Goal: Task Accomplishment & Management: Use online tool/utility

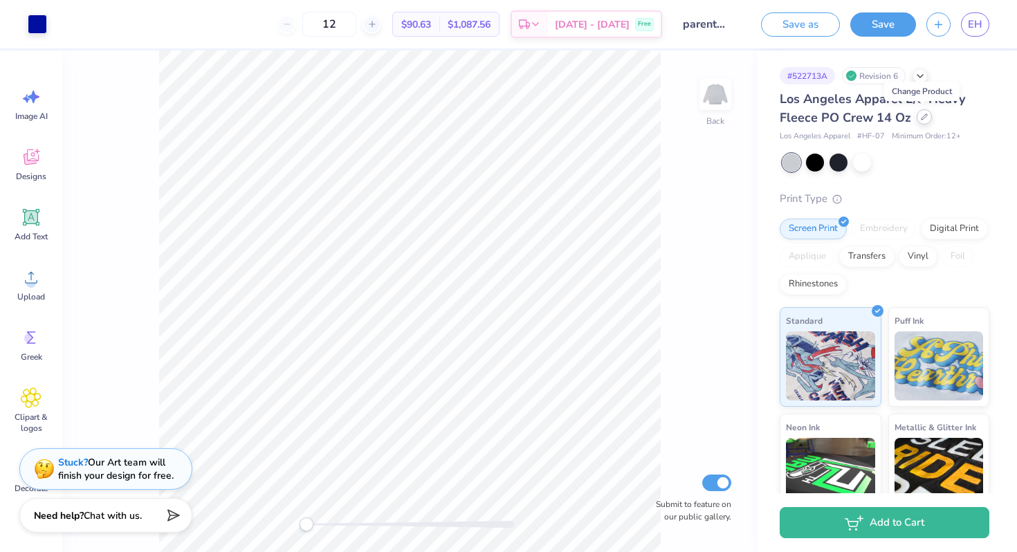
click at [917, 116] on div at bounding box center [924, 116] width 15 height 15
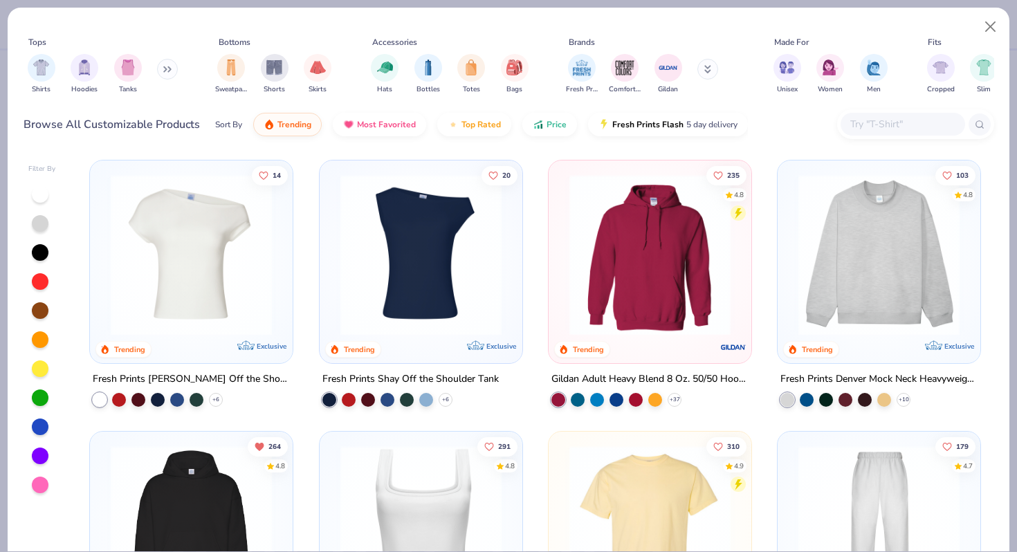
click at [164, 66] on button at bounding box center [167, 69] width 21 height 21
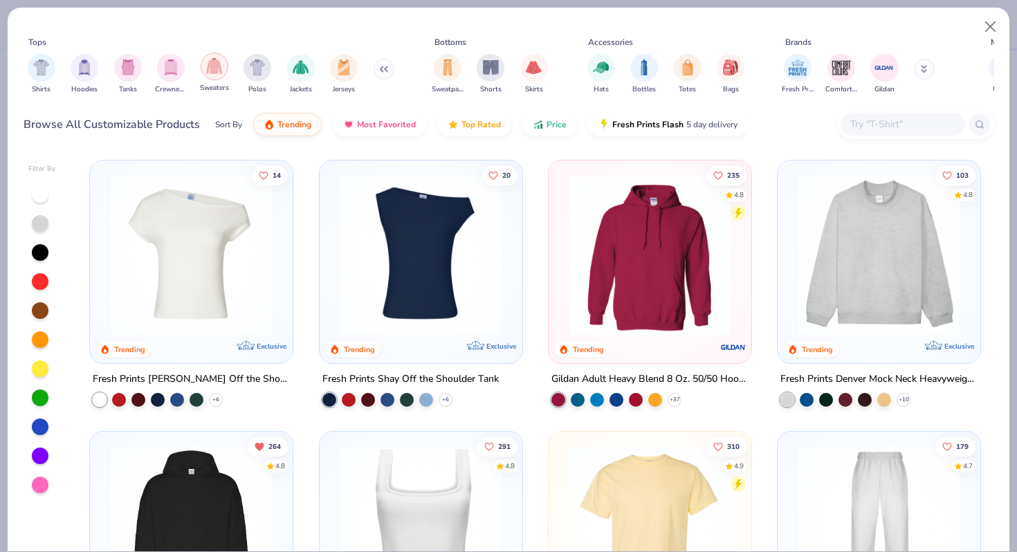
click at [214, 71] on img "filter for Sweaters" at bounding box center [214, 66] width 16 height 16
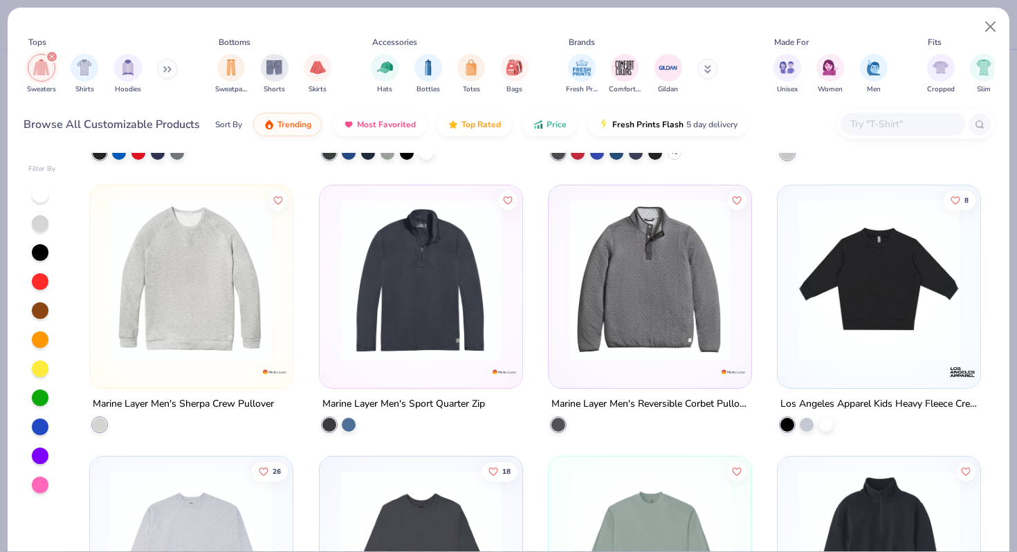
scroll to position [3773, 0]
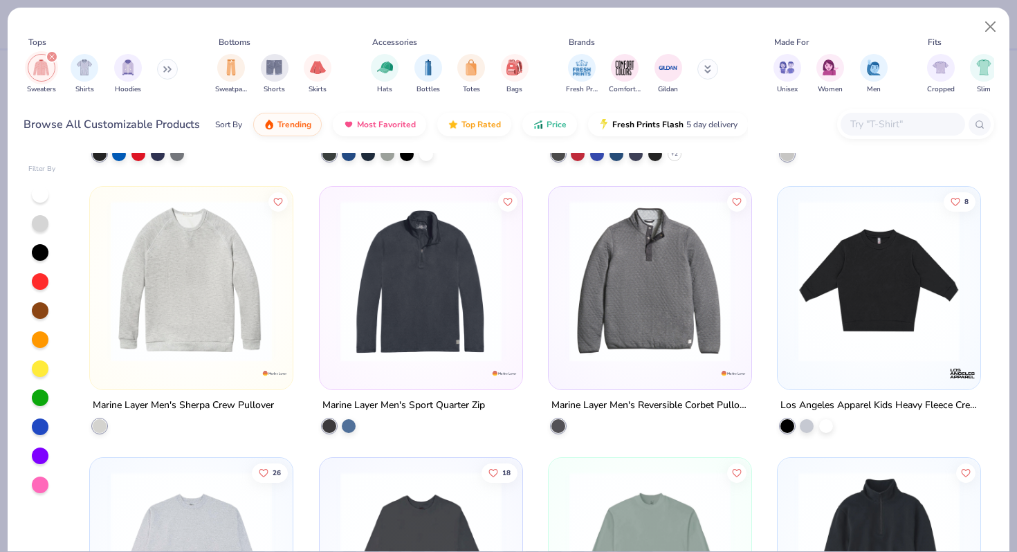
click at [608, 309] on img at bounding box center [649, 280] width 175 height 161
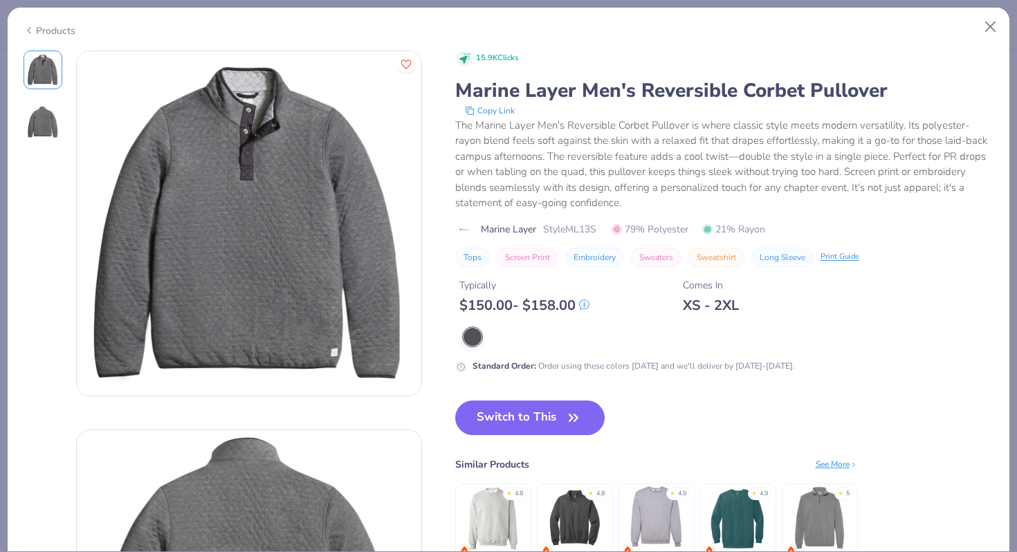
click at [56, 29] on div "Products" at bounding box center [50, 31] width 52 height 15
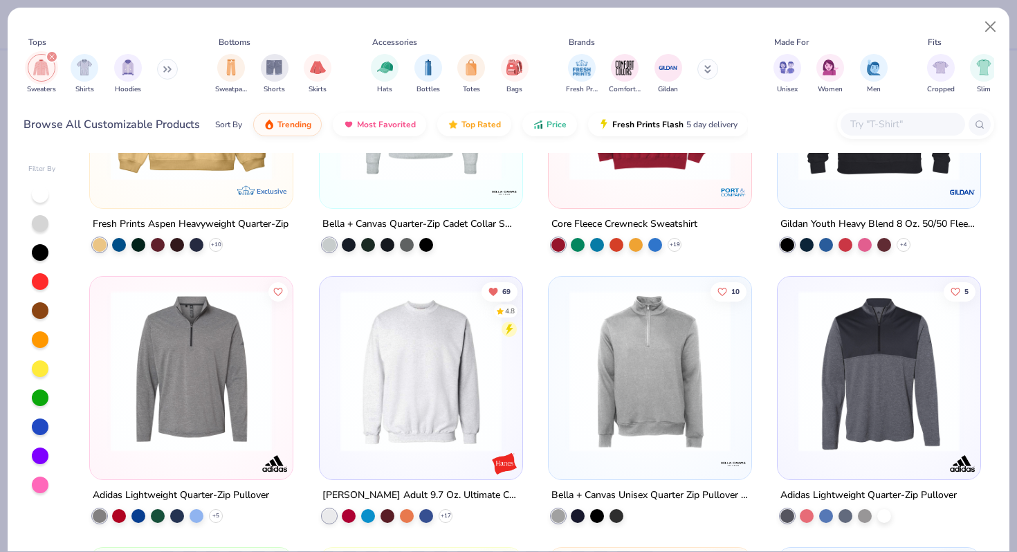
scroll to position [506, 0]
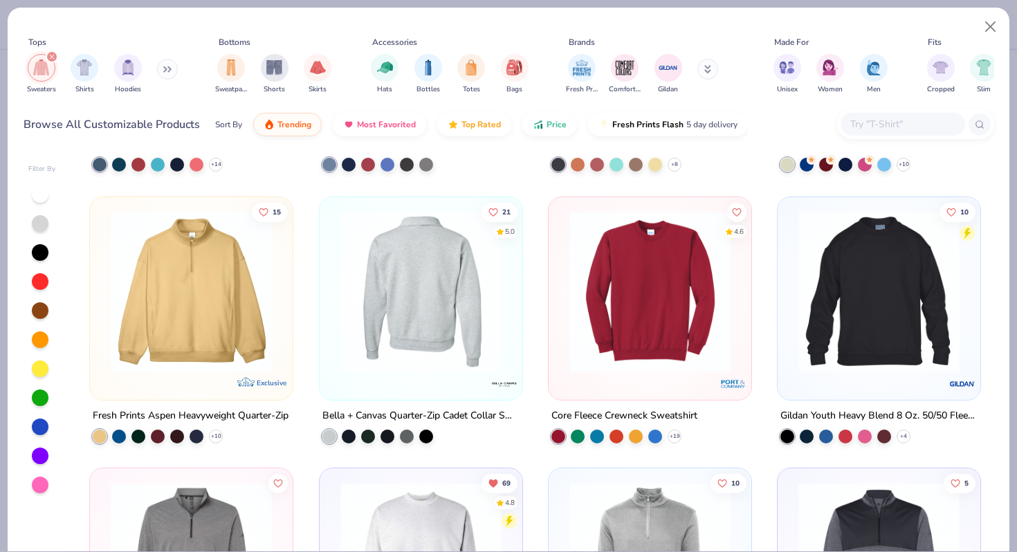
click at [463, 261] on img at bounding box center [420, 290] width 175 height 161
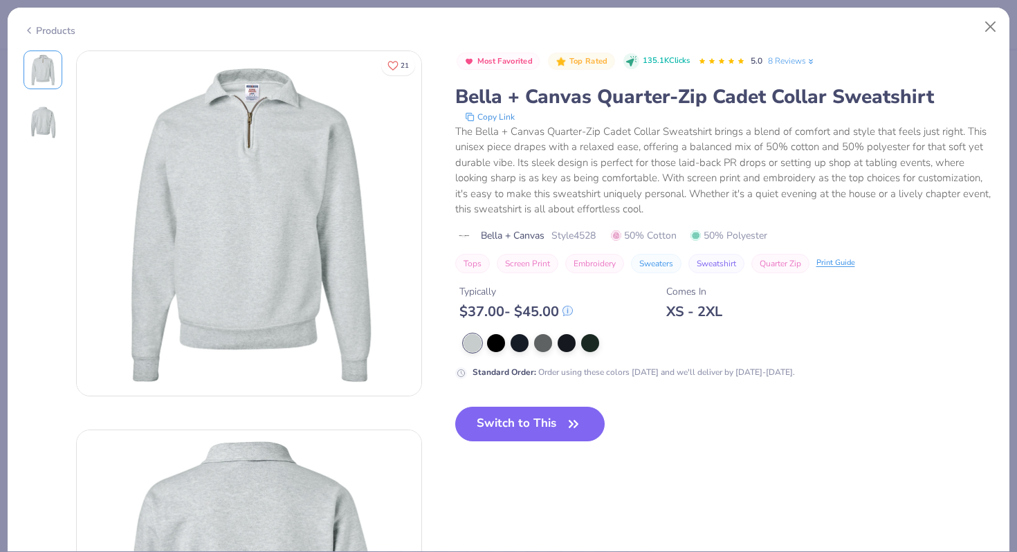
click at [50, 122] on img at bounding box center [42, 122] width 33 height 33
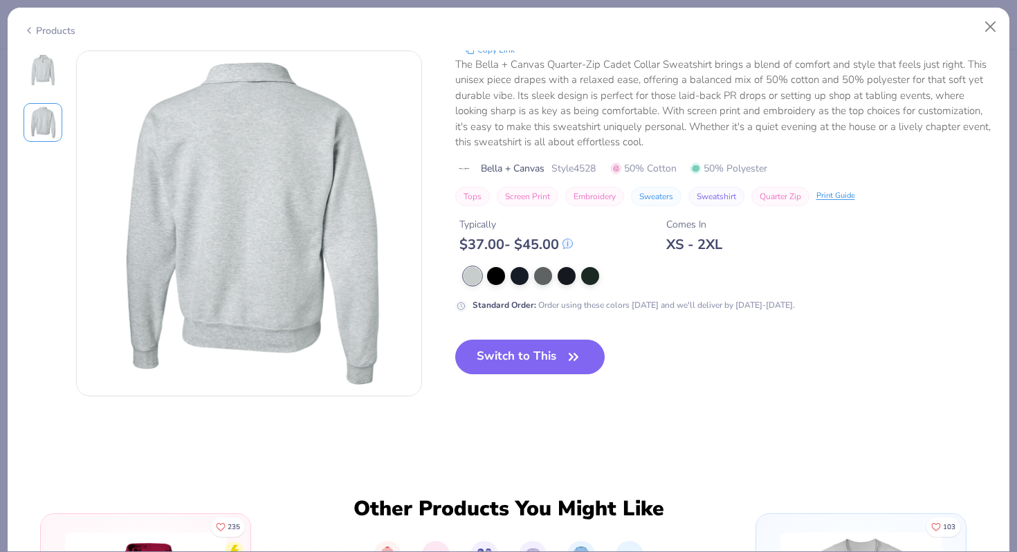
click at [45, 84] on img at bounding box center [42, 69] width 33 height 33
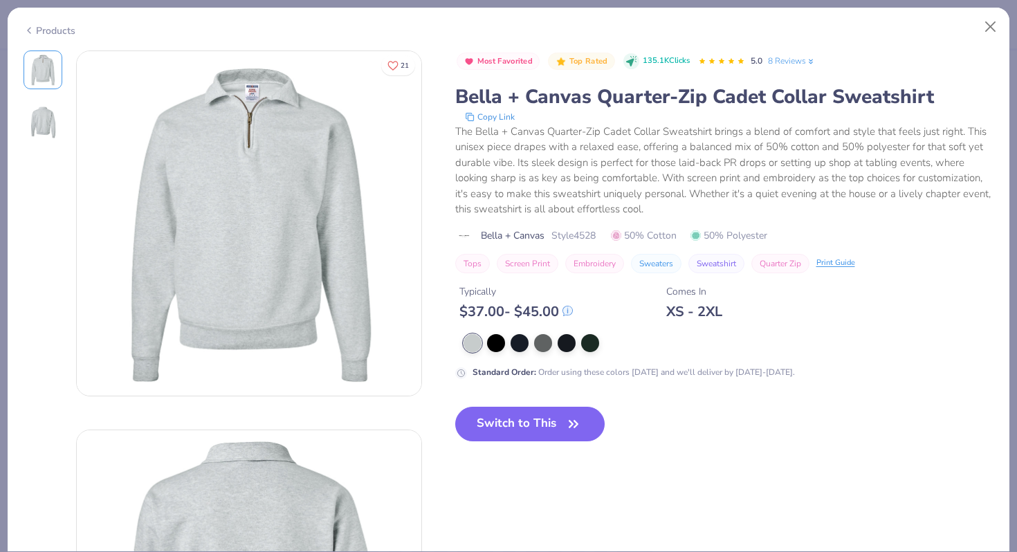
click at [60, 28] on div "Products" at bounding box center [50, 31] width 52 height 15
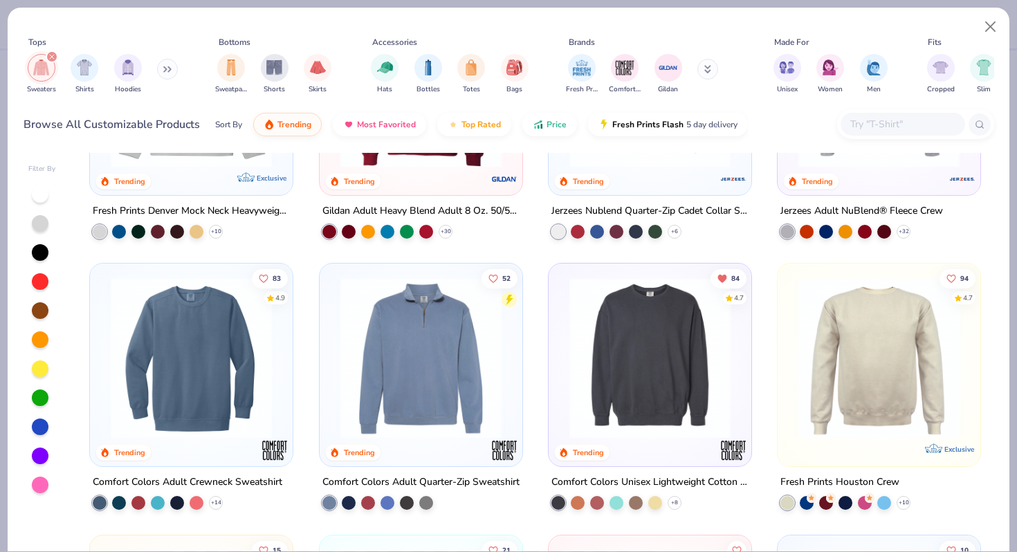
scroll to position [170, 0]
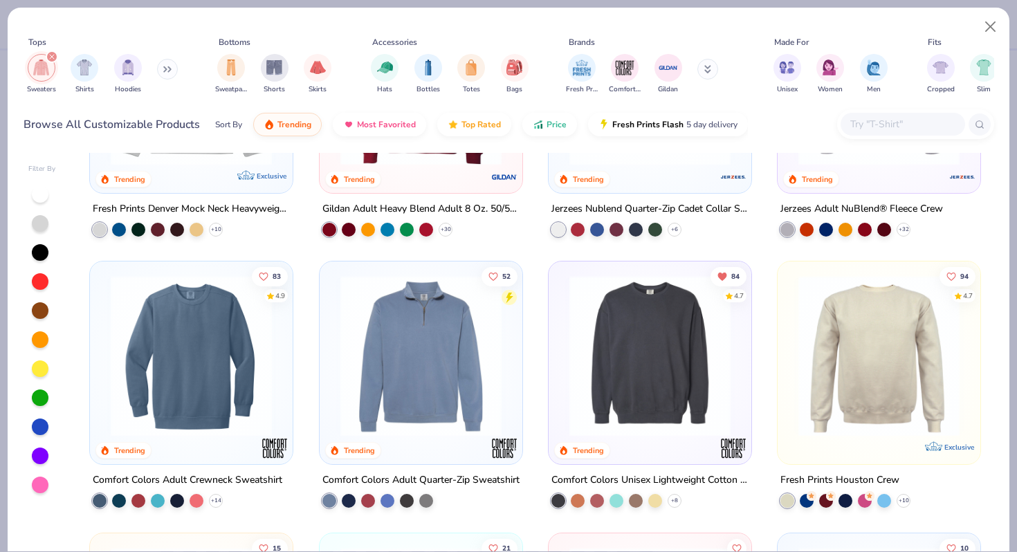
click at [430, 333] on img at bounding box center [420, 355] width 175 height 161
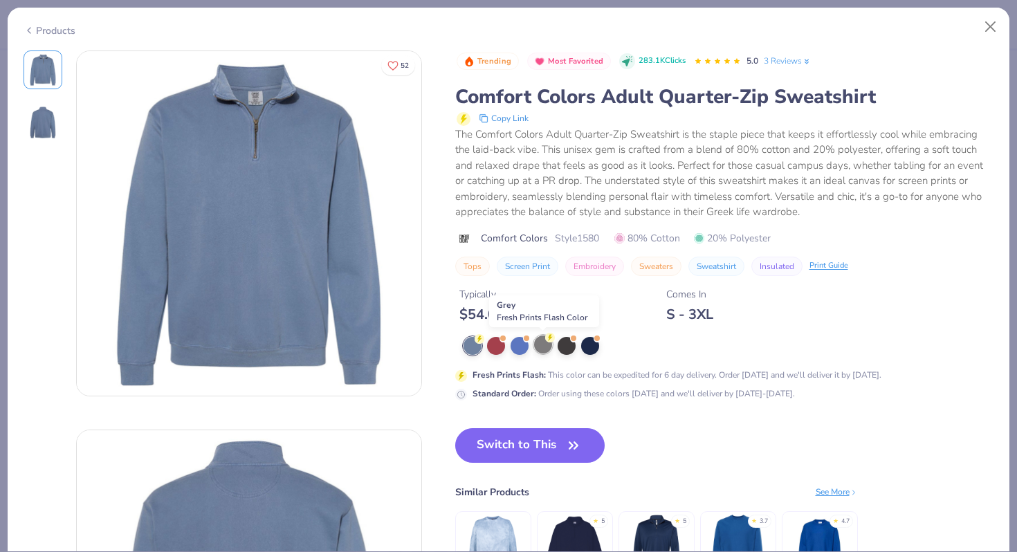
click at [540, 344] on div at bounding box center [543, 344] width 18 height 18
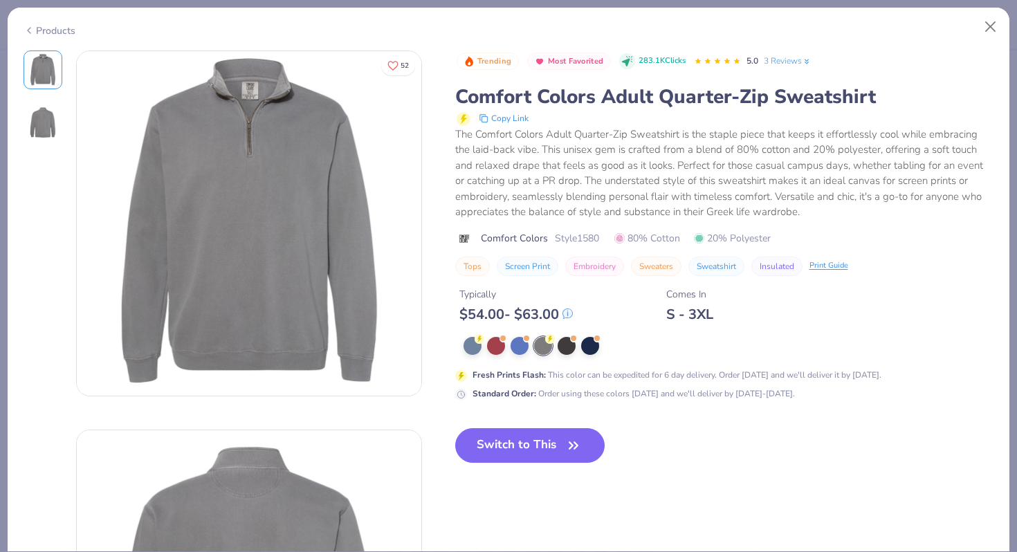
click at [60, 31] on div "Products" at bounding box center [50, 31] width 52 height 15
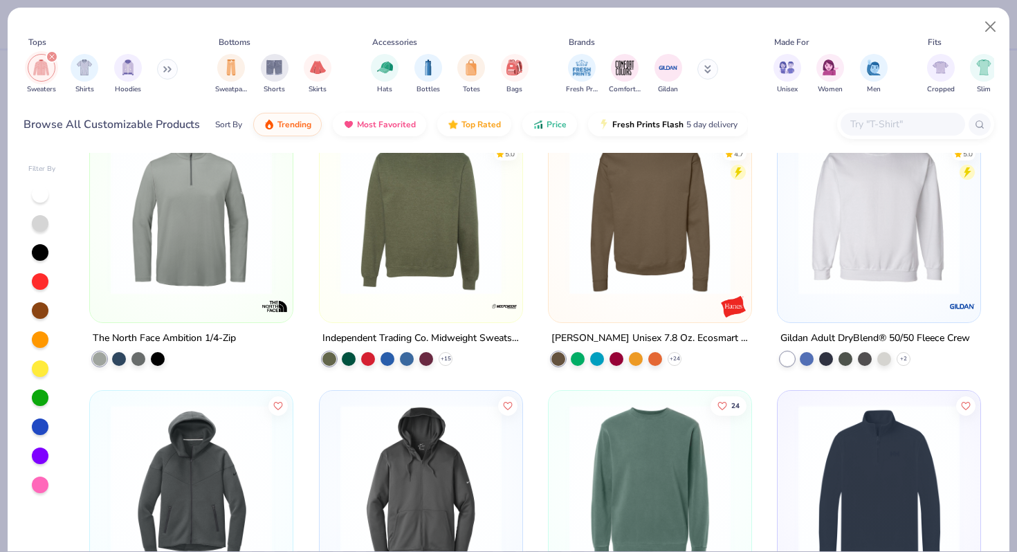
scroll to position [1323, 0]
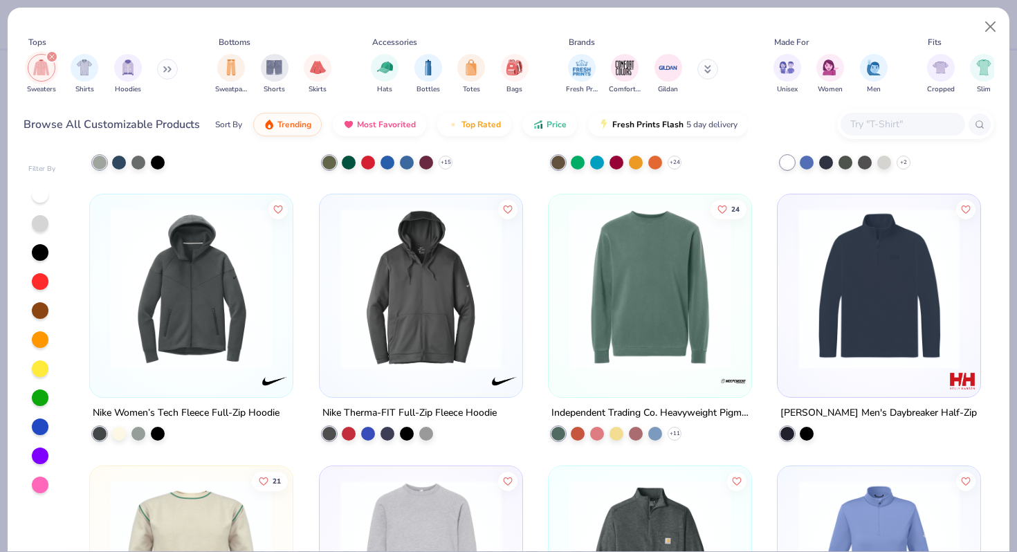
click at [841, 311] on img at bounding box center [878, 288] width 175 height 161
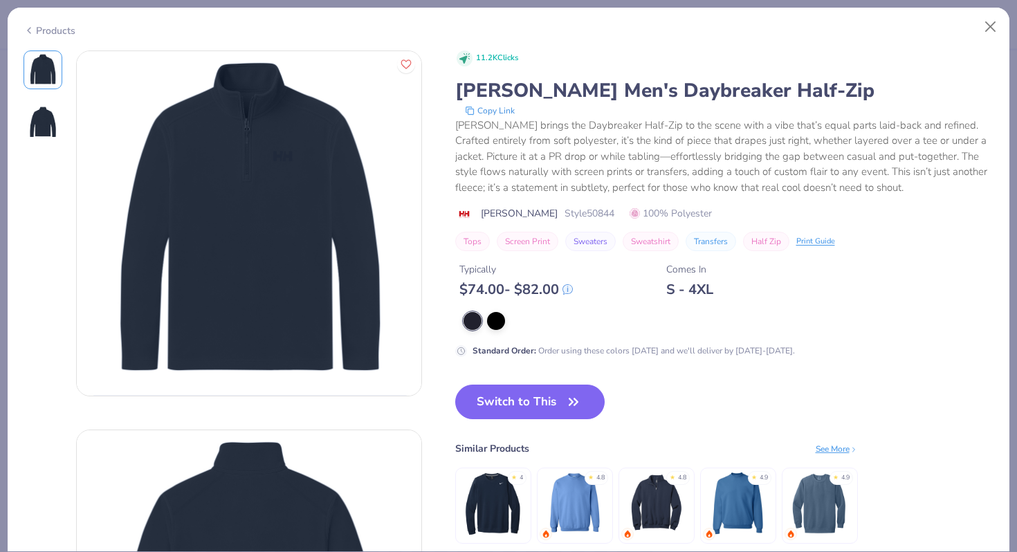
click at [36, 26] on div "Products" at bounding box center [50, 31] width 52 height 15
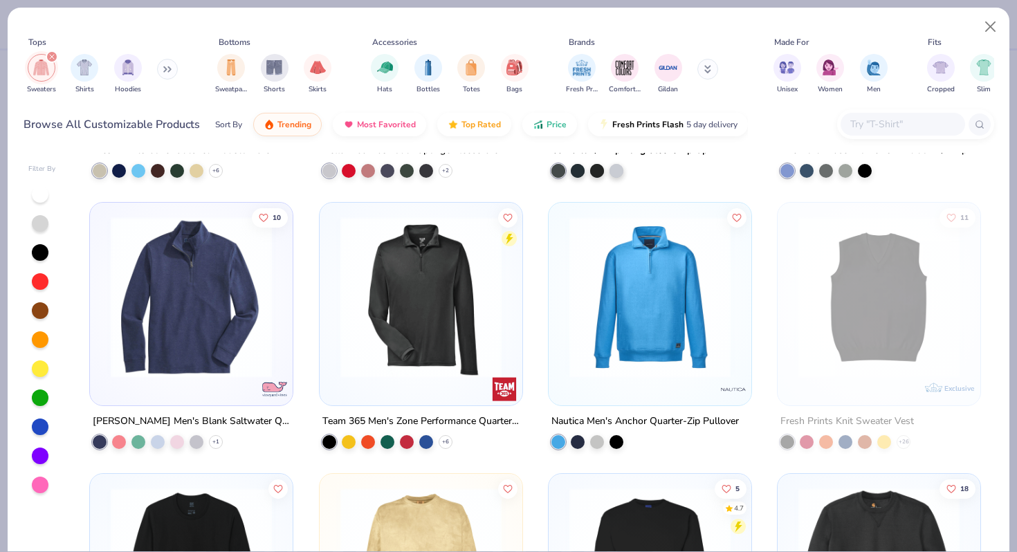
scroll to position [2081, 0]
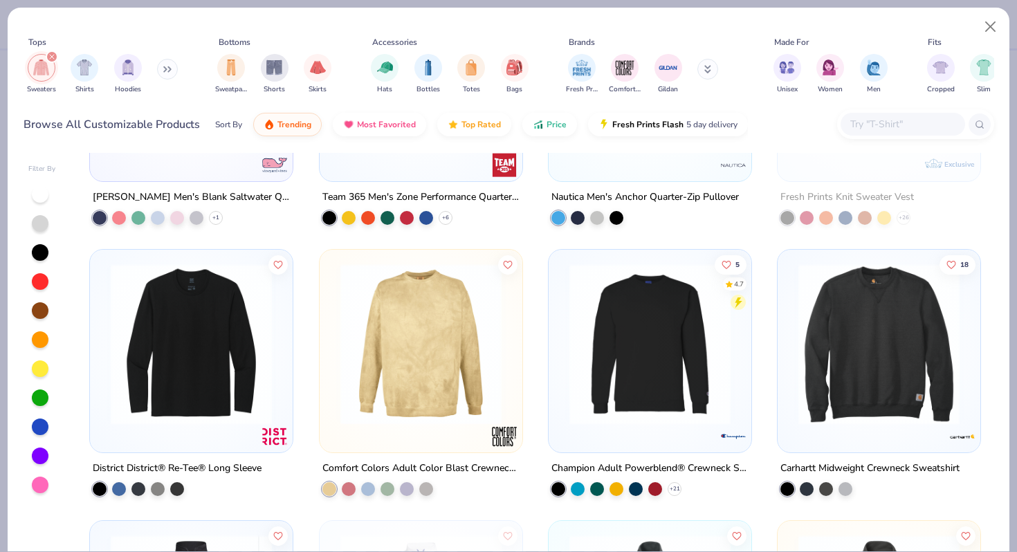
click at [605, 171] on div at bounding box center [650, 80] width 203 height 203
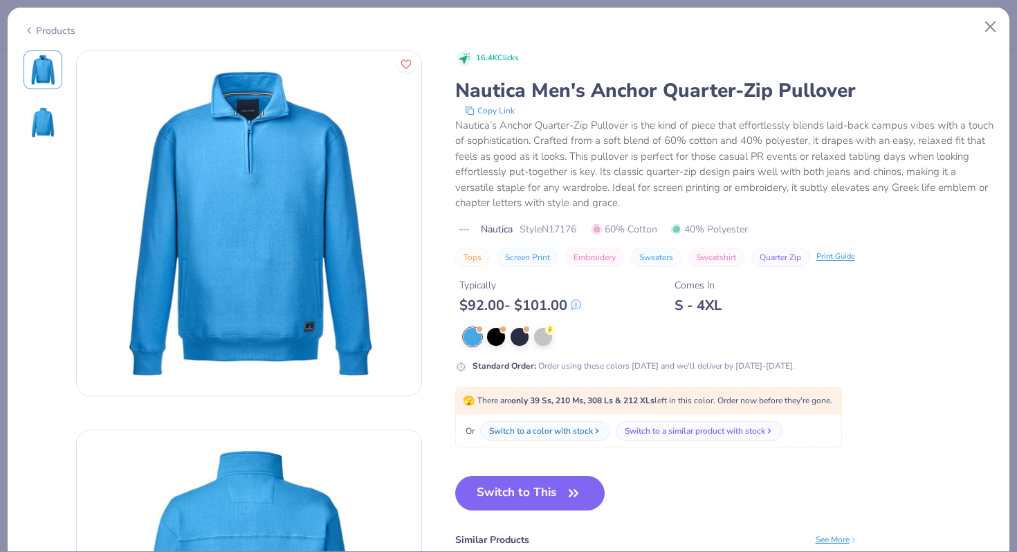
click at [45, 29] on div "Products" at bounding box center [50, 31] width 52 height 15
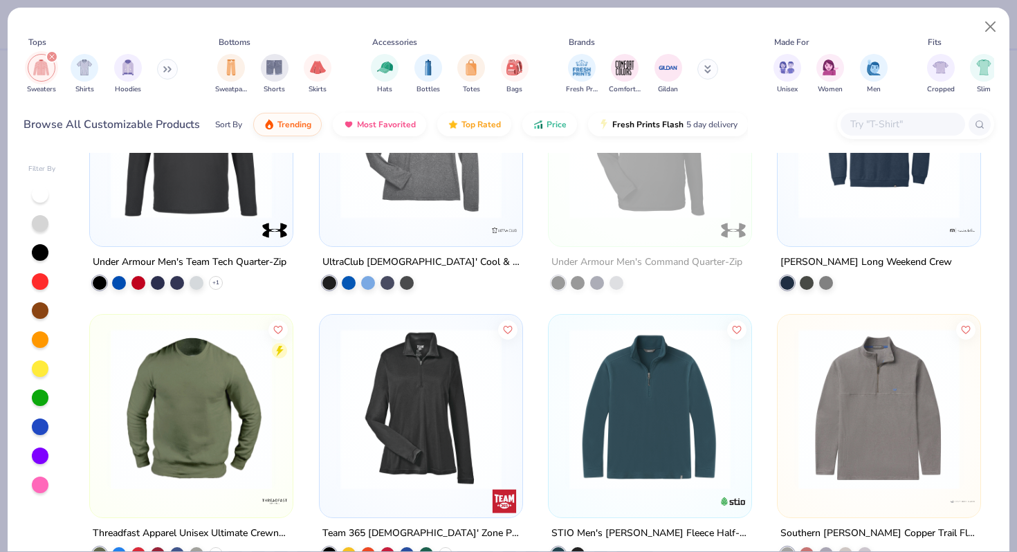
scroll to position [3234, 0]
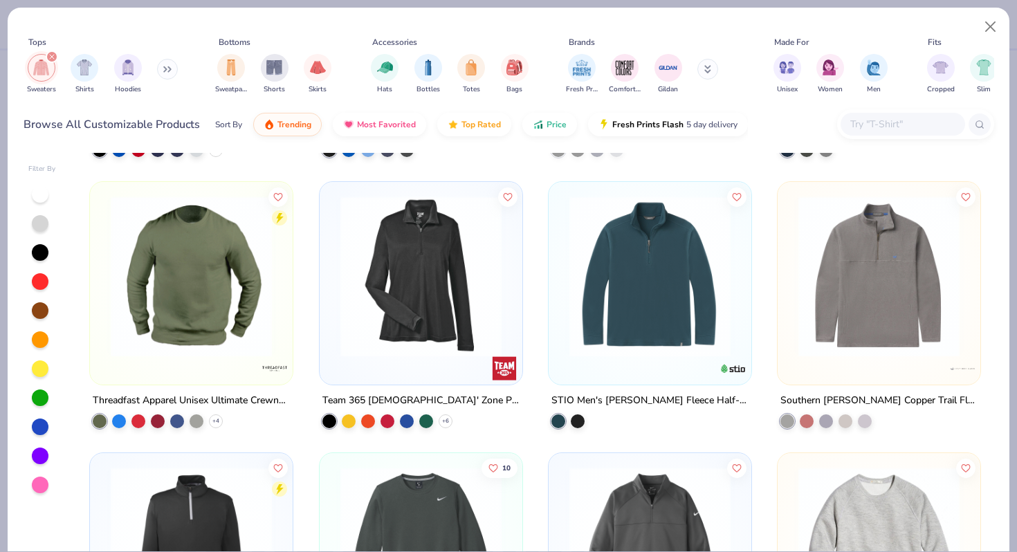
click at [824, 281] on img at bounding box center [878, 276] width 175 height 161
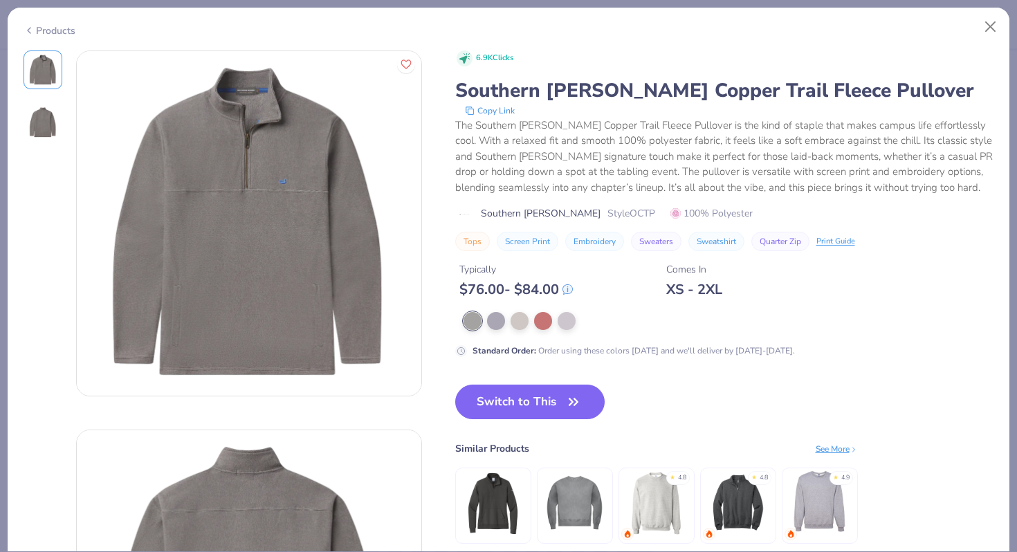
click at [55, 31] on div "Products" at bounding box center [50, 31] width 52 height 15
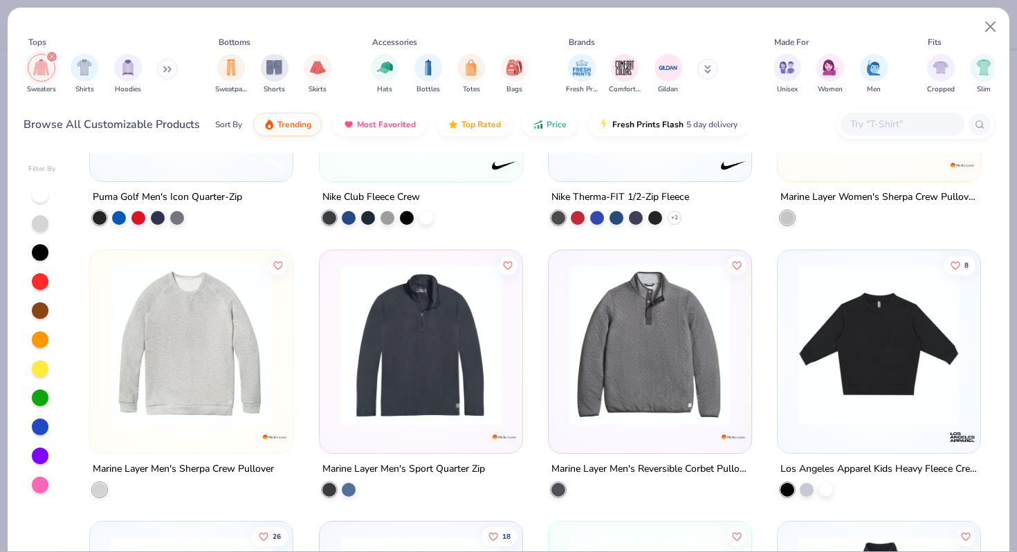
scroll to position [3712, 0]
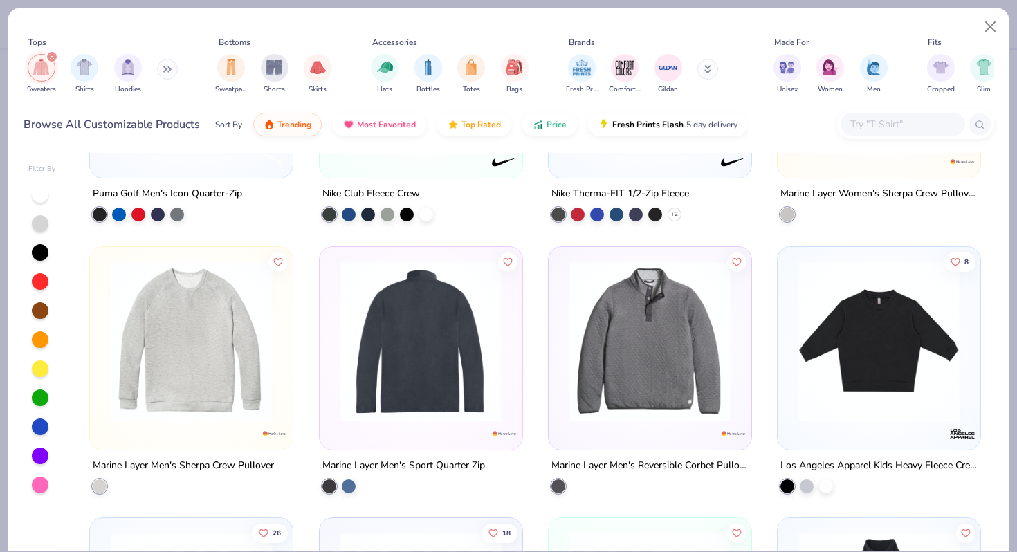
click at [333, 365] on img at bounding box center [245, 340] width 175 height 161
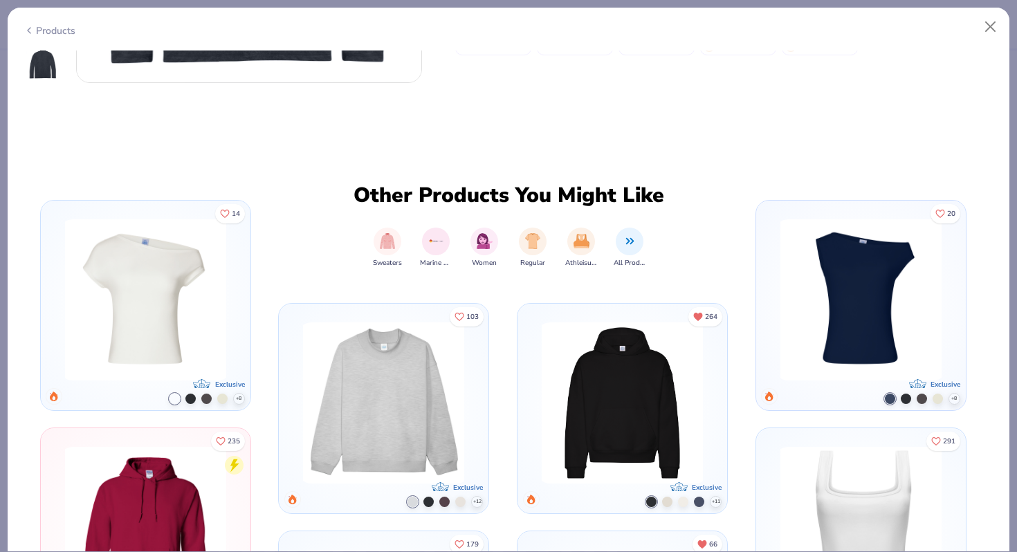
scroll to position [691, 0]
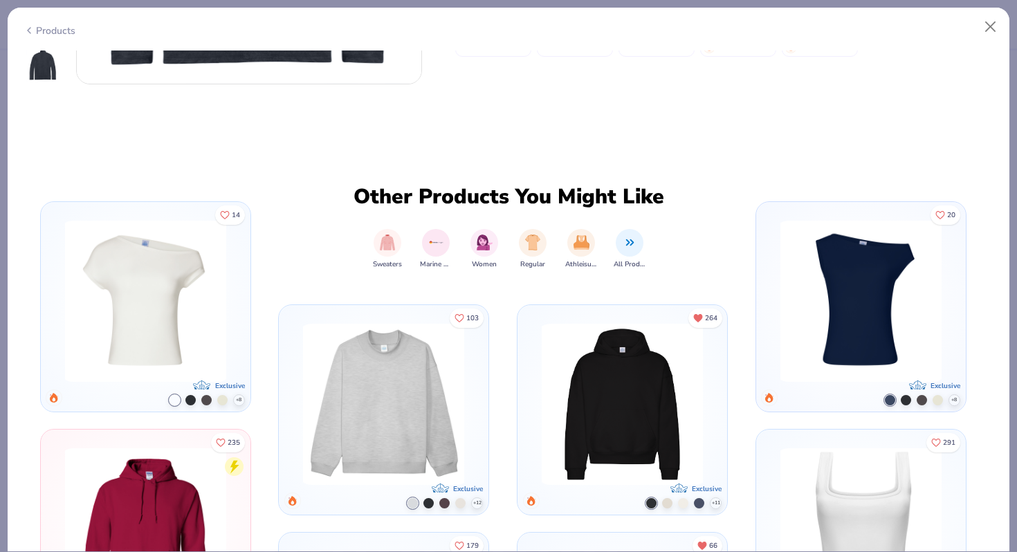
click at [39, 34] on div "Products" at bounding box center [509, 26] width 1002 height 36
click at [42, 33] on div "Products" at bounding box center [50, 31] width 52 height 15
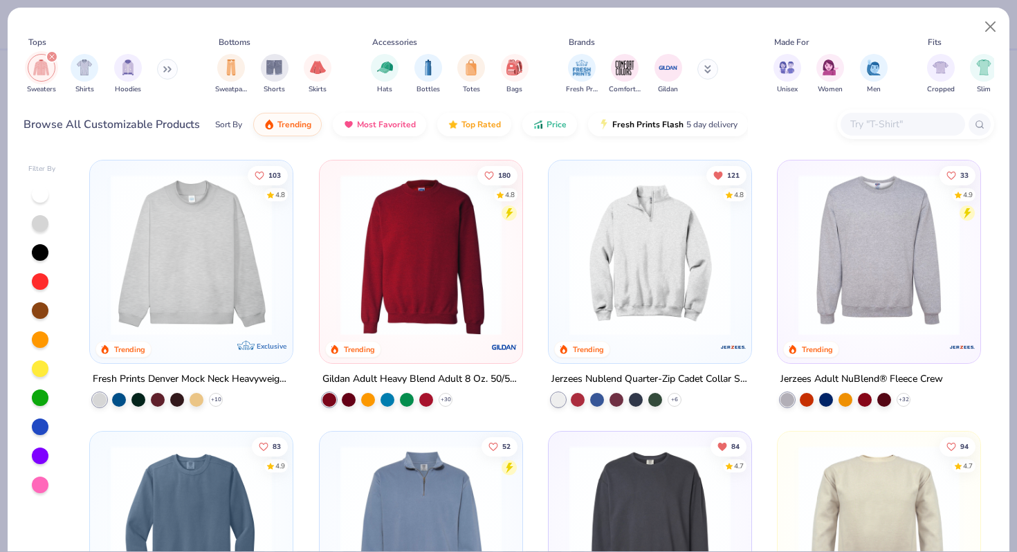
click at [204, 265] on img at bounding box center [191, 254] width 175 height 161
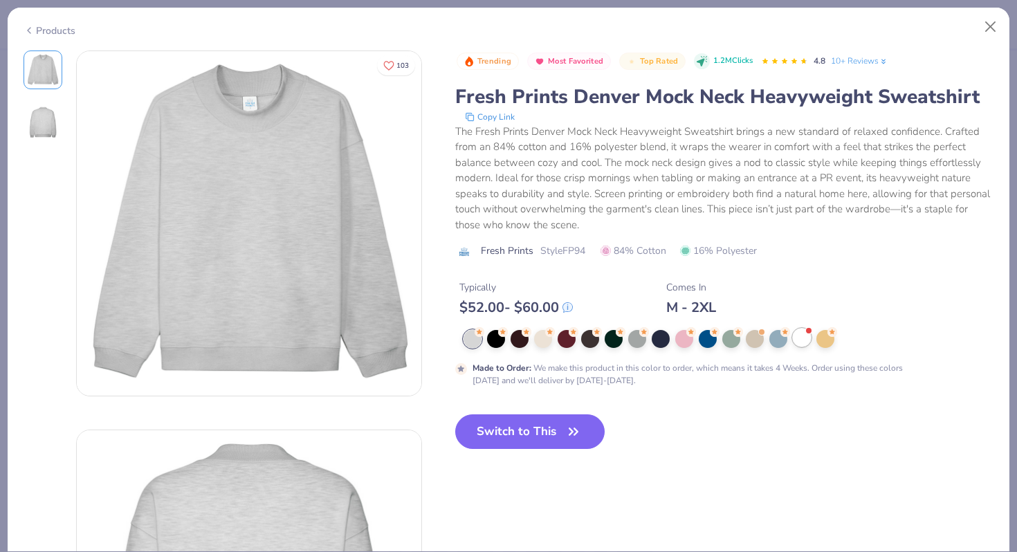
click at [805, 341] on div at bounding box center [802, 338] width 18 height 18
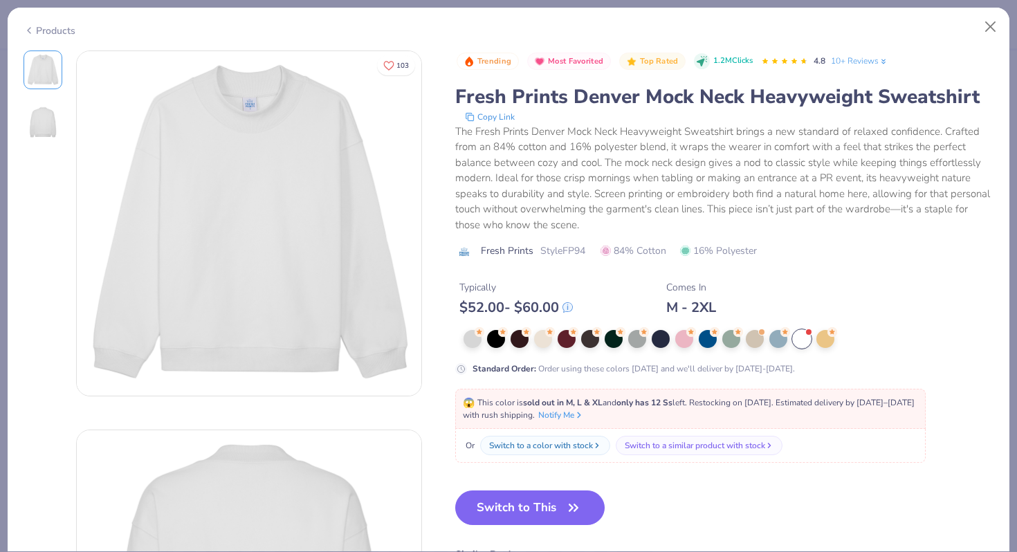
click at [68, 33] on div "Products" at bounding box center [50, 31] width 52 height 15
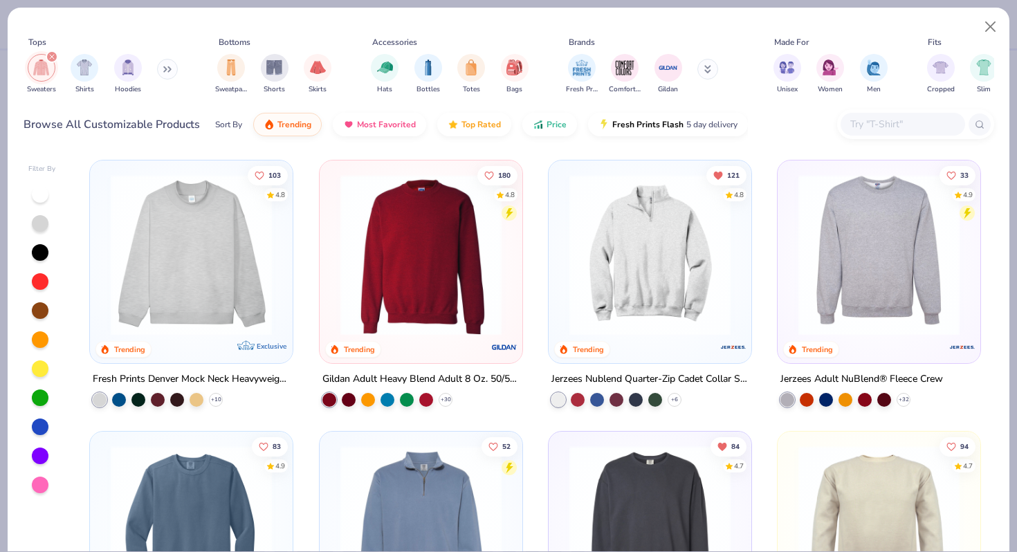
click at [245, 236] on img at bounding box center [191, 254] width 175 height 161
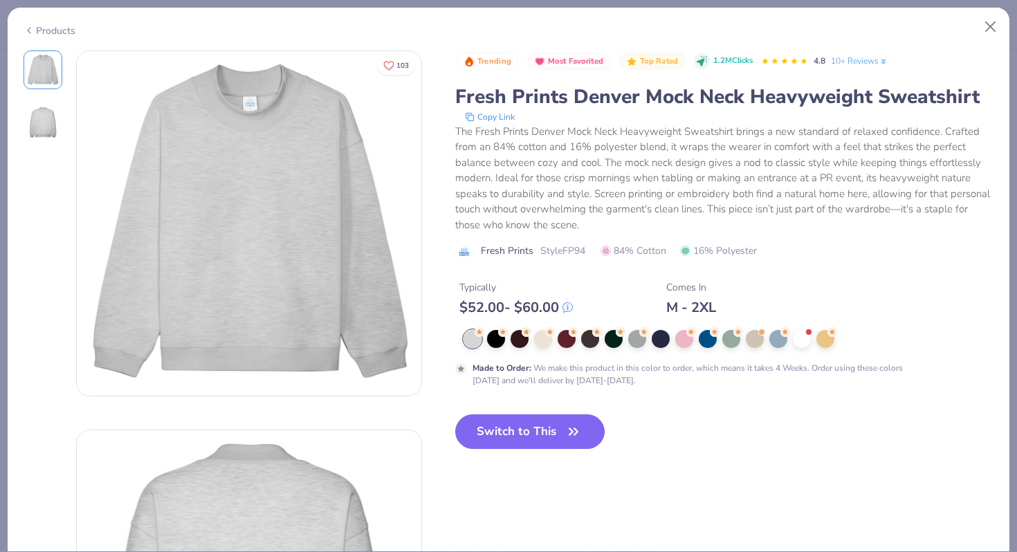
click at [56, 24] on div "Products" at bounding box center [50, 31] width 52 height 15
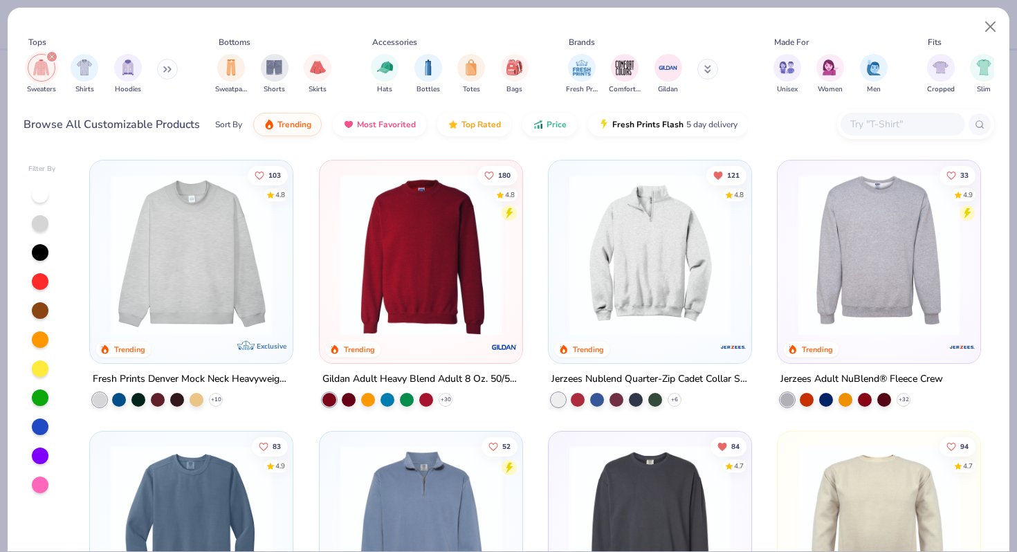
click at [257, 256] on img at bounding box center [191, 254] width 175 height 161
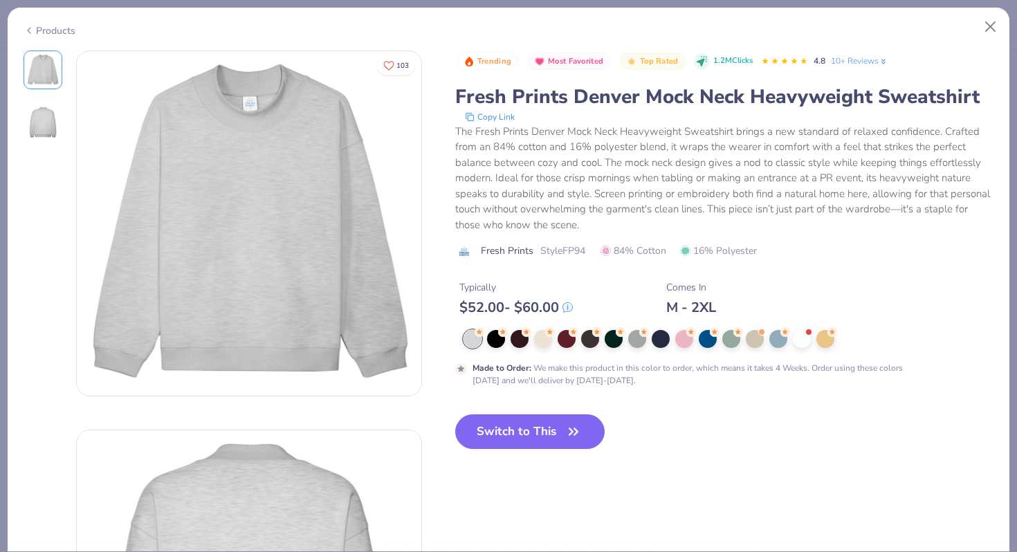
click at [67, 35] on div "Products" at bounding box center [509, 26] width 1002 height 36
click at [68, 32] on div "Products" at bounding box center [50, 31] width 52 height 15
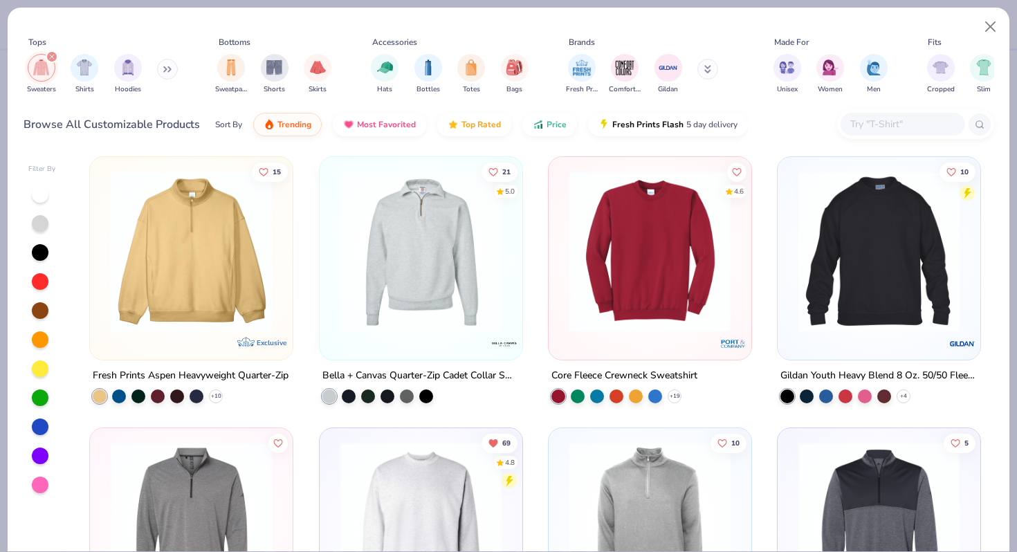
scroll to position [547, 0]
click at [158, 246] on img at bounding box center [191, 249] width 175 height 161
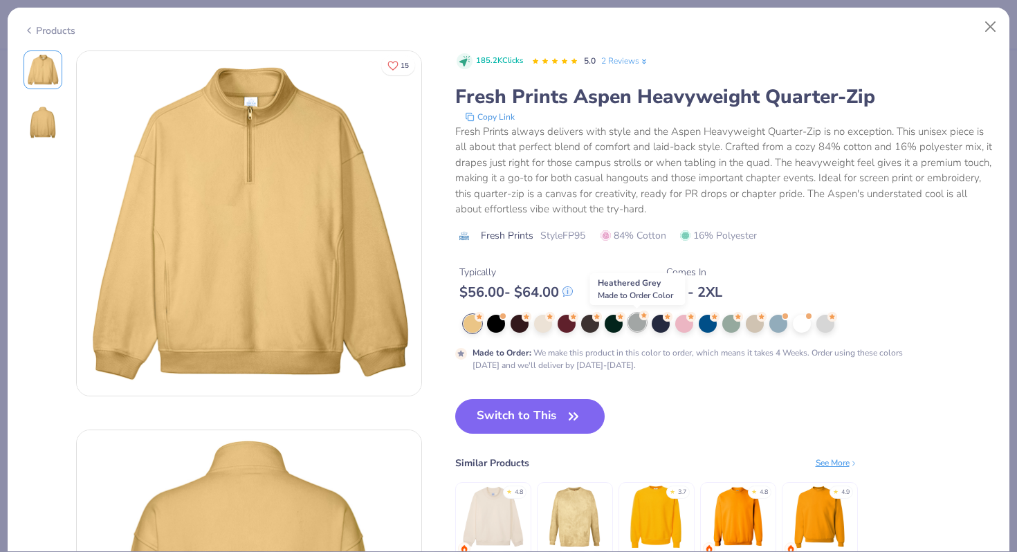
click at [631, 329] on div at bounding box center [637, 322] width 18 height 18
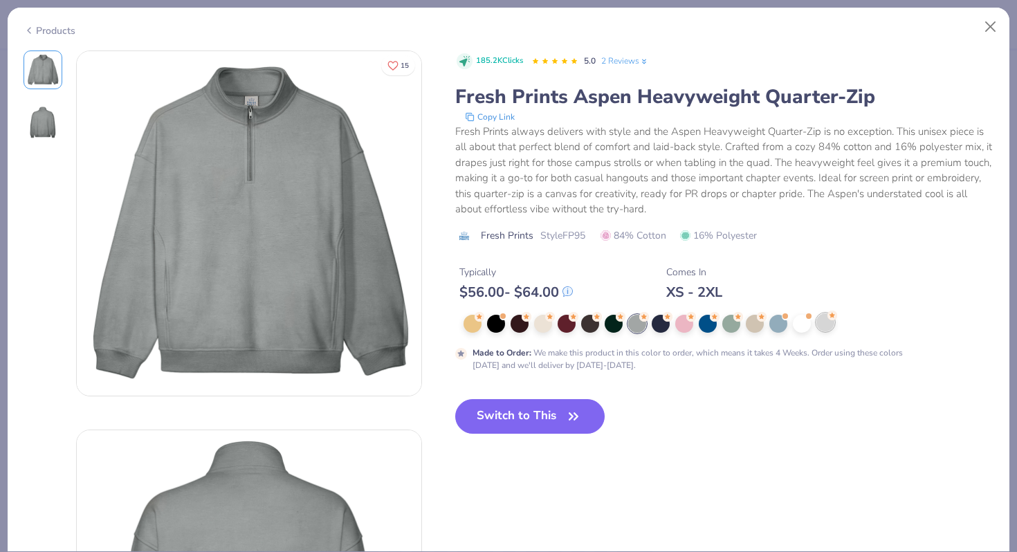
click at [827, 324] on div at bounding box center [825, 322] width 18 height 18
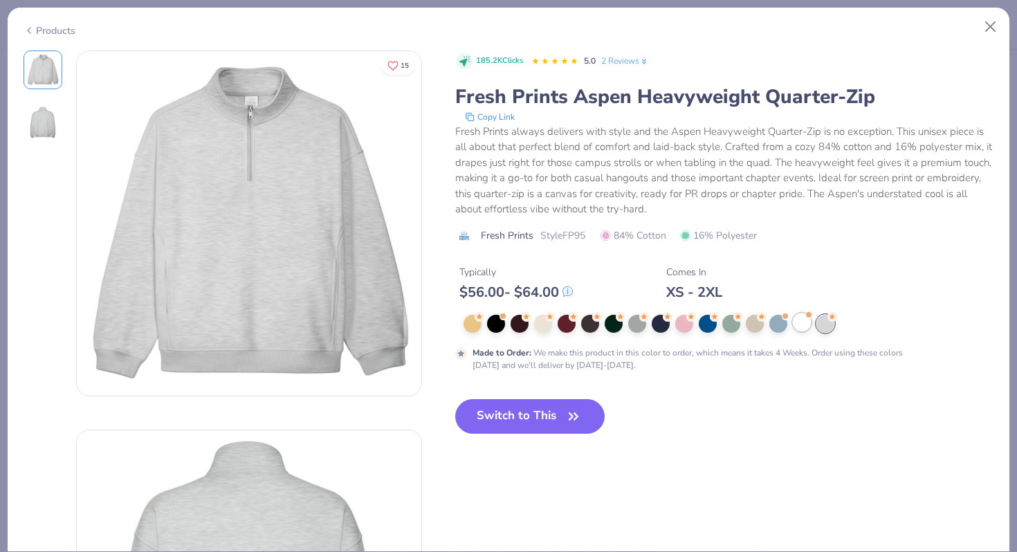
click at [796, 322] on div at bounding box center [802, 322] width 18 height 18
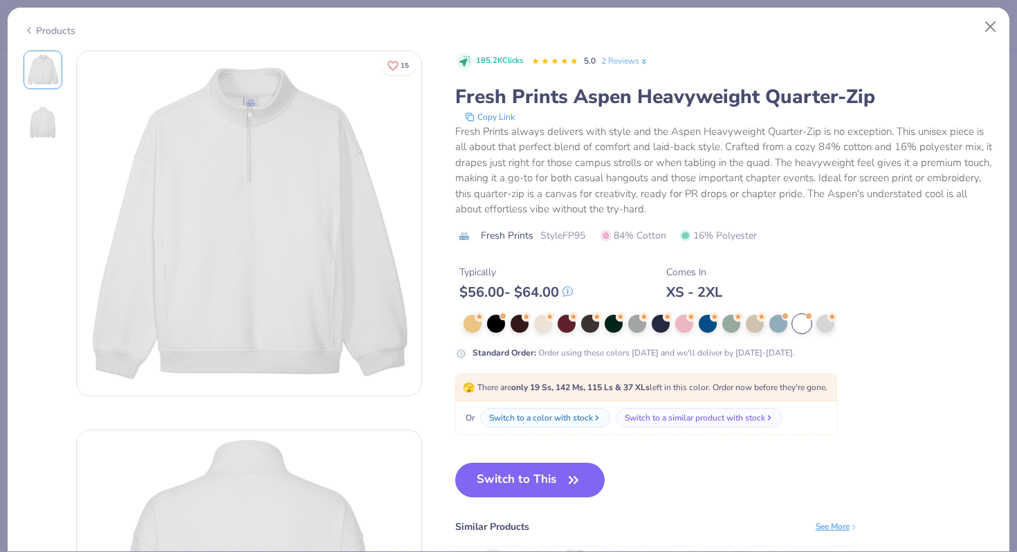
click at [59, 28] on div "Products" at bounding box center [50, 31] width 52 height 15
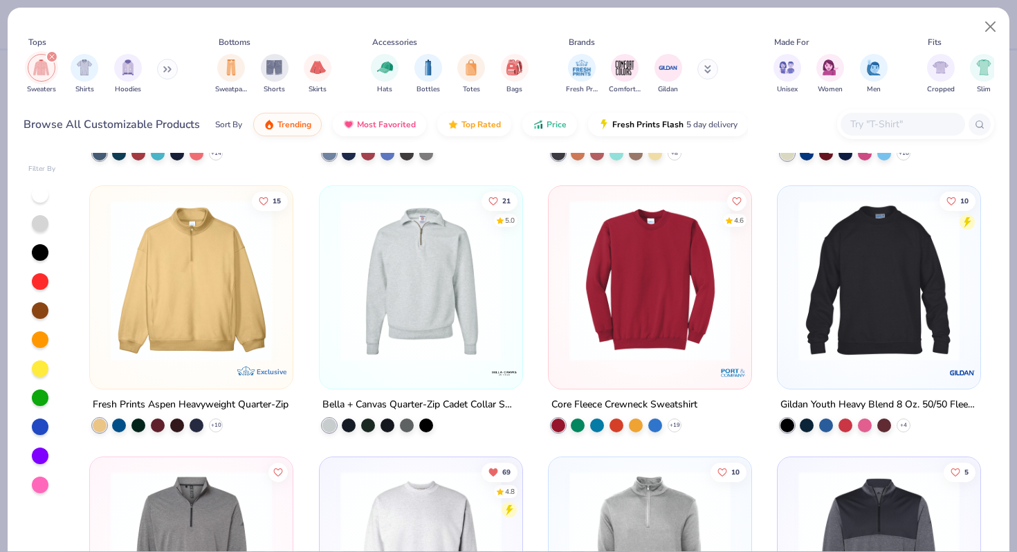
scroll to position [513, 0]
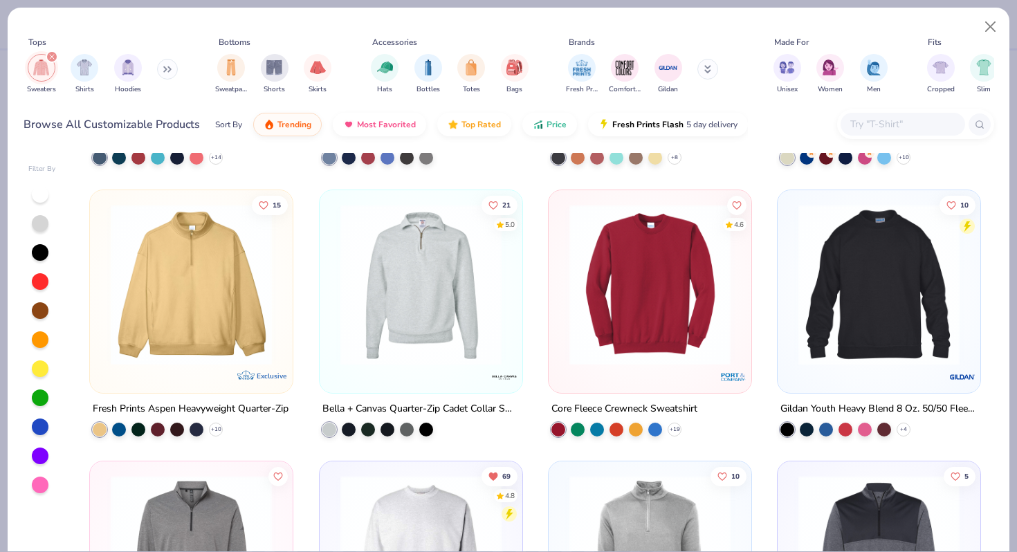
click at [221, 265] on img at bounding box center [191, 283] width 175 height 161
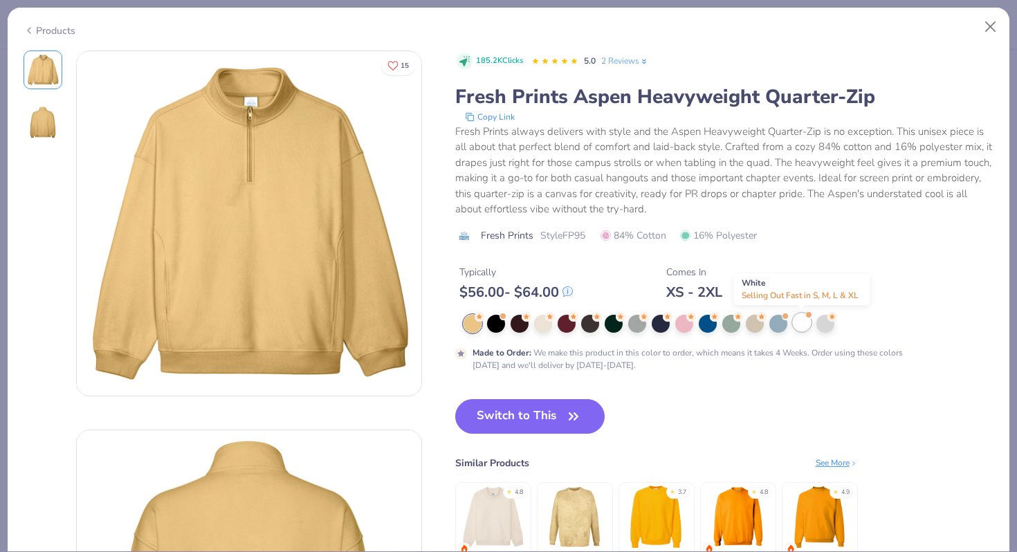
click at [795, 315] on div at bounding box center [802, 322] width 18 height 18
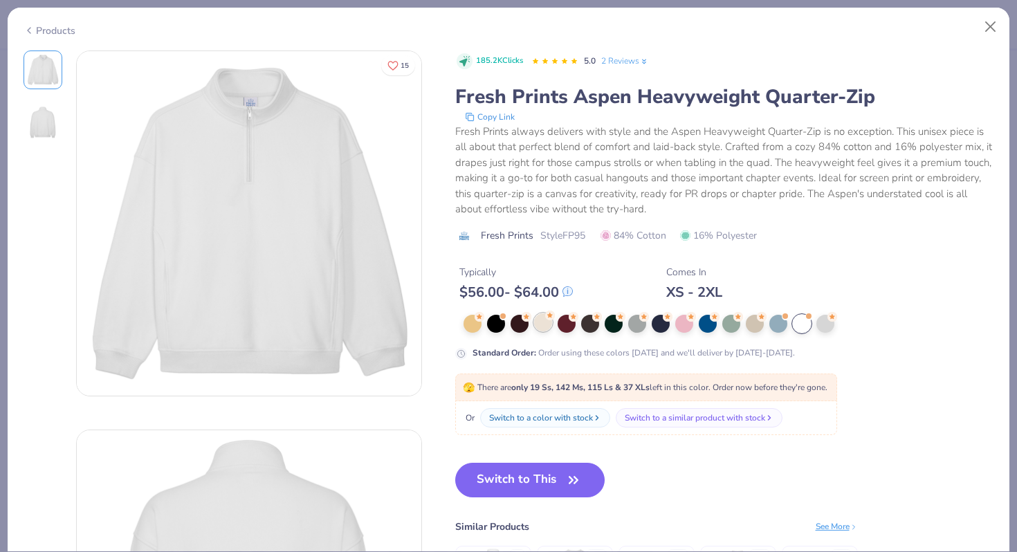
click at [545, 317] on icon at bounding box center [550, 316] width 10 height 10
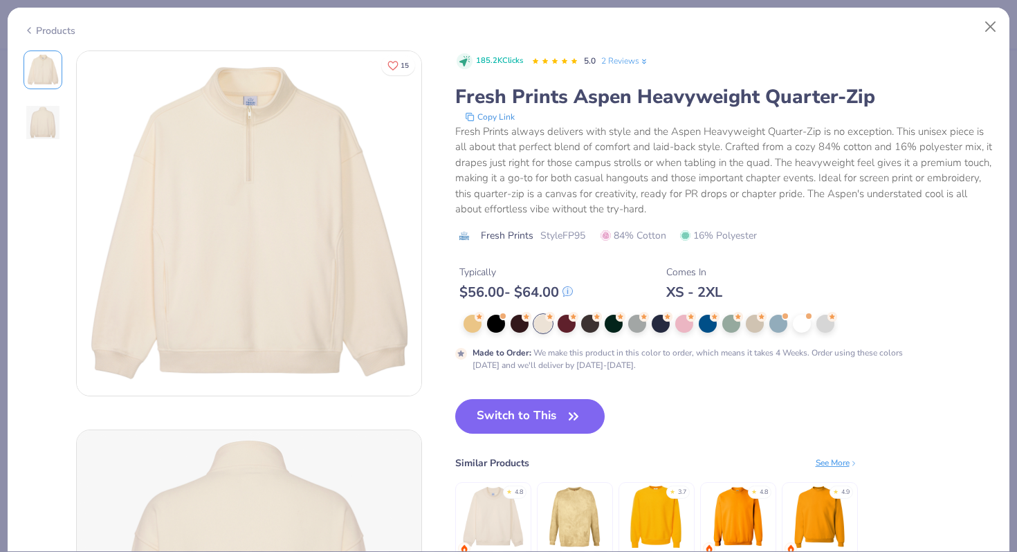
click at [44, 24] on div "Products" at bounding box center [50, 31] width 52 height 15
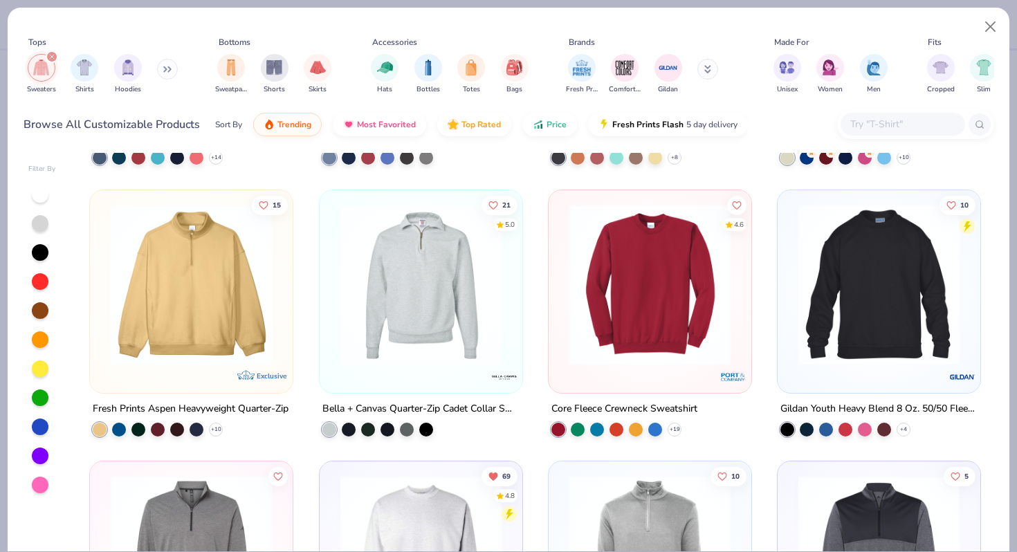
click at [435, 267] on img at bounding box center [420, 283] width 175 height 161
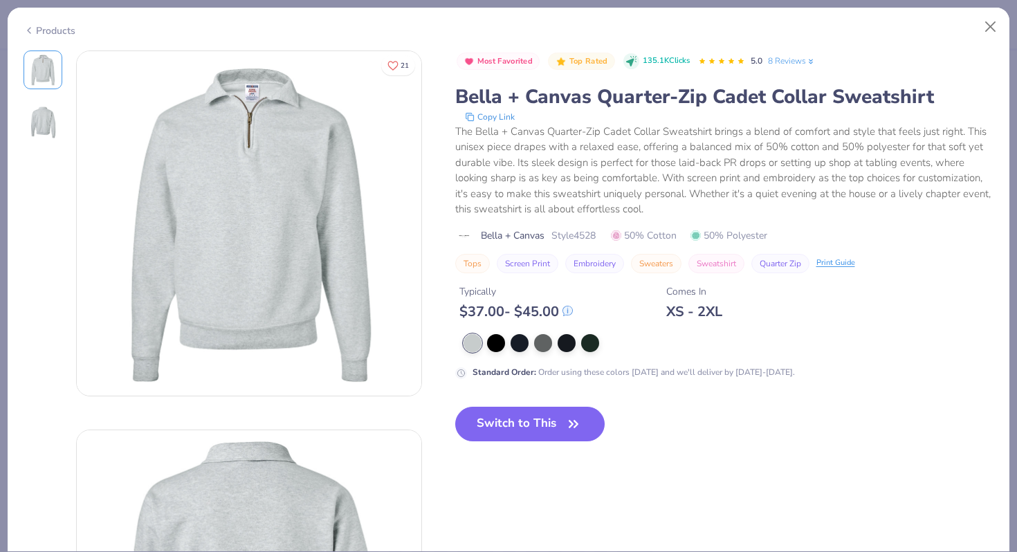
click at [58, 26] on div "Products" at bounding box center [50, 31] width 52 height 15
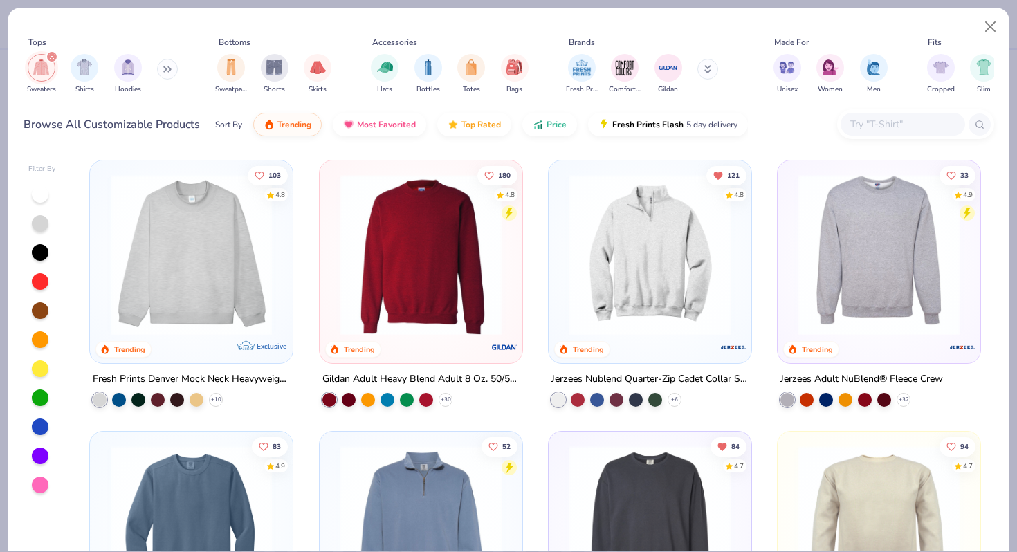
click at [642, 264] on img at bounding box center [649, 254] width 175 height 161
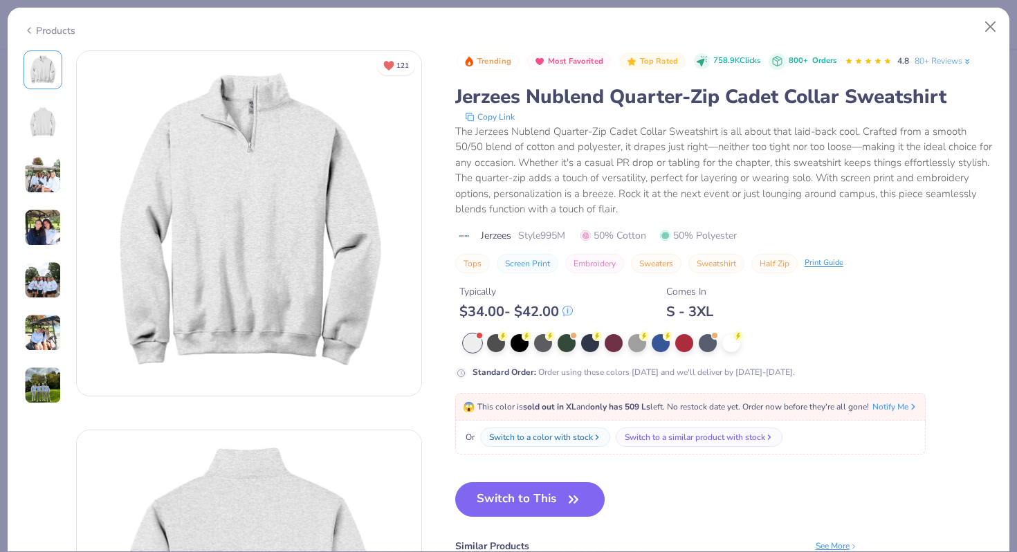
click at [59, 28] on div "Products" at bounding box center [50, 31] width 52 height 15
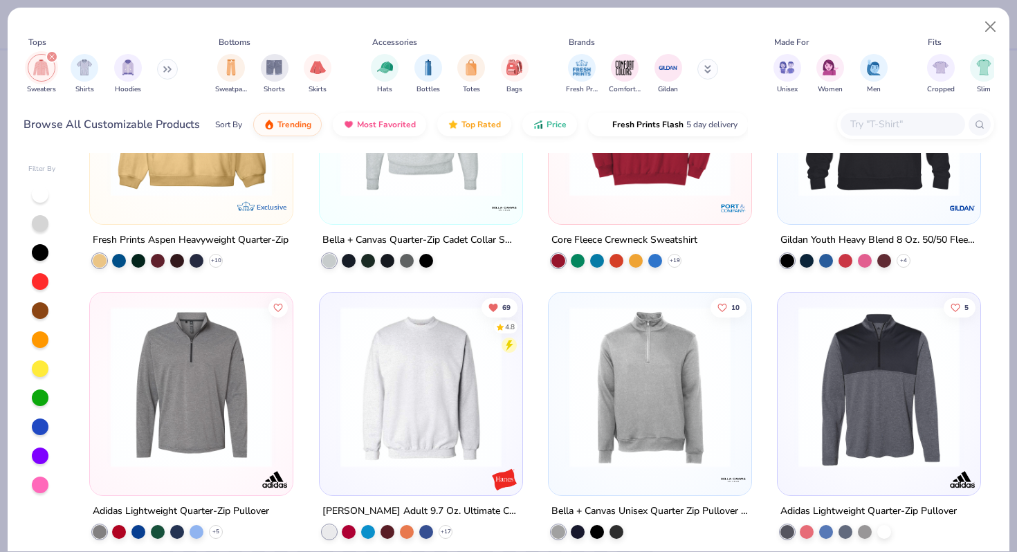
scroll to position [556, 0]
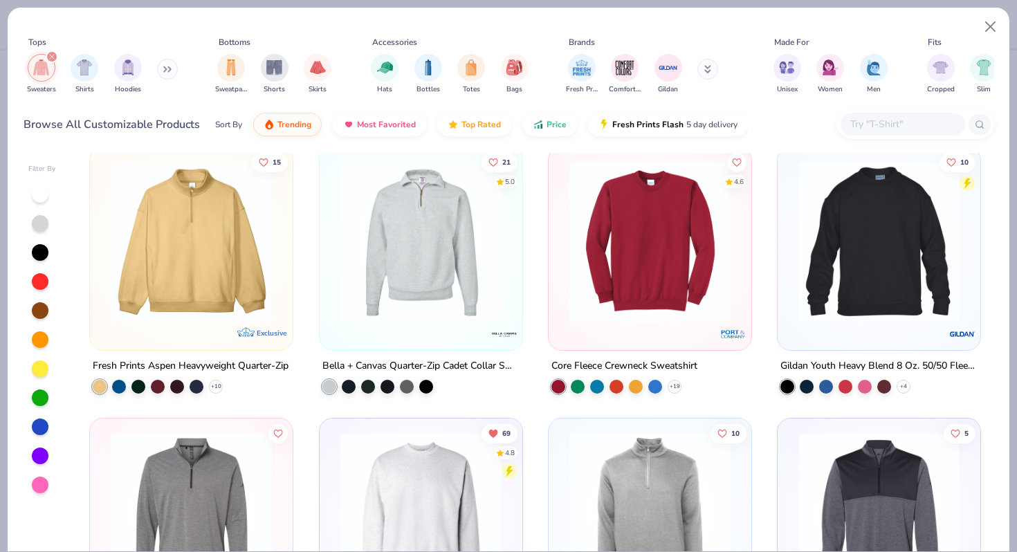
click at [196, 246] on img at bounding box center [191, 240] width 175 height 161
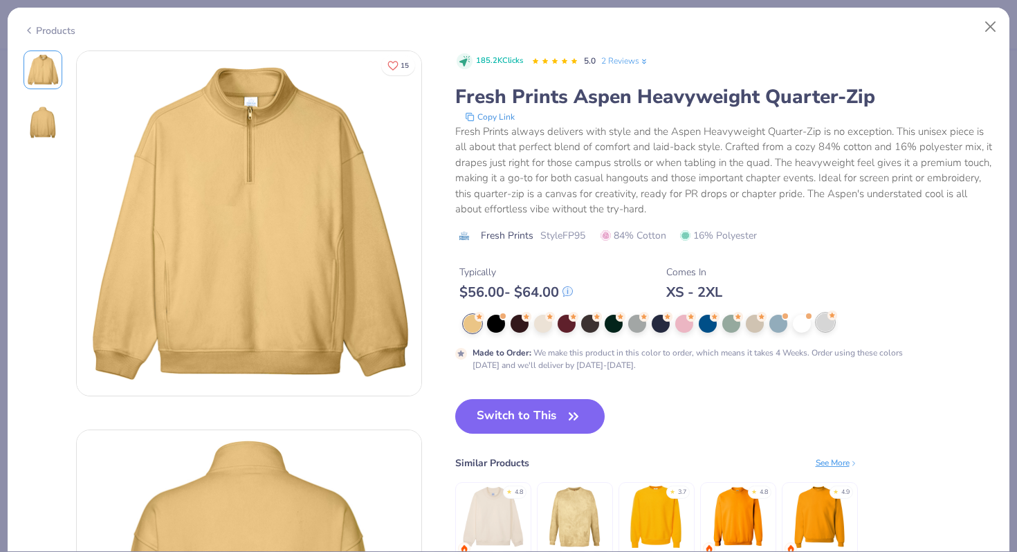
click at [822, 326] on div at bounding box center [825, 322] width 18 height 18
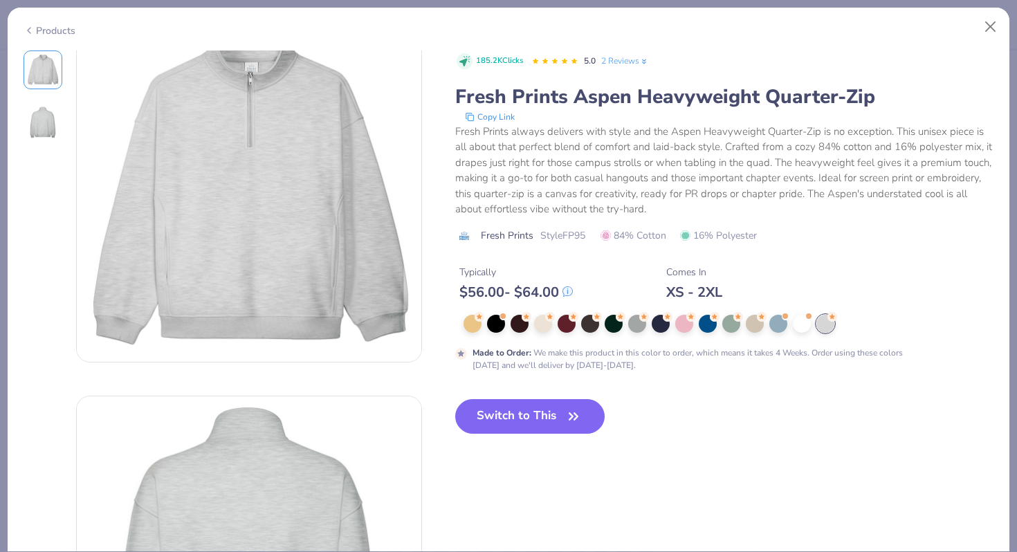
scroll to position [32, 0]
click at [44, 35] on div "Products" at bounding box center [509, 26] width 1002 height 36
click at [67, 28] on div "Products" at bounding box center [50, 31] width 52 height 15
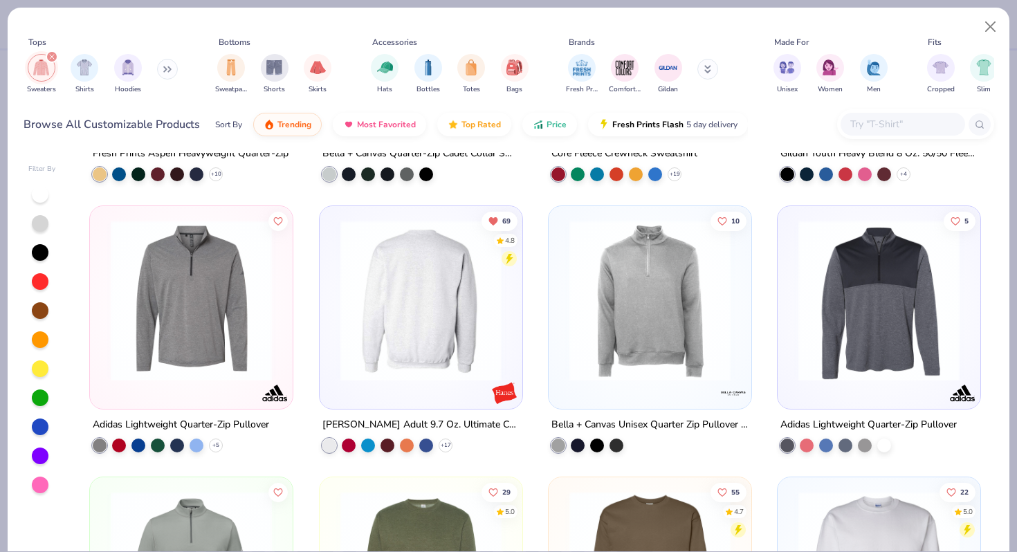
scroll to position [933, 0]
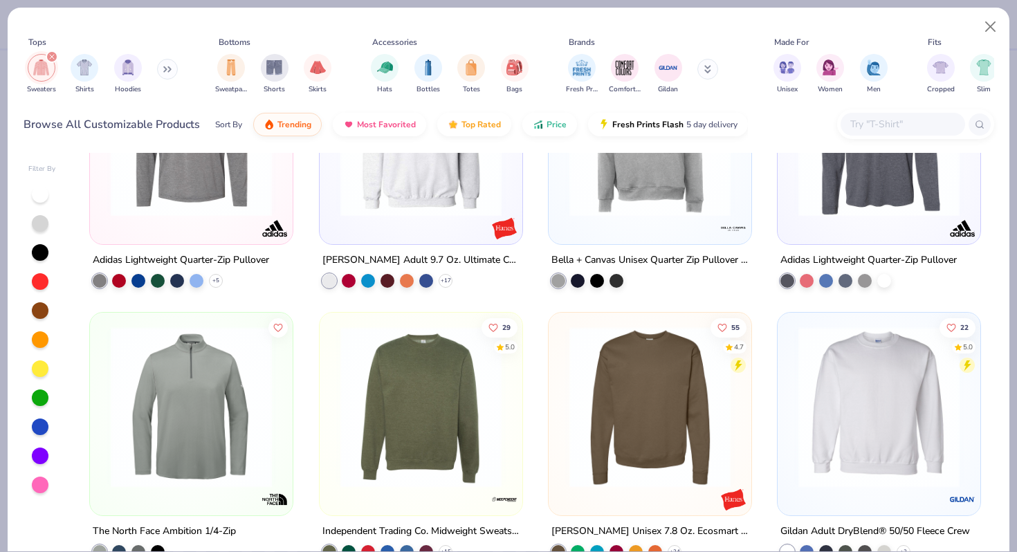
click at [447, 417] on img at bounding box center [420, 406] width 175 height 161
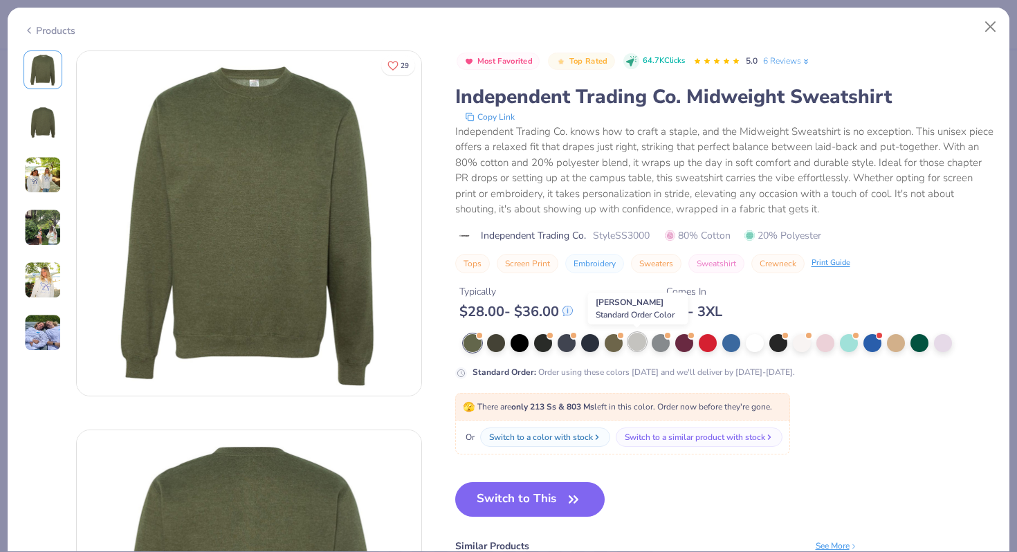
click at [643, 335] on div at bounding box center [637, 342] width 18 height 18
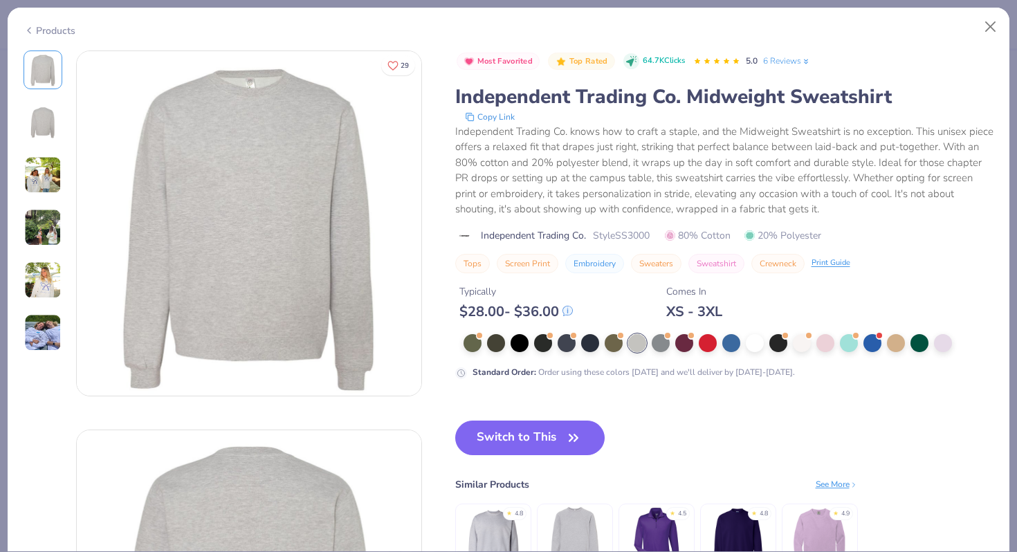
click at [48, 171] on img at bounding box center [42, 174] width 37 height 37
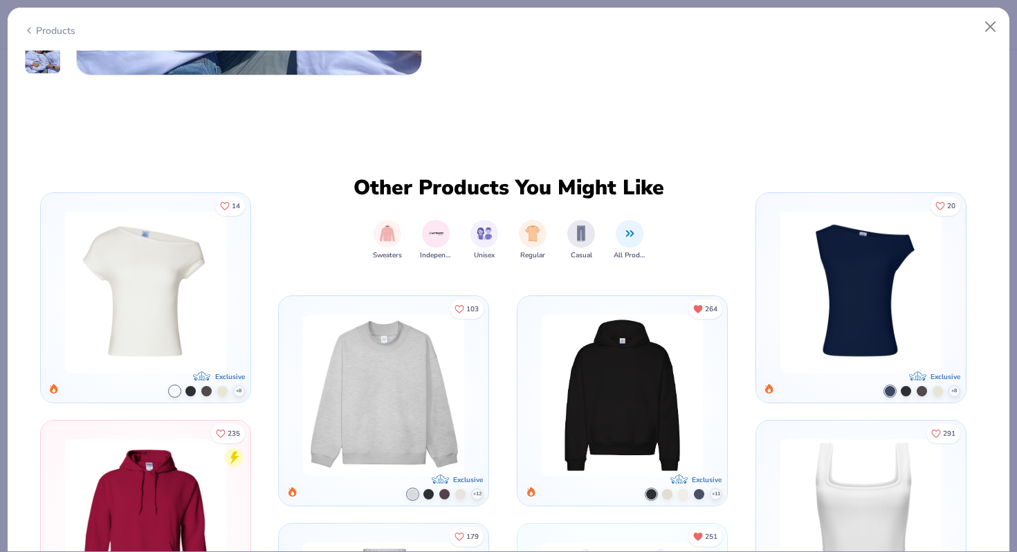
scroll to position [2216, 0]
click at [50, 24] on div "Products" at bounding box center [50, 31] width 52 height 15
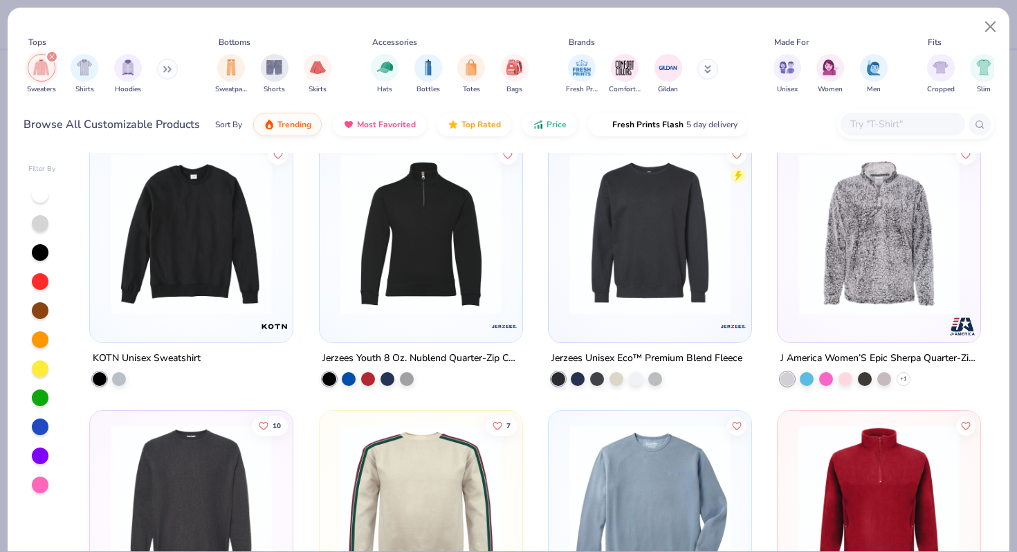
scroll to position [4500, 0]
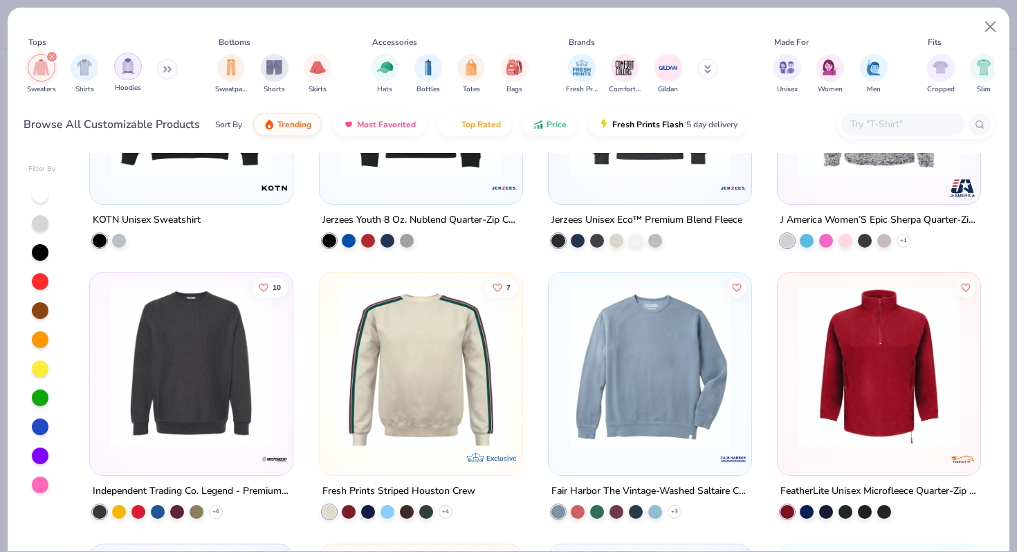
click at [127, 66] on img "filter for Hoodies" at bounding box center [127, 66] width 15 height 16
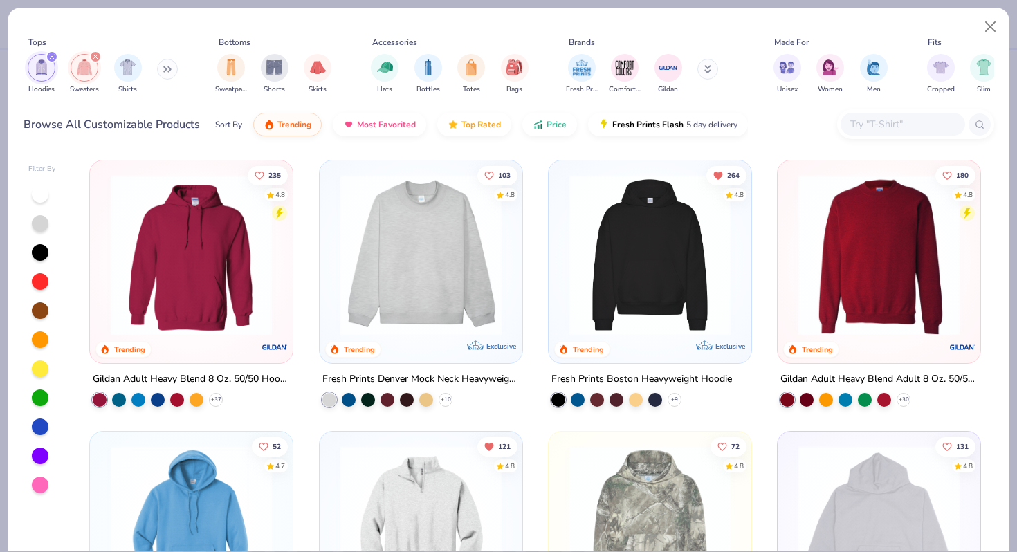
click at [681, 260] on img at bounding box center [649, 254] width 175 height 161
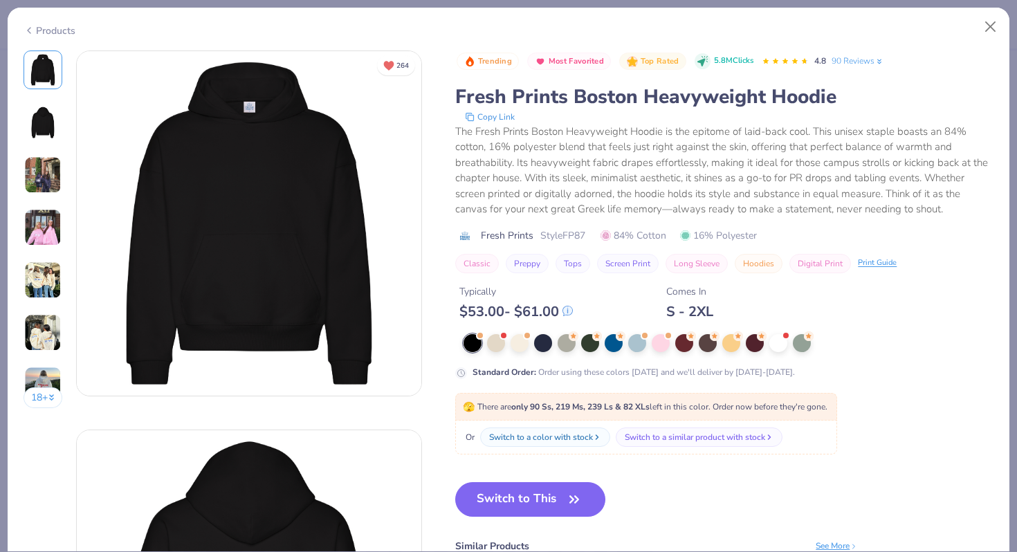
click at [37, 246] on img at bounding box center [42, 227] width 37 height 37
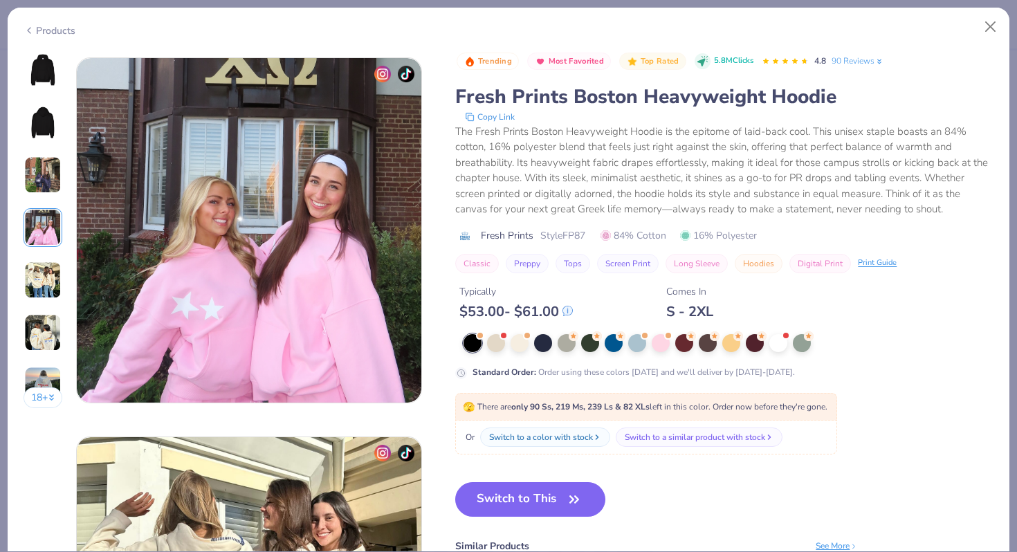
scroll to position [1137, 0]
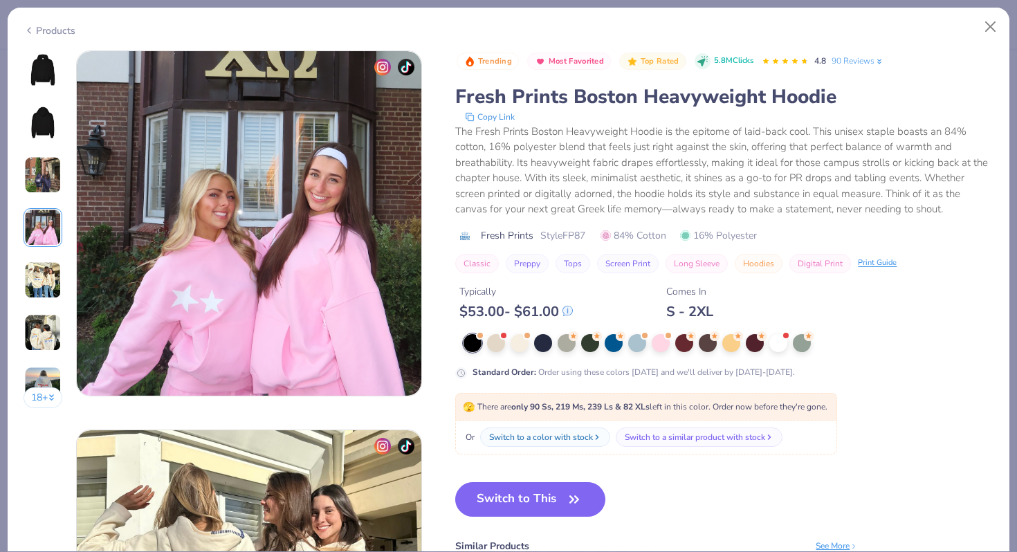
click at [37, 289] on img at bounding box center [42, 279] width 37 height 37
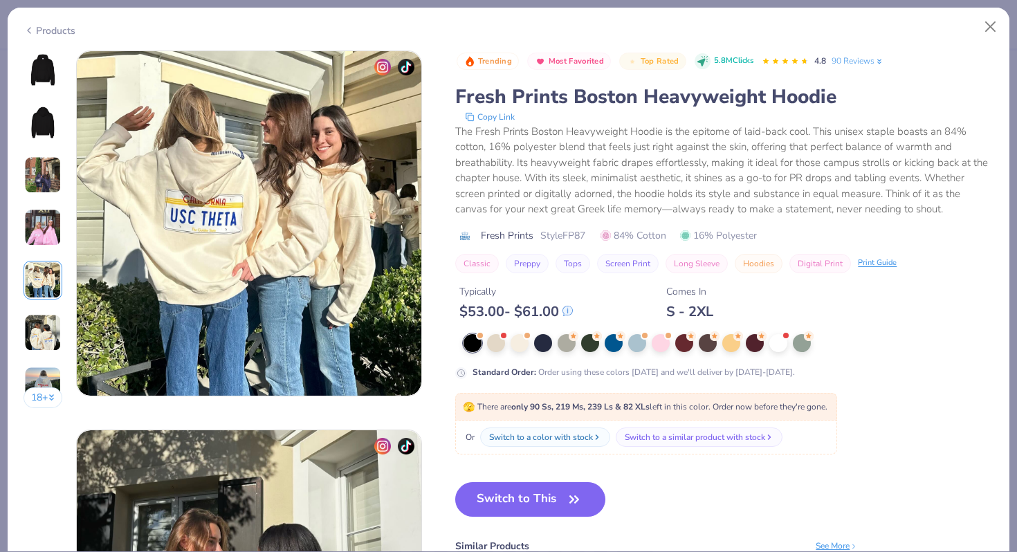
click at [42, 316] on img at bounding box center [42, 332] width 37 height 37
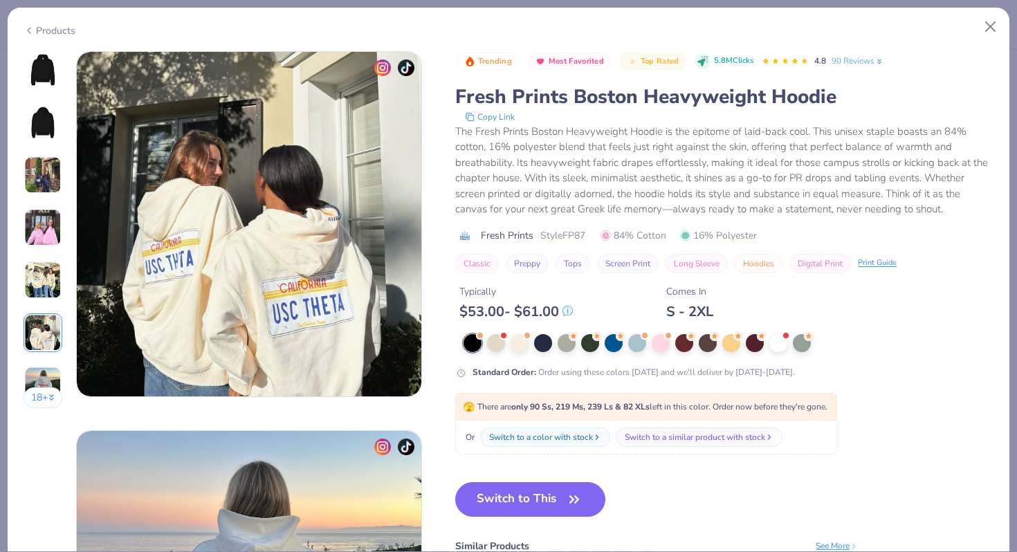
scroll to position [1895, 0]
click at [55, 24] on div "Products" at bounding box center [50, 31] width 52 height 15
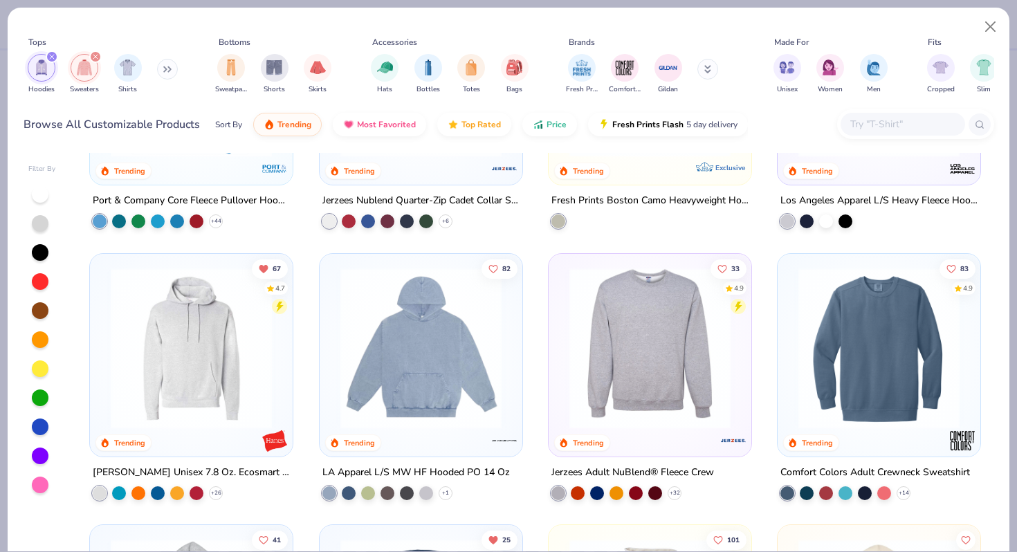
scroll to position [449, 0]
click at [865, 166] on div at bounding box center [878, 81] width 189 height 182
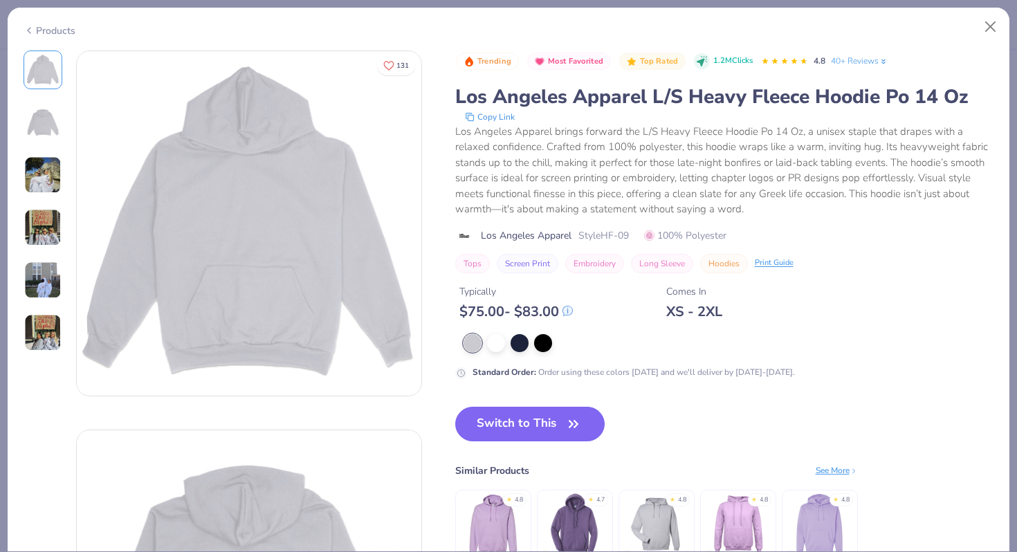
click at [37, 185] on img at bounding box center [42, 174] width 37 height 37
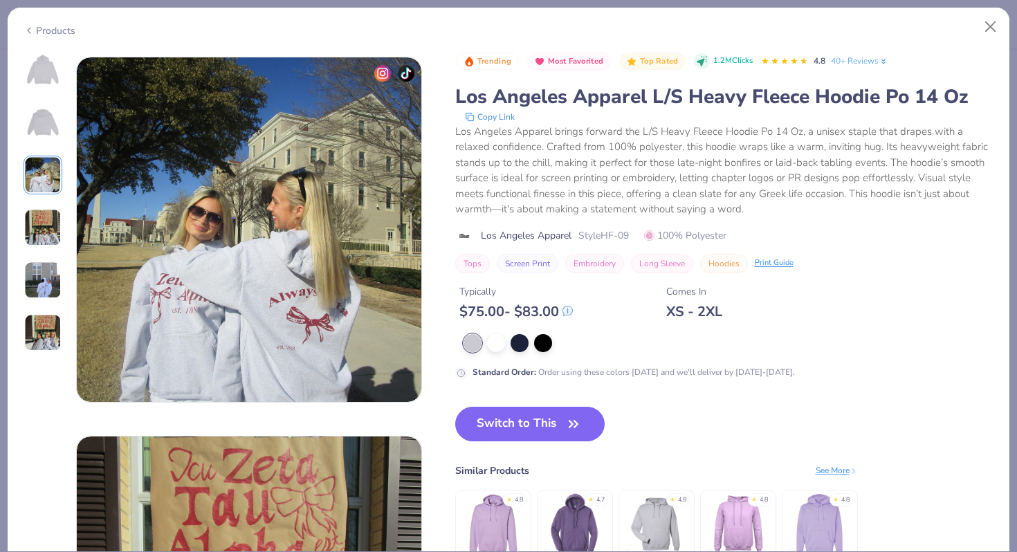
scroll to position [758, 0]
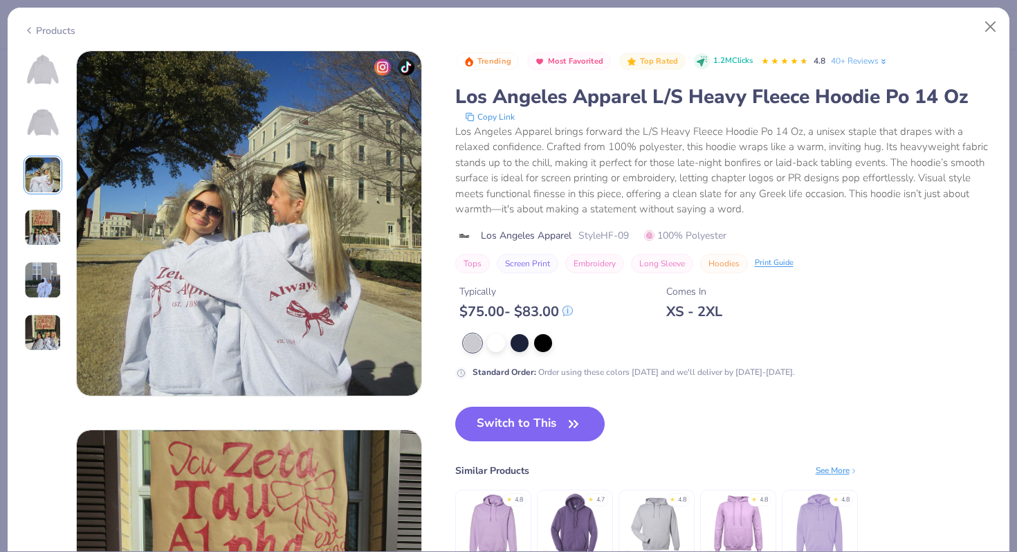
click at [39, 230] on img at bounding box center [42, 227] width 37 height 37
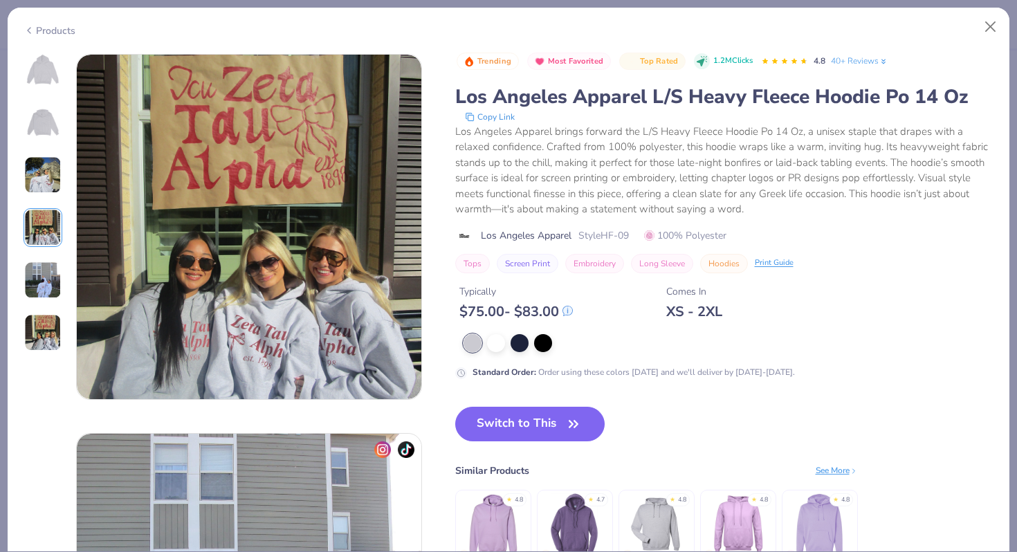
scroll to position [1137, 0]
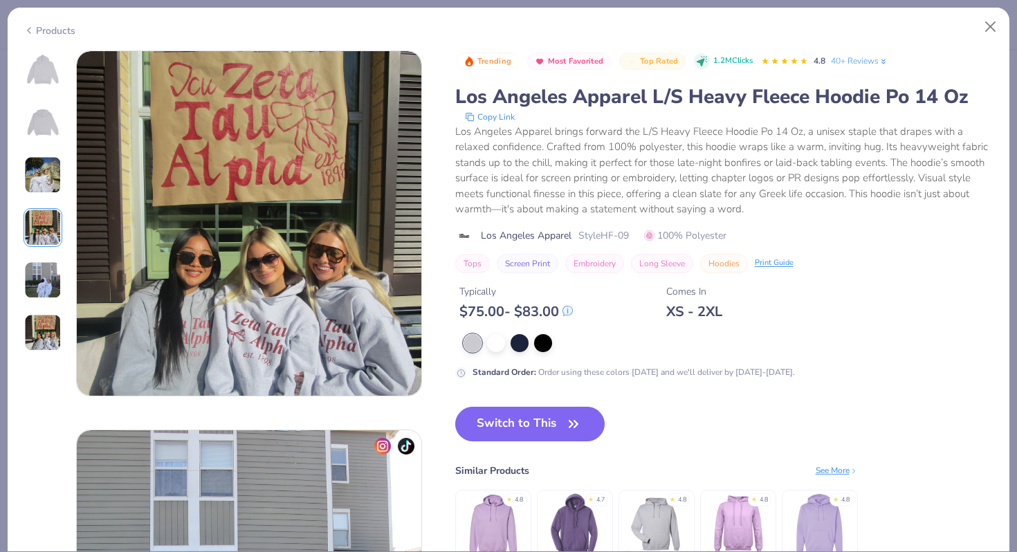
click at [40, 266] on img at bounding box center [42, 279] width 37 height 37
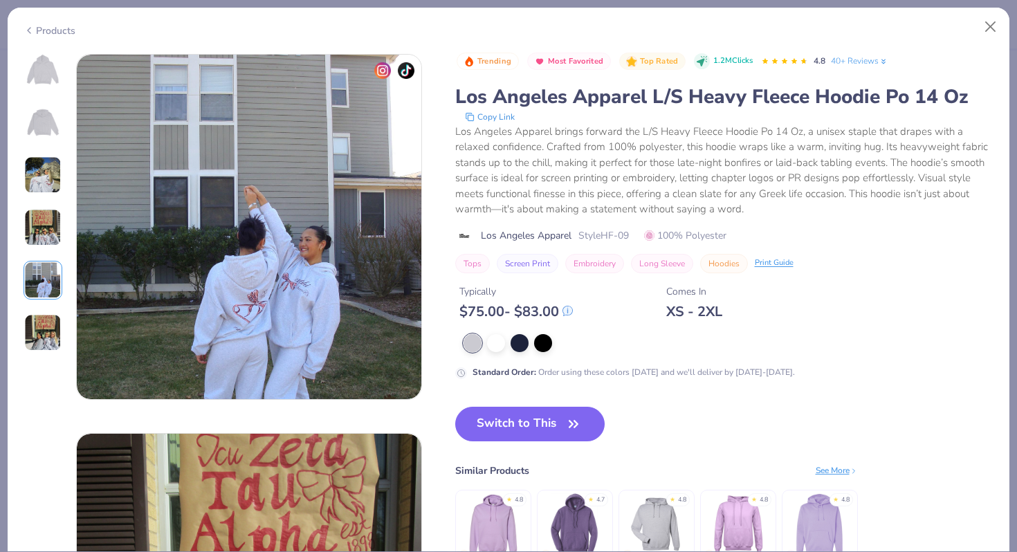
scroll to position [1516, 0]
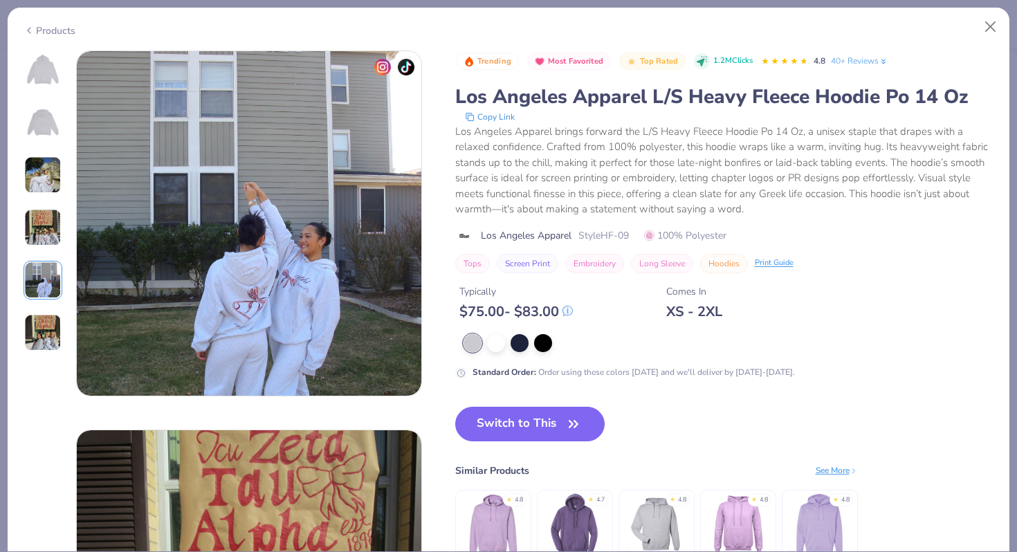
click at [49, 24] on div "Products" at bounding box center [50, 31] width 52 height 15
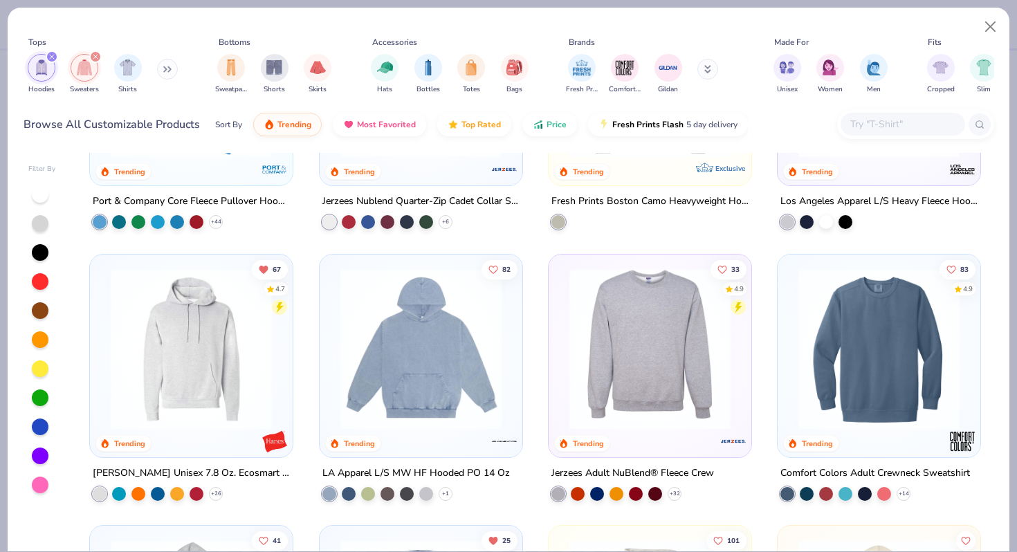
click at [403, 378] on img at bounding box center [420, 348] width 175 height 161
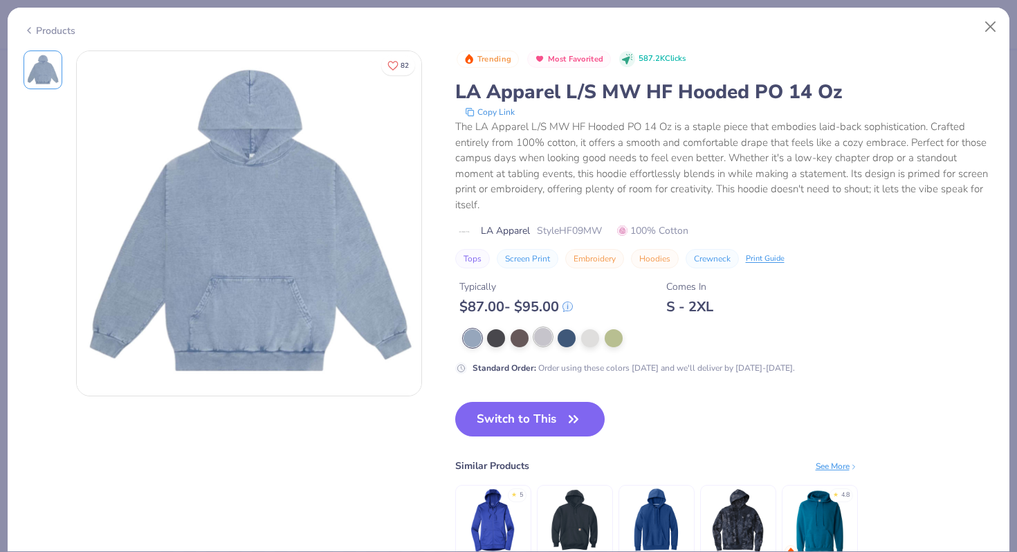
click at [544, 340] on div at bounding box center [543, 337] width 18 height 18
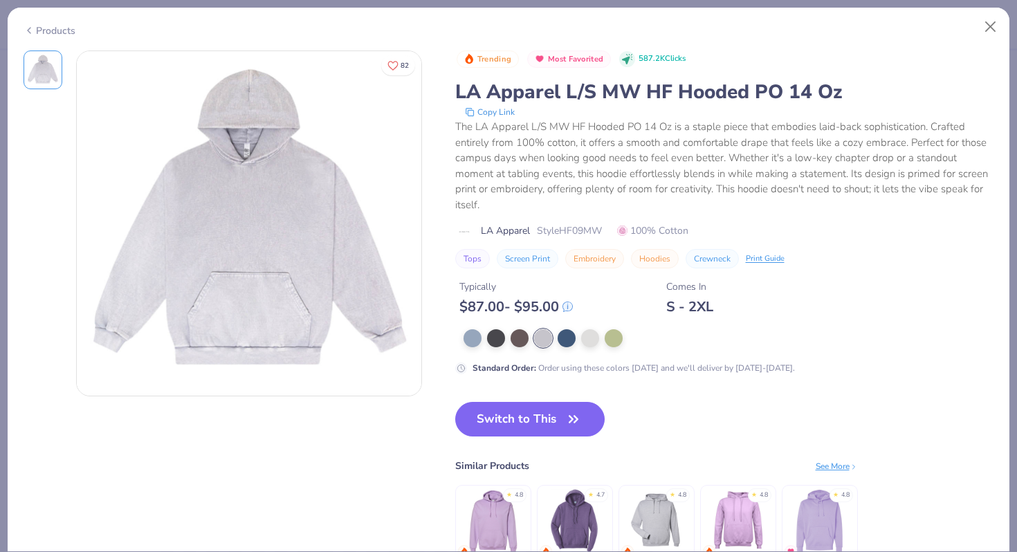
click at [55, 28] on div "Products" at bounding box center [50, 31] width 52 height 15
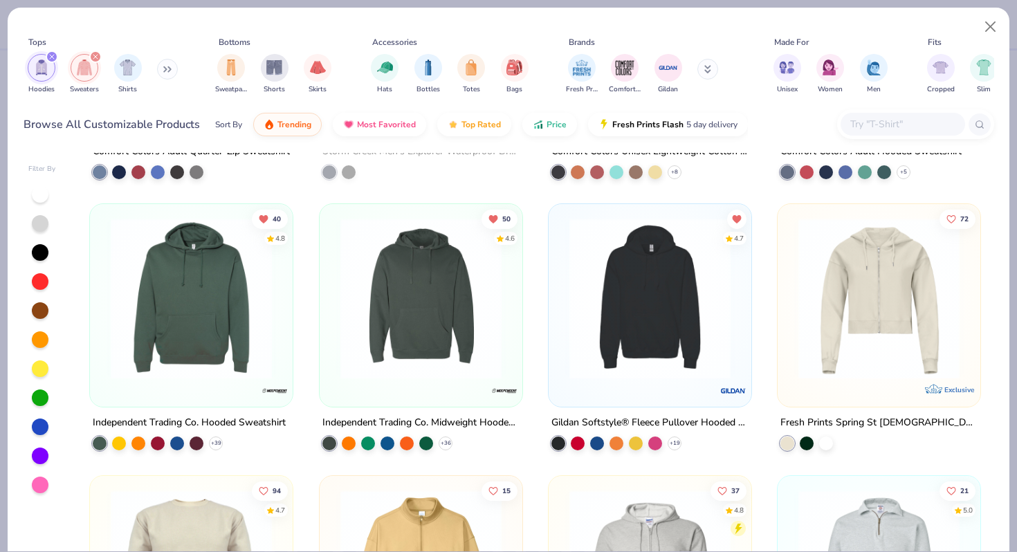
scroll to position [1328, 0]
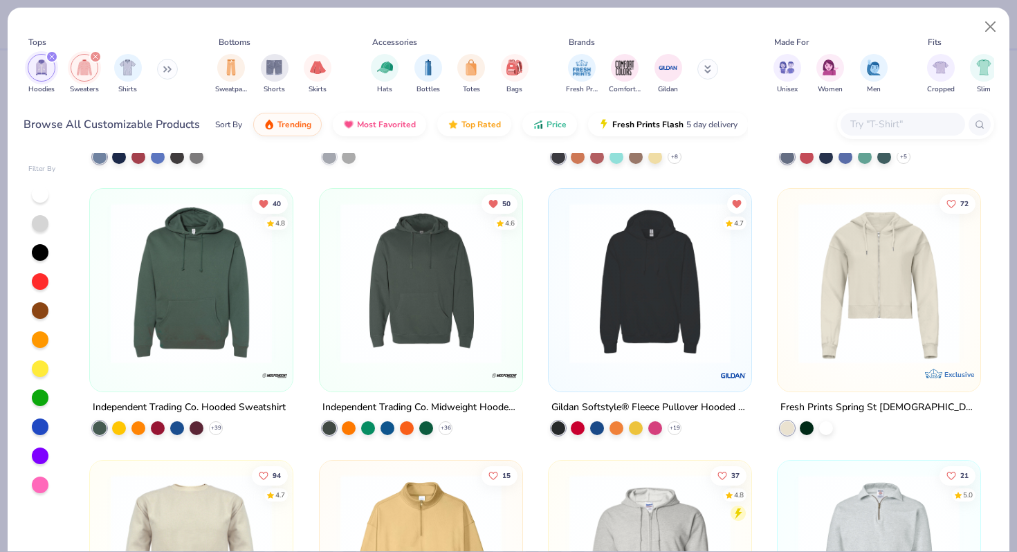
click at [256, 264] on img at bounding box center [191, 283] width 175 height 161
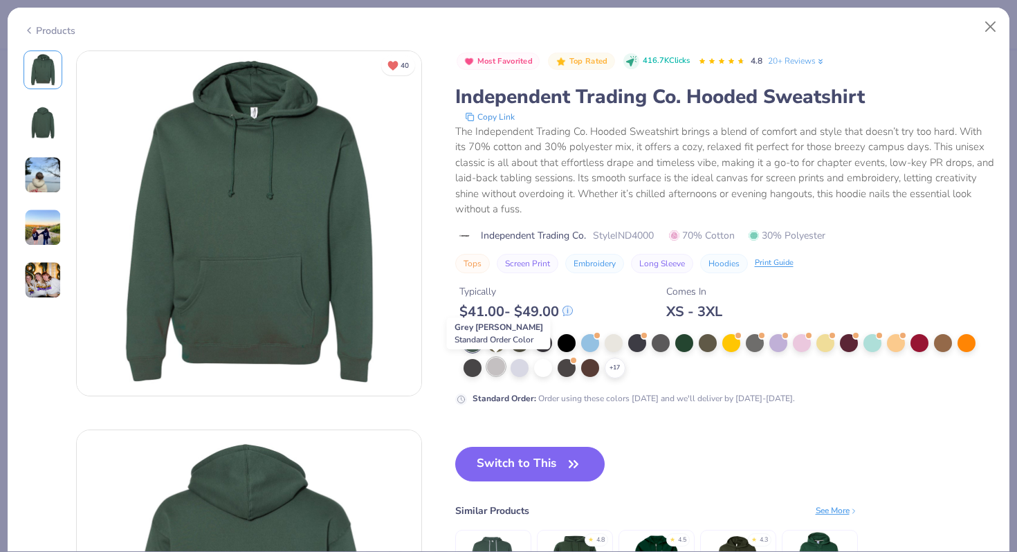
click at [497, 371] on div at bounding box center [496, 367] width 18 height 18
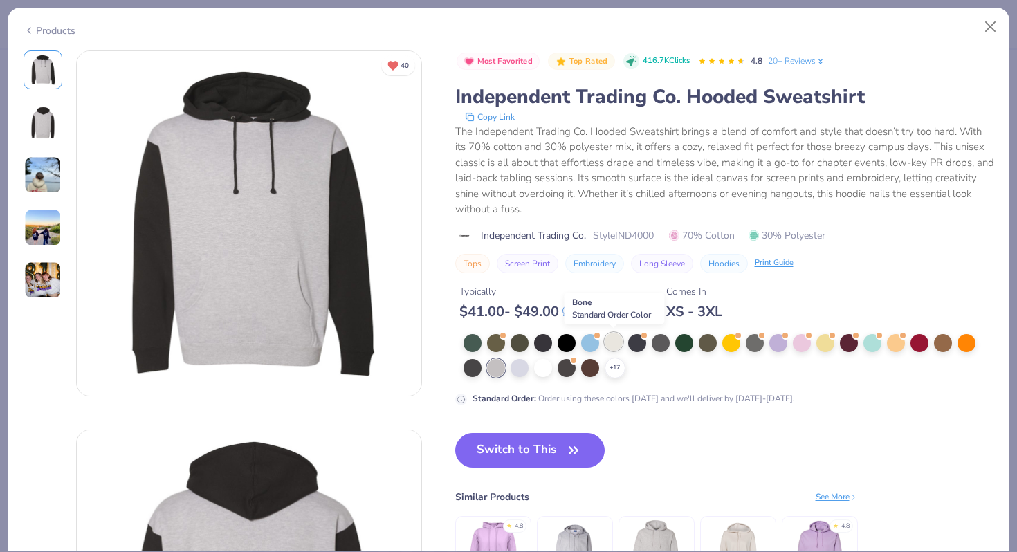
click at [607, 338] on div at bounding box center [614, 342] width 18 height 18
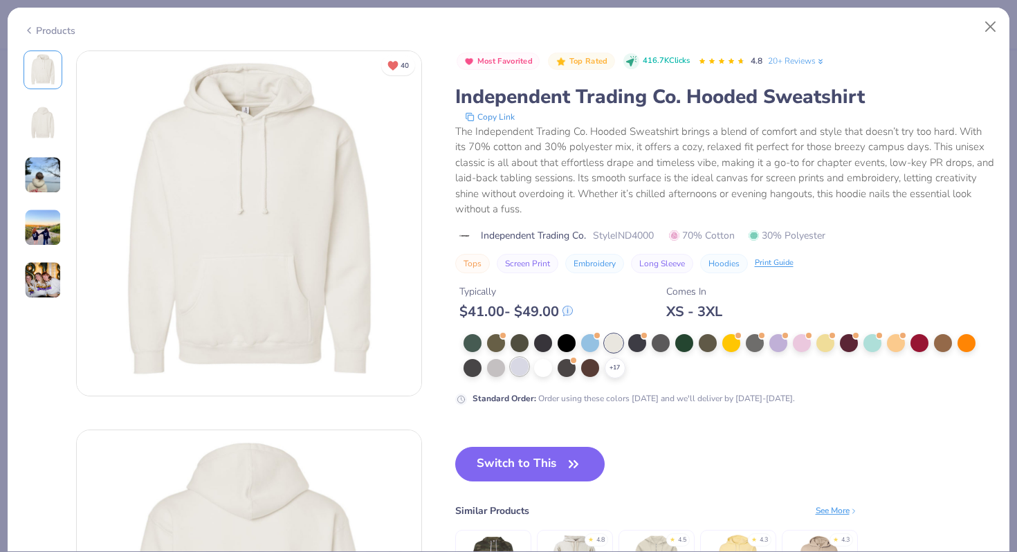
click at [516, 369] on div at bounding box center [519, 367] width 18 height 18
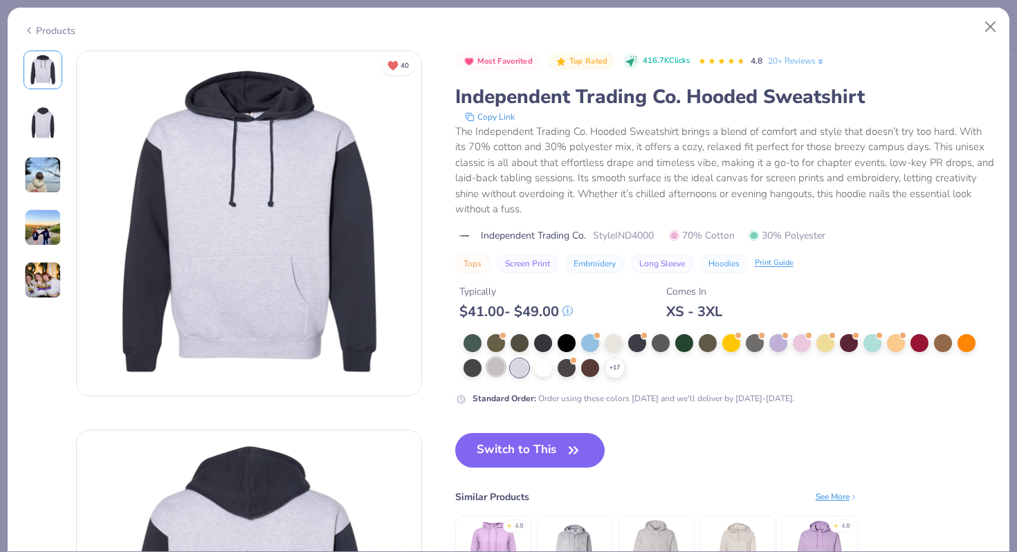
click at [497, 369] on div at bounding box center [496, 367] width 18 height 18
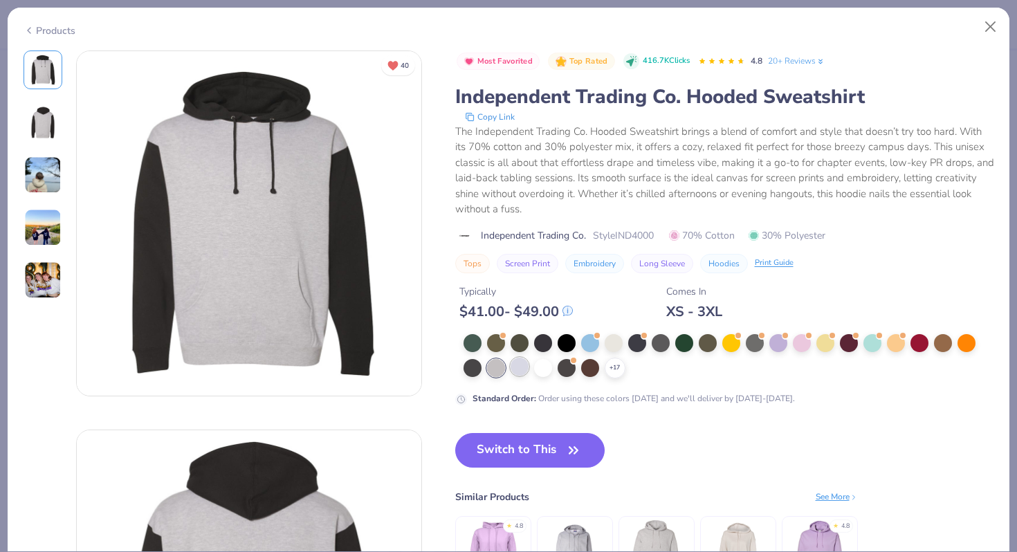
click at [517, 368] on div at bounding box center [519, 367] width 18 height 18
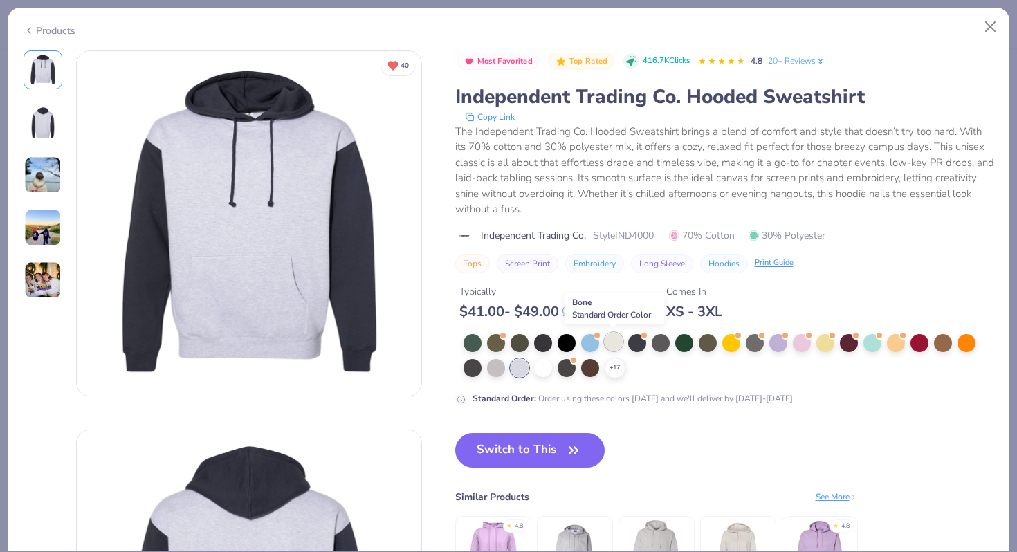
click at [613, 340] on div at bounding box center [614, 342] width 18 height 18
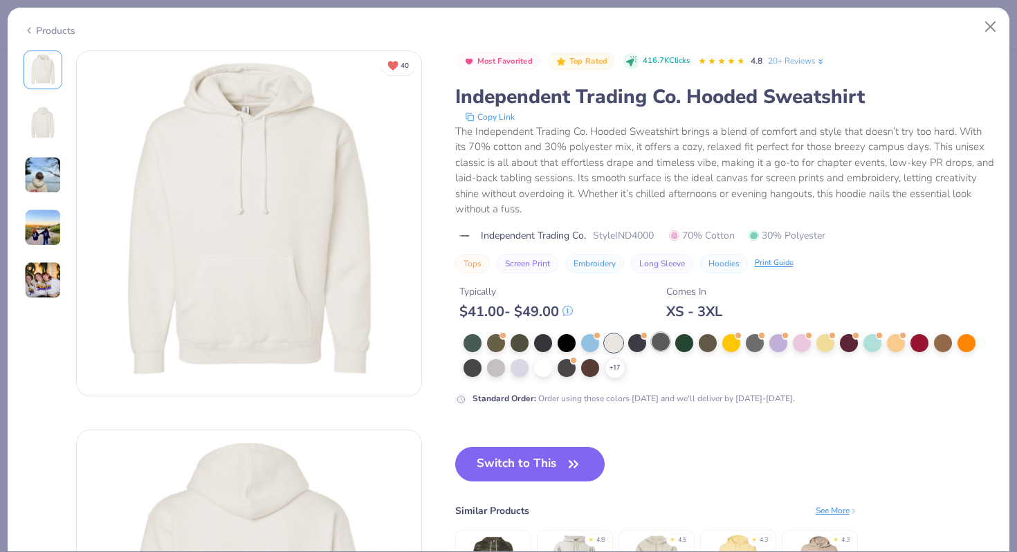
click at [654, 342] on div at bounding box center [661, 342] width 18 height 18
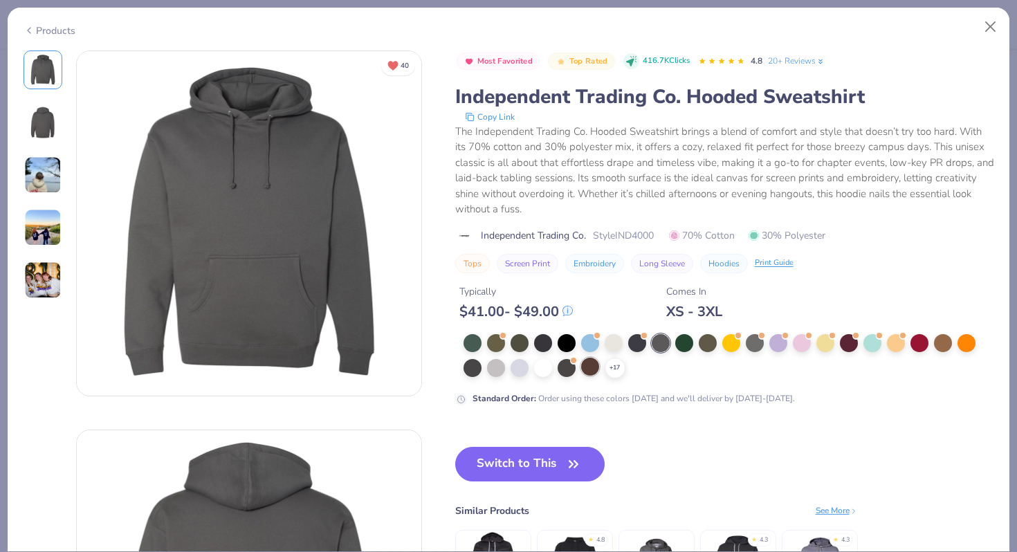
click at [586, 369] on div at bounding box center [590, 367] width 18 height 18
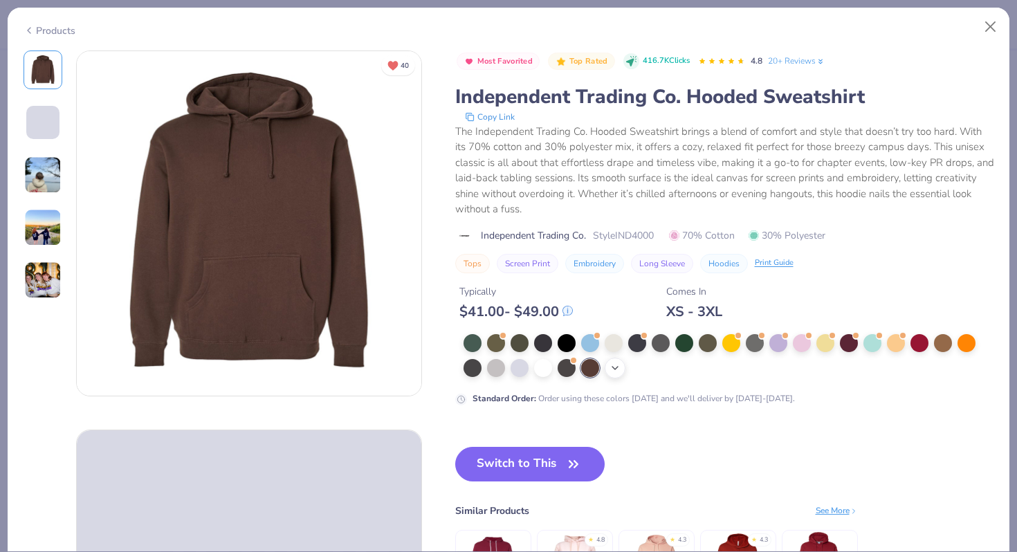
click at [616, 368] on polyline at bounding box center [615, 368] width 6 height 3
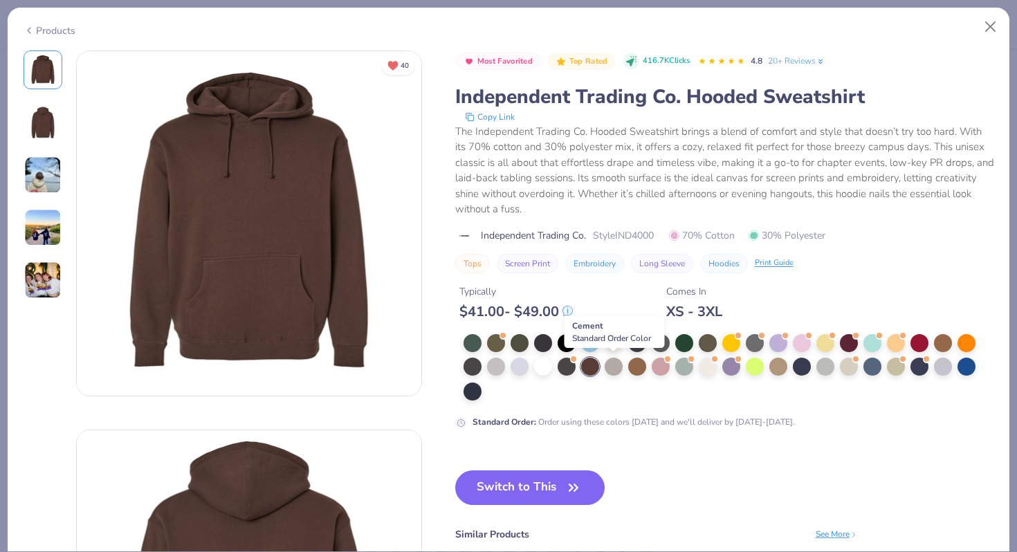
click at [616, 368] on div at bounding box center [614, 367] width 18 height 18
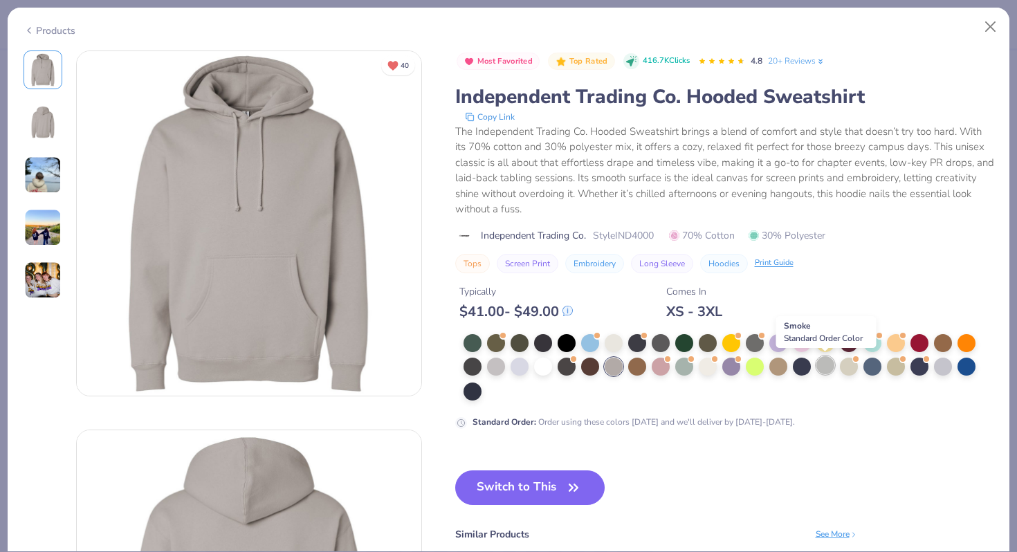
click at [818, 361] on div at bounding box center [825, 365] width 18 height 18
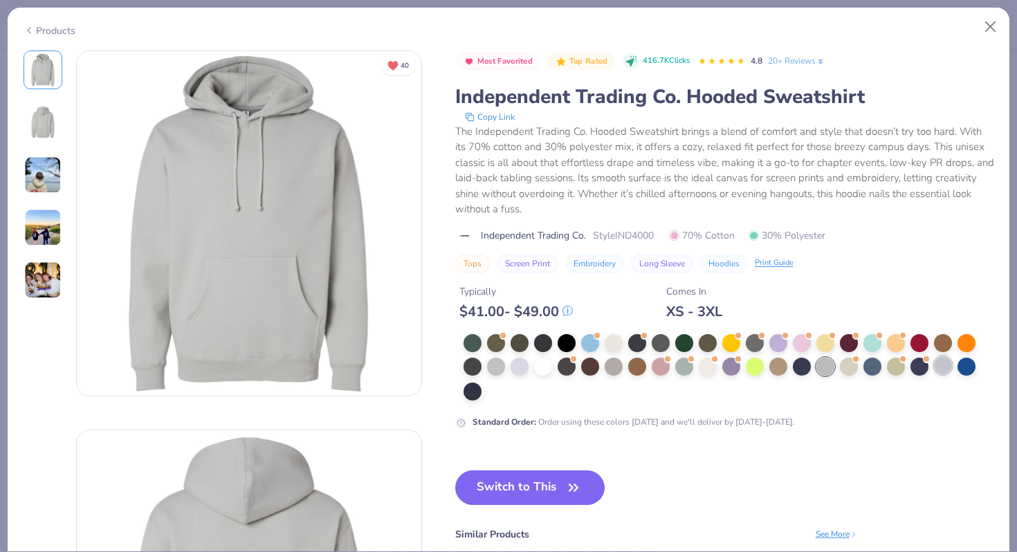
click at [943, 360] on div at bounding box center [943, 365] width 18 height 18
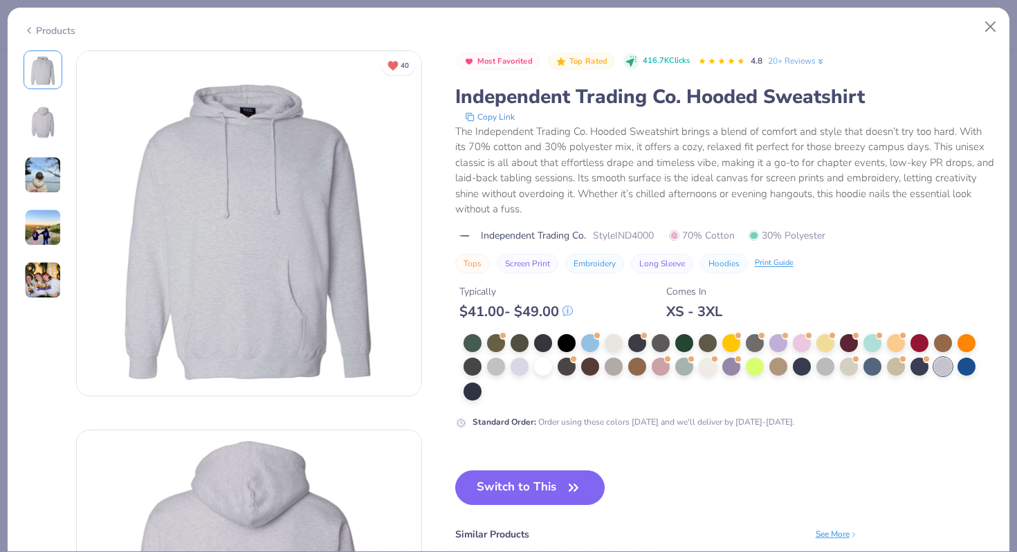
click at [39, 111] on img at bounding box center [42, 122] width 33 height 33
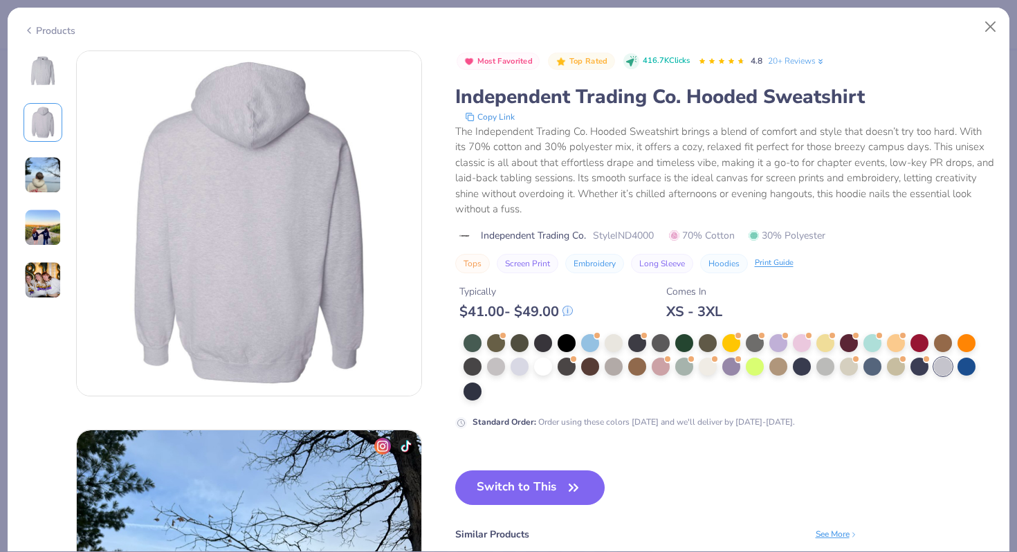
click at [34, 67] on img at bounding box center [42, 69] width 33 height 33
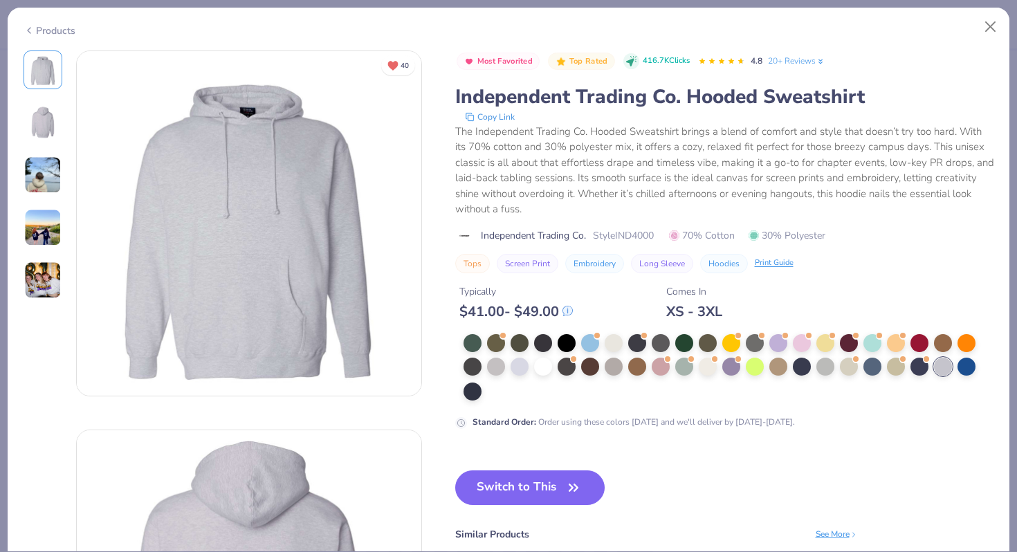
click at [53, 33] on div "Products" at bounding box center [50, 31] width 52 height 15
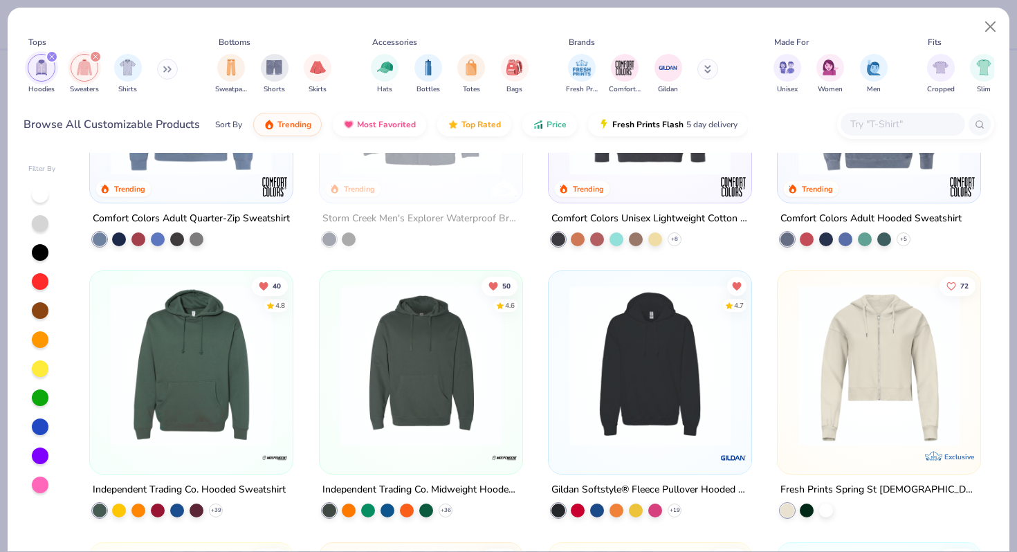
scroll to position [1246, 0]
click at [212, 326] on img at bounding box center [191, 364] width 175 height 161
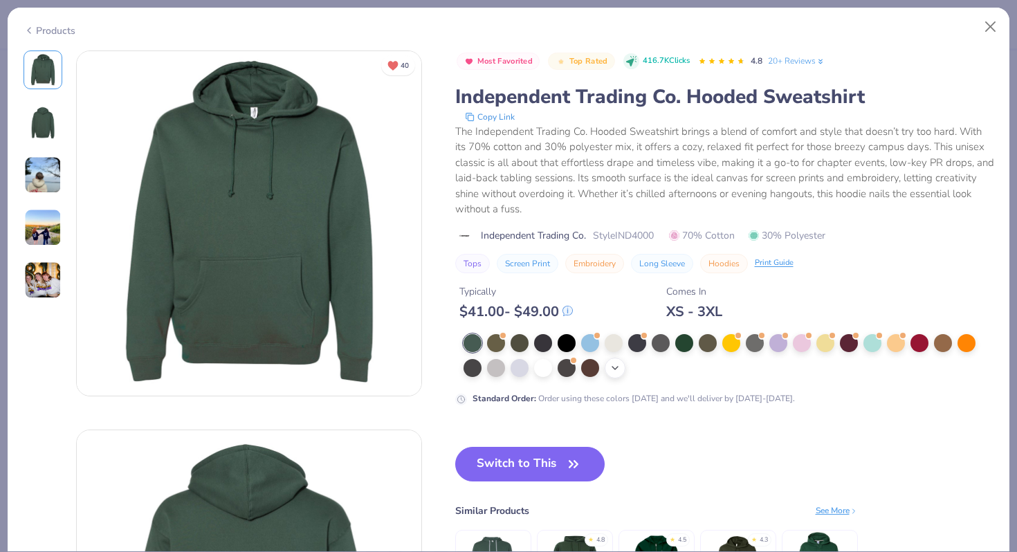
click at [615, 370] on icon at bounding box center [614, 367] width 11 height 11
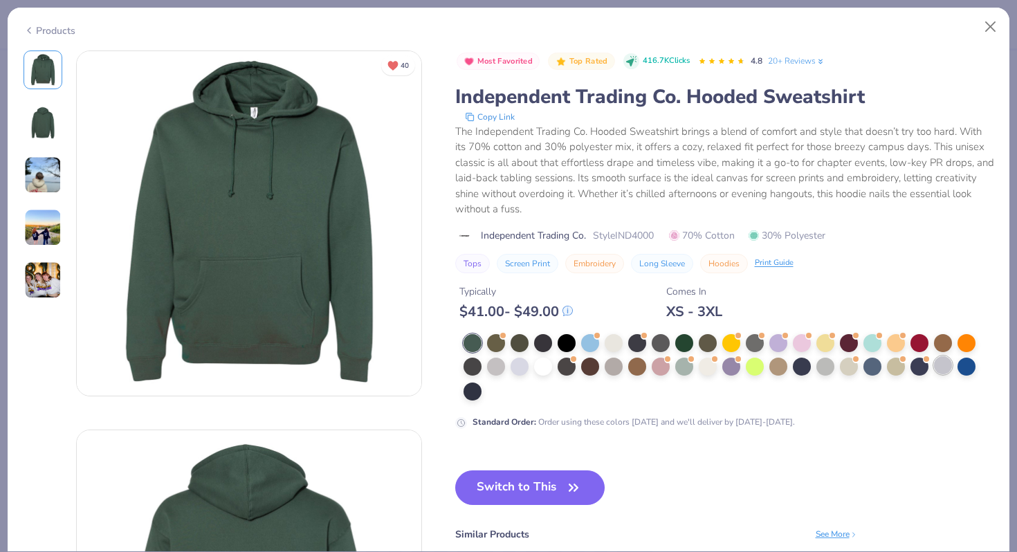
click at [943, 367] on div at bounding box center [943, 365] width 18 height 18
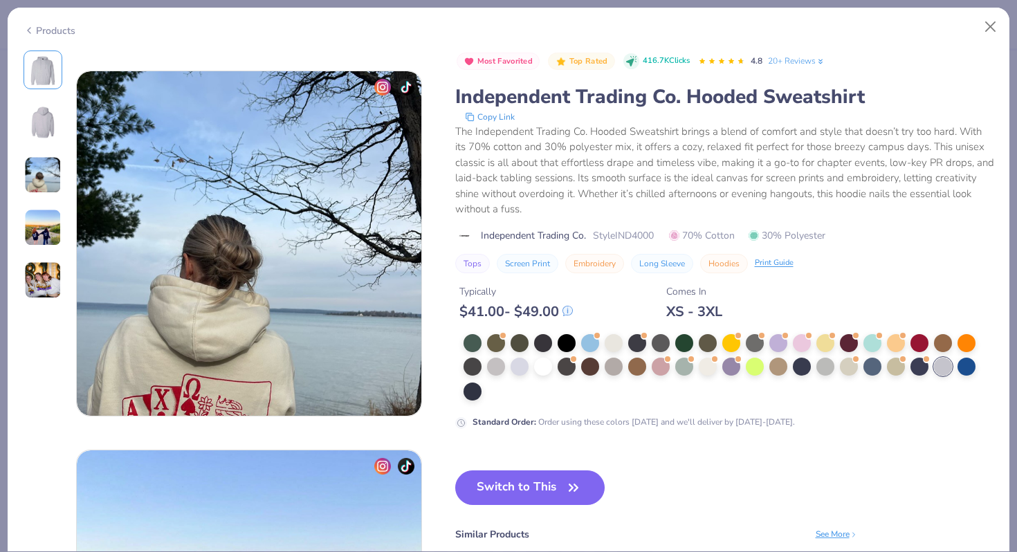
scroll to position [671, 0]
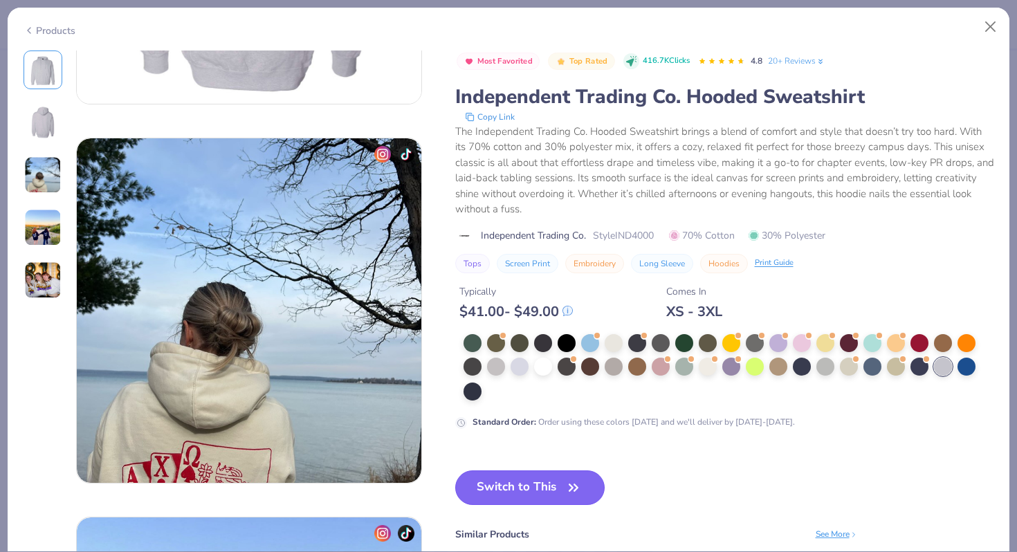
click at [535, 487] on button "Switch to This" at bounding box center [530, 487] width 150 height 35
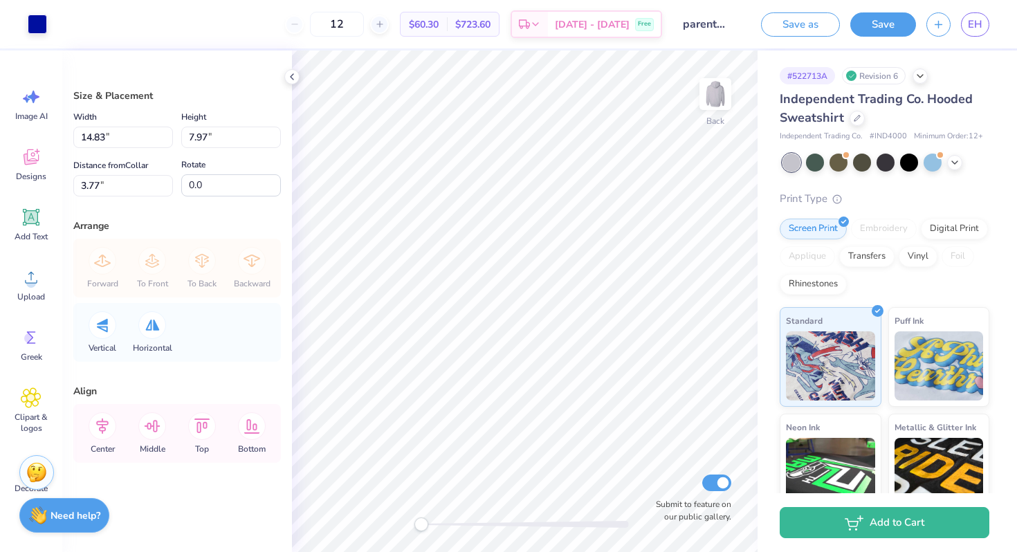
type input "12.22"
type input "6.57"
click at [30, 21] on div at bounding box center [37, 22] width 19 height 19
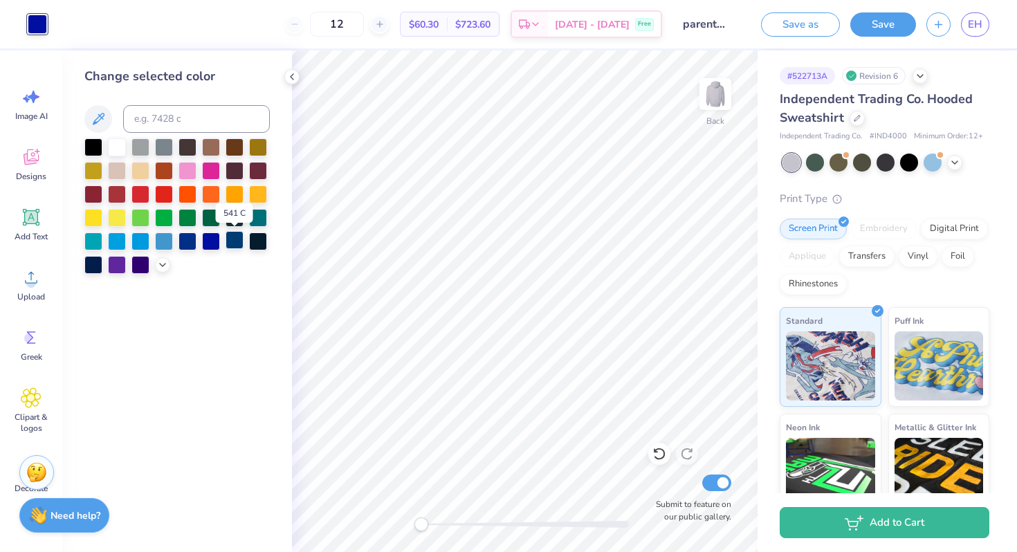
click at [237, 242] on div at bounding box center [234, 240] width 18 height 18
click at [91, 264] on div at bounding box center [93, 264] width 18 height 18
click at [208, 239] on div at bounding box center [211, 240] width 18 height 18
click at [212, 221] on div at bounding box center [211, 217] width 18 height 18
click at [225, 219] on div at bounding box center [234, 217] width 18 height 18
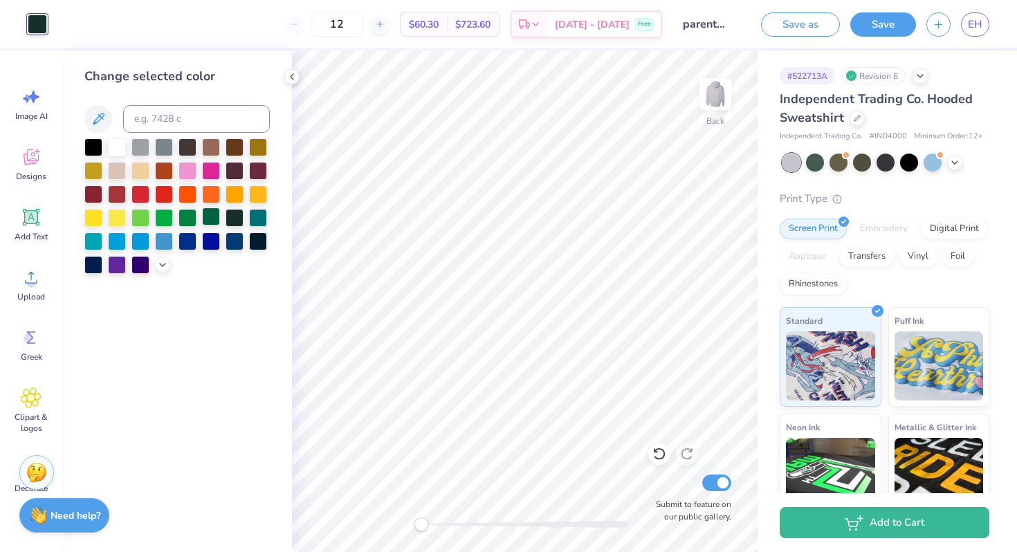
click at [214, 218] on div at bounding box center [211, 217] width 18 height 18
click at [233, 212] on div at bounding box center [234, 217] width 18 height 18
click at [217, 240] on div at bounding box center [211, 240] width 18 height 18
click at [952, 161] on icon at bounding box center [954, 161] width 11 height 11
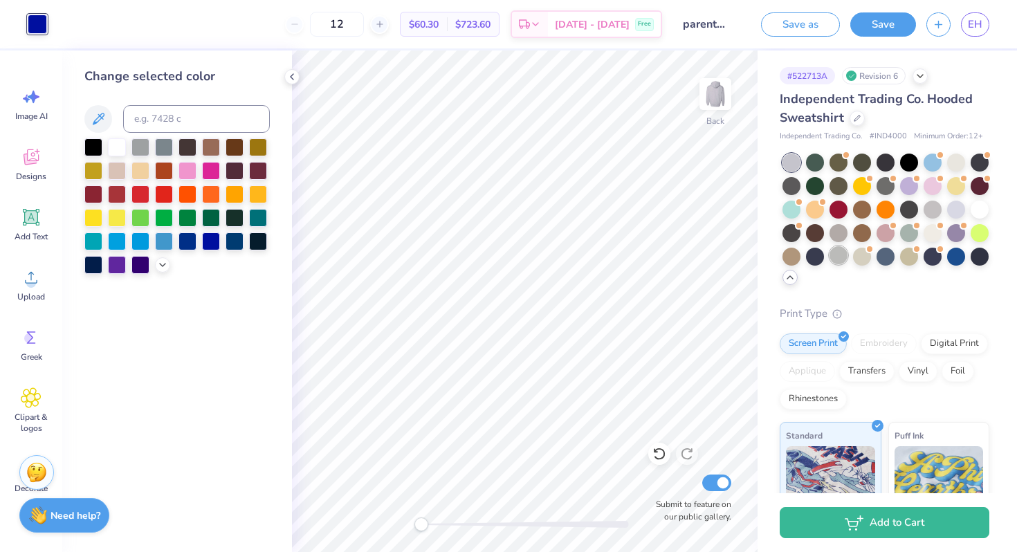
click at [835, 260] on div at bounding box center [838, 255] width 18 height 18
click at [839, 256] on div at bounding box center [838, 255] width 18 height 18
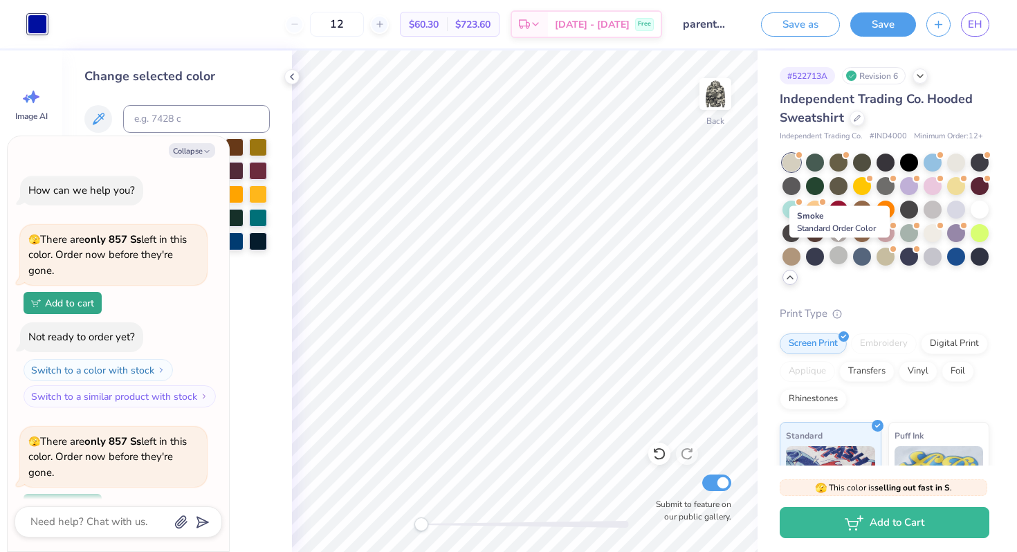
scroll to position [120, 0]
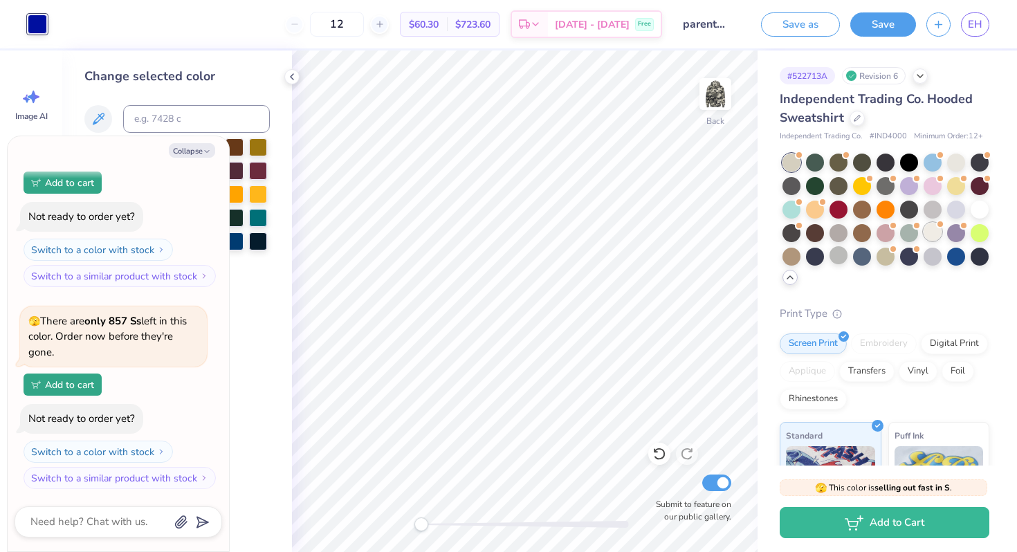
click at [935, 232] on div at bounding box center [932, 232] width 18 height 18
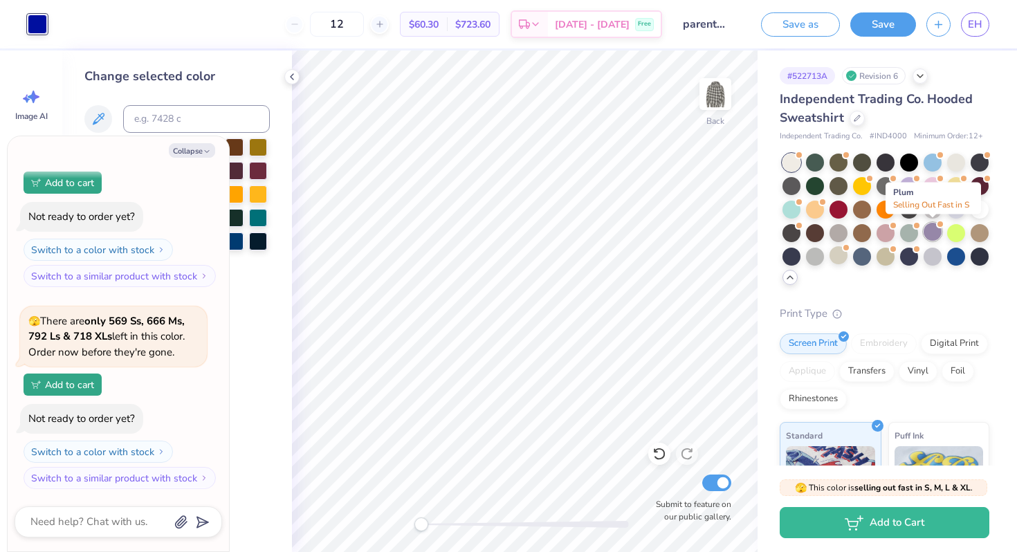
click at [937, 232] on div at bounding box center [932, 232] width 18 height 18
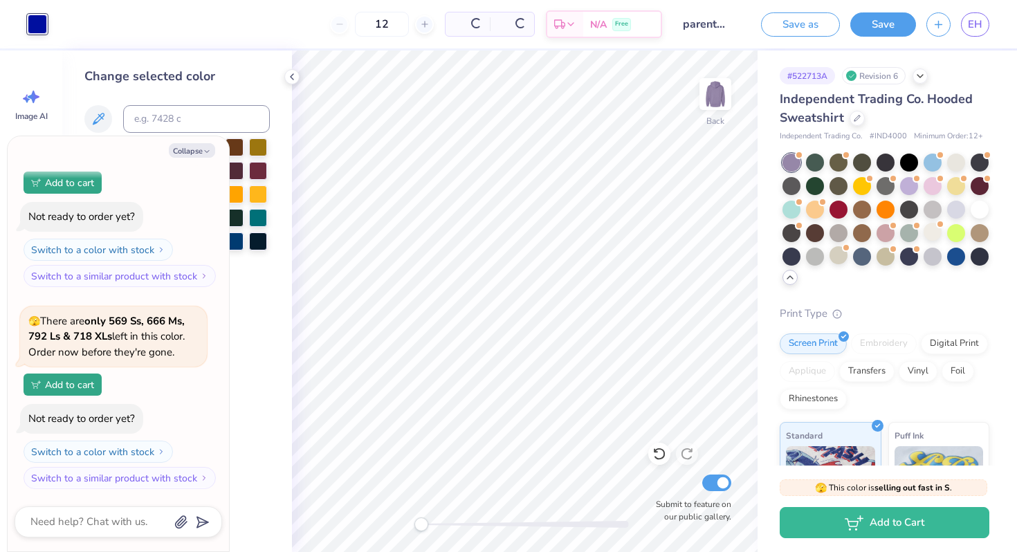
scroll to position [524, 0]
click at [818, 231] on div at bounding box center [815, 232] width 18 height 18
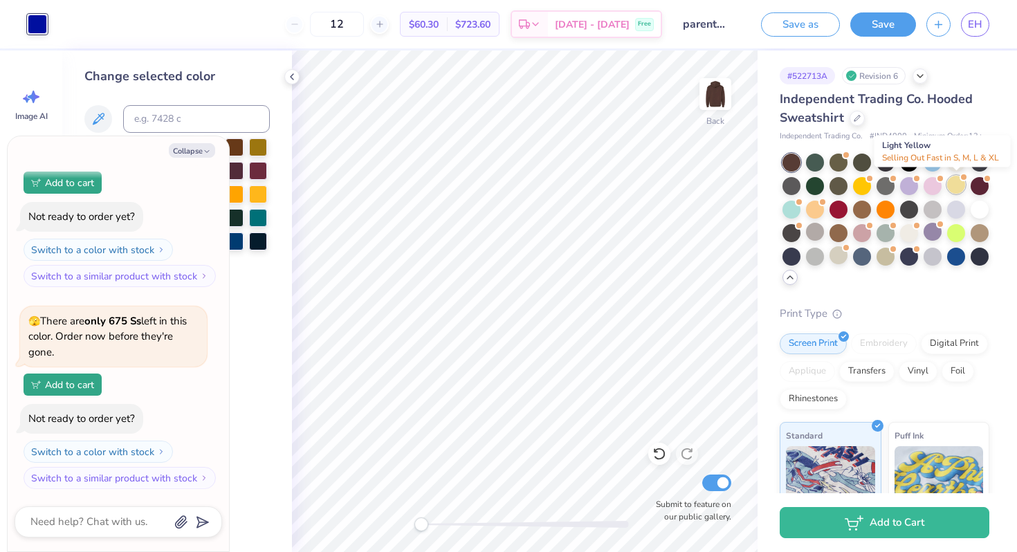
click at [961, 177] on div at bounding box center [964, 177] width 6 height 6
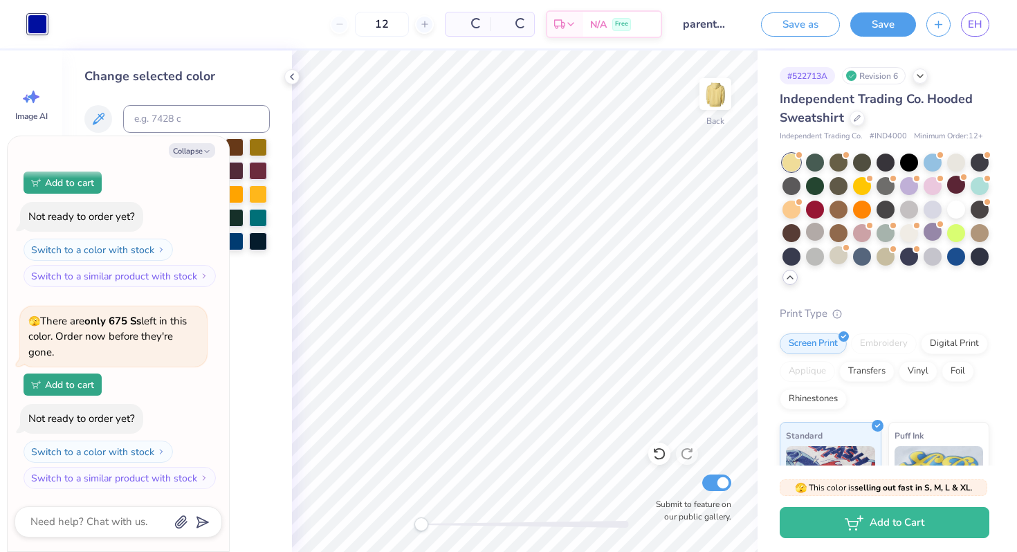
scroll to position [726, 0]
click at [952, 183] on div at bounding box center [956, 185] width 18 height 18
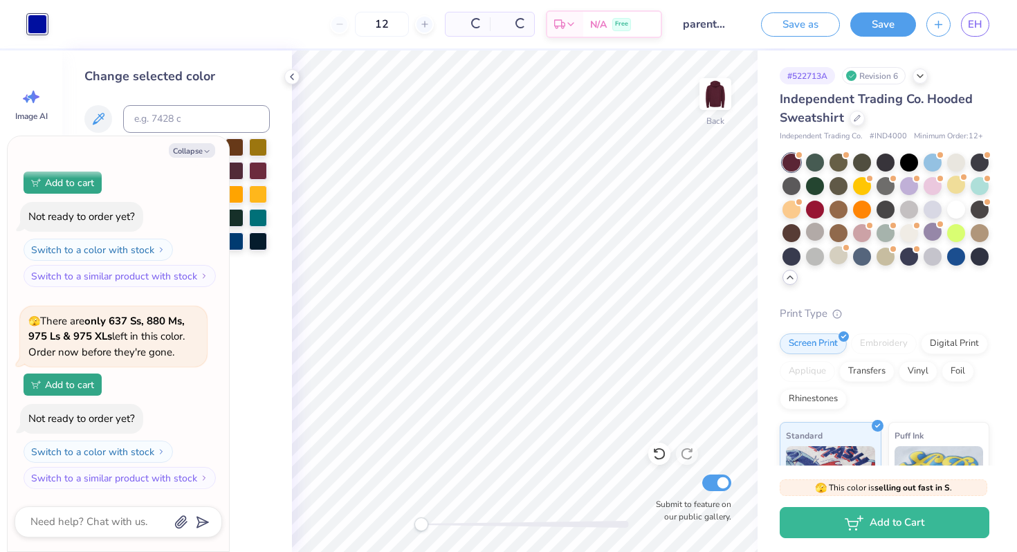
scroll to position [928, 0]
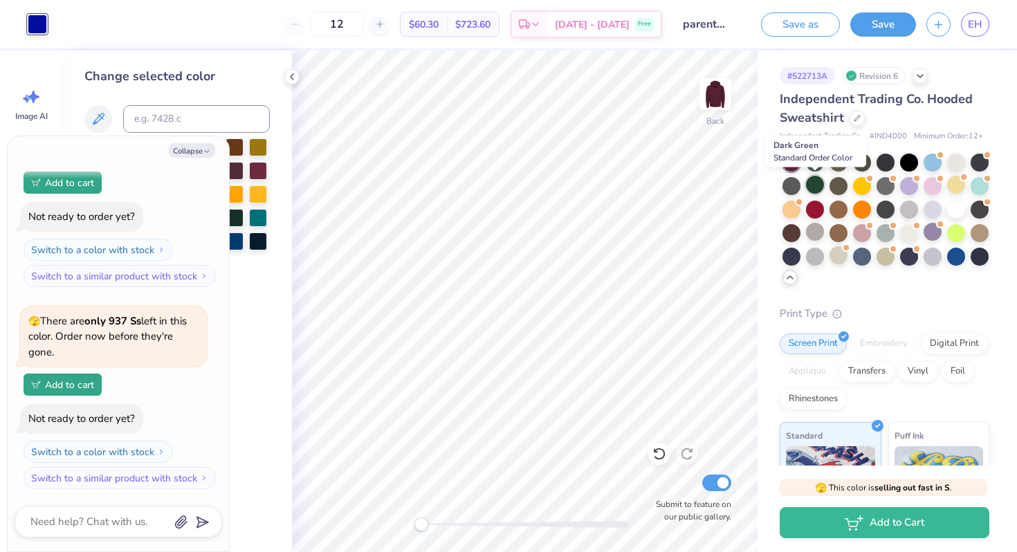
click at [813, 186] on div at bounding box center [815, 185] width 18 height 18
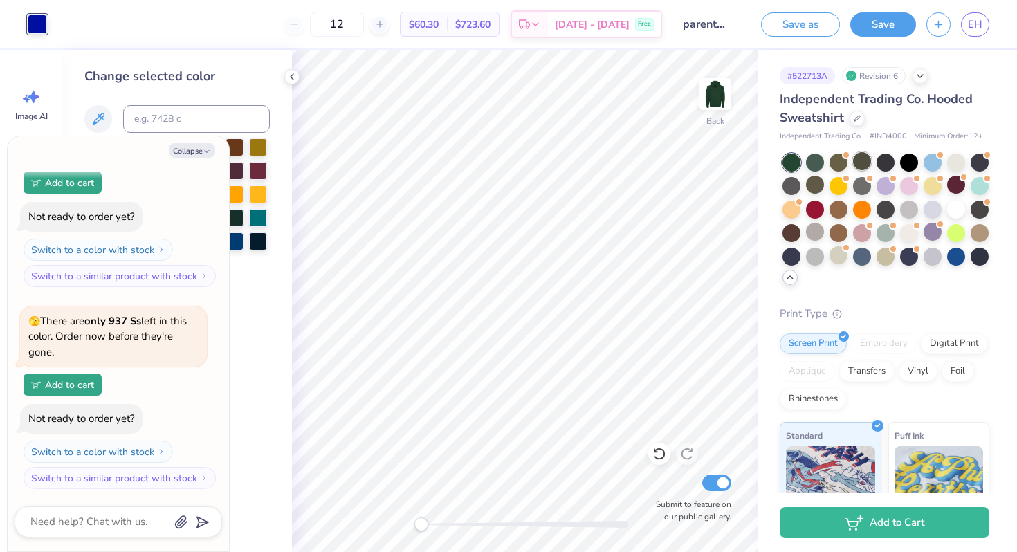
click at [858, 160] on div at bounding box center [862, 161] width 18 height 18
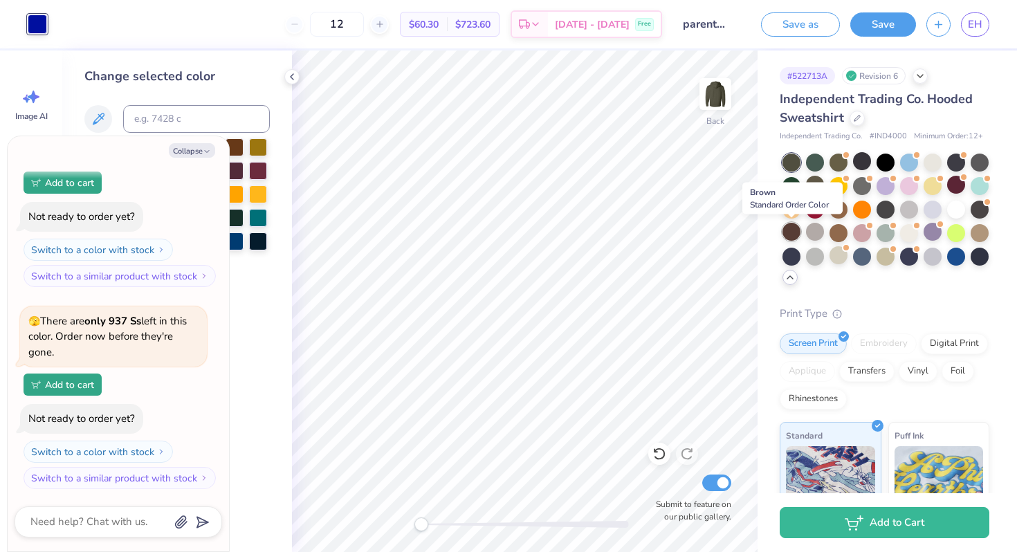
click at [786, 226] on div at bounding box center [791, 232] width 18 height 18
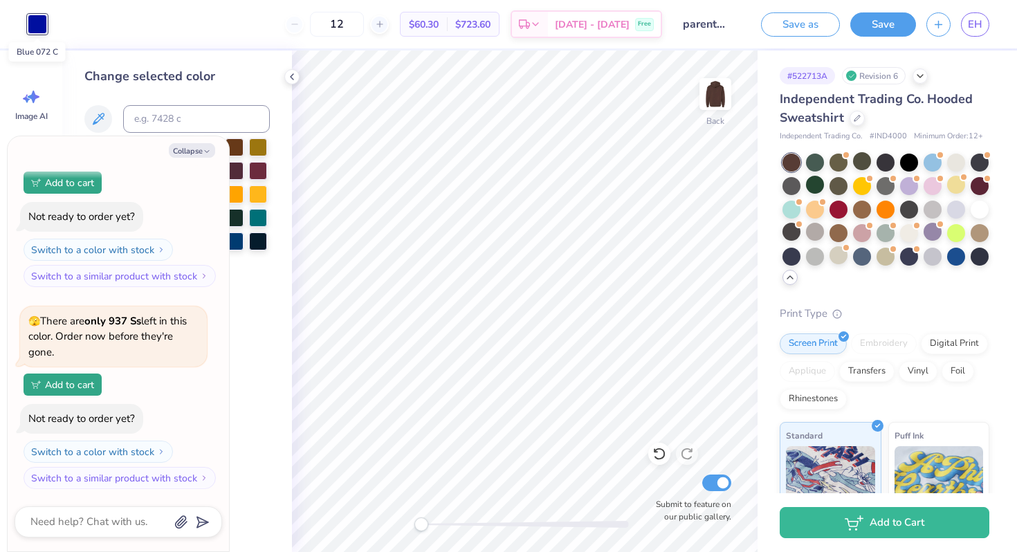
click at [34, 18] on div at bounding box center [37, 24] width 19 height 19
click at [205, 153] on icon "button" at bounding box center [207, 151] width 8 height 8
type textarea "x"
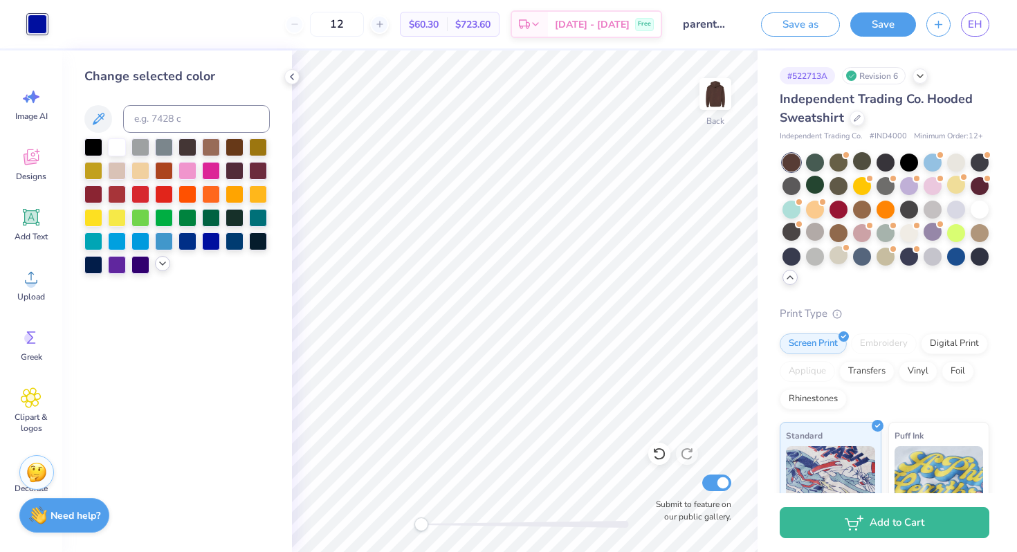
click at [163, 270] on div at bounding box center [162, 263] width 15 height 15
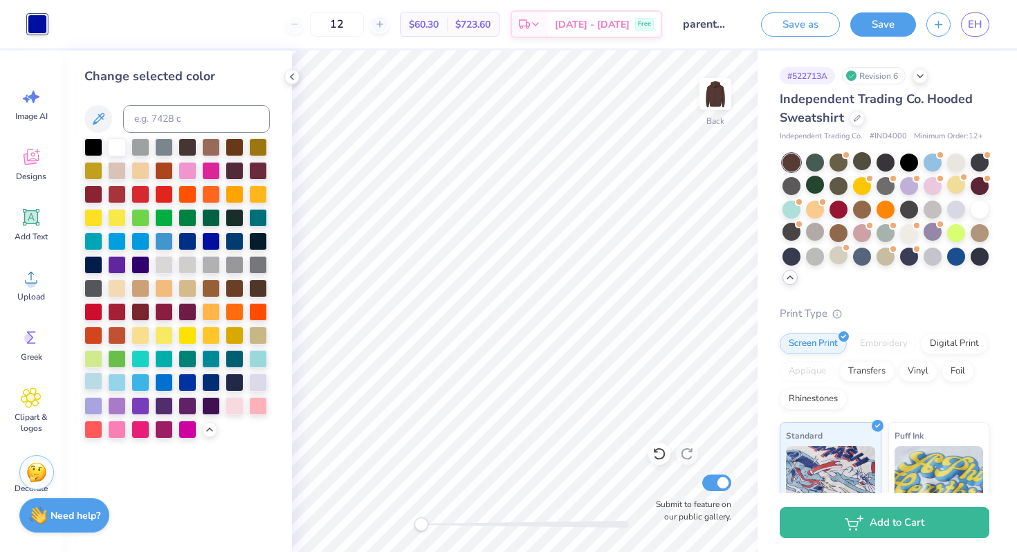
click at [90, 382] on div at bounding box center [93, 381] width 18 height 18
click at [116, 385] on div at bounding box center [117, 381] width 18 height 18
click at [235, 404] on div at bounding box center [234, 405] width 18 height 18
click at [118, 379] on div at bounding box center [117, 381] width 18 height 18
click at [255, 379] on div at bounding box center [258, 381] width 18 height 18
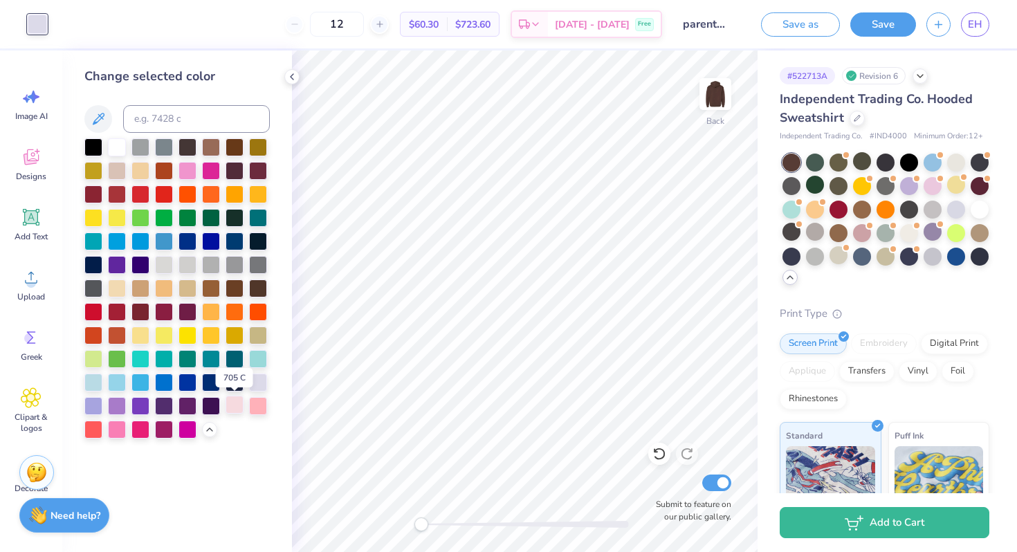
click at [237, 403] on div at bounding box center [234, 405] width 18 height 18
click at [87, 384] on div at bounding box center [93, 381] width 18 height 18
click at [235, 383] on div at bounding box center [234, 381] width 18 height 18
click at [161, 432] on div at bounding box center [164, 428] width 18 height 18
click at [136, 425] on div at bounding box center [140, 428] width 18 height 18
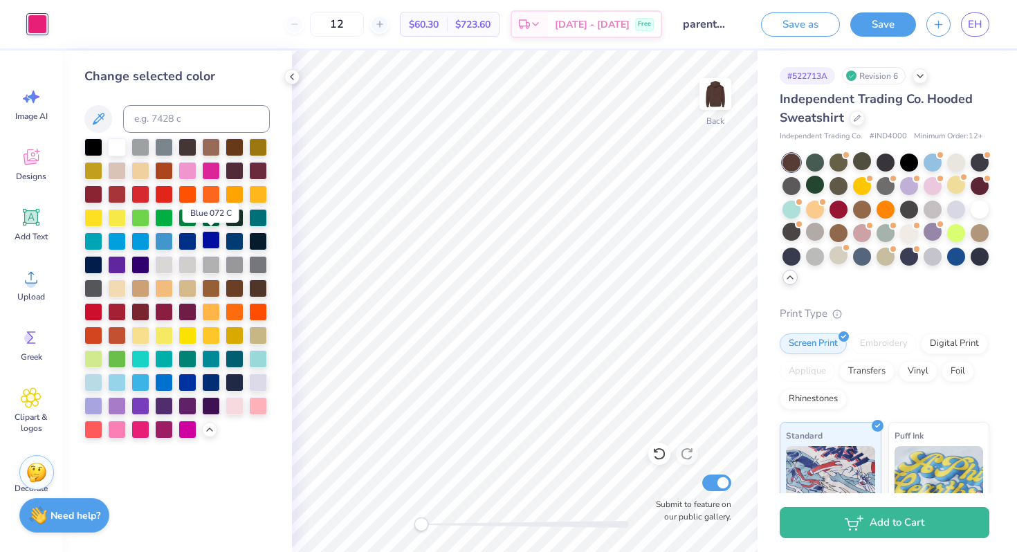
click at [206, 239] on div at bounding box center [211, 240] width 18 height 18
click at [185, 235] on div at bounding box center [187, 240] width 18 height 18
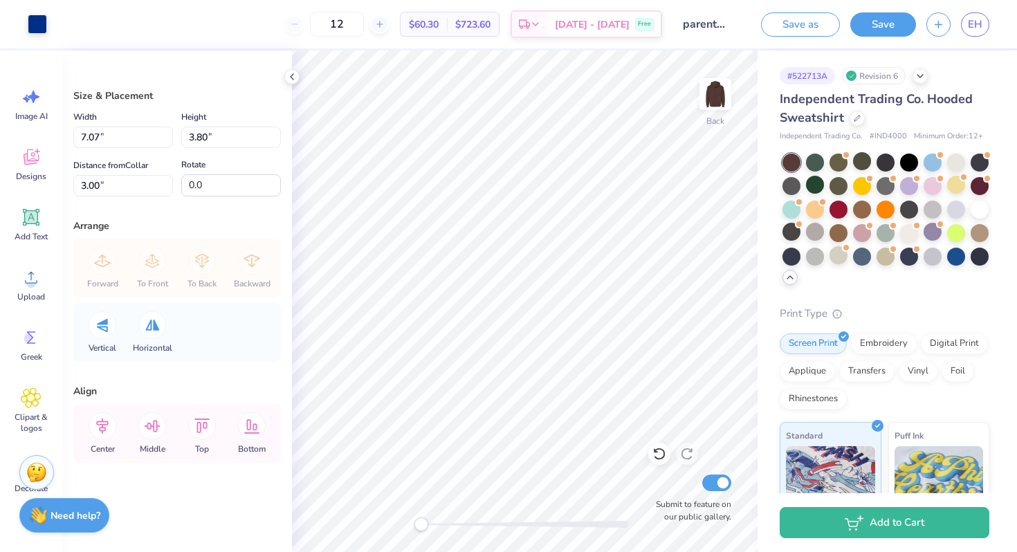
type input "12.23"
type input "6.57"
type input "14.01"
type input "7.53"
type input "3.01"
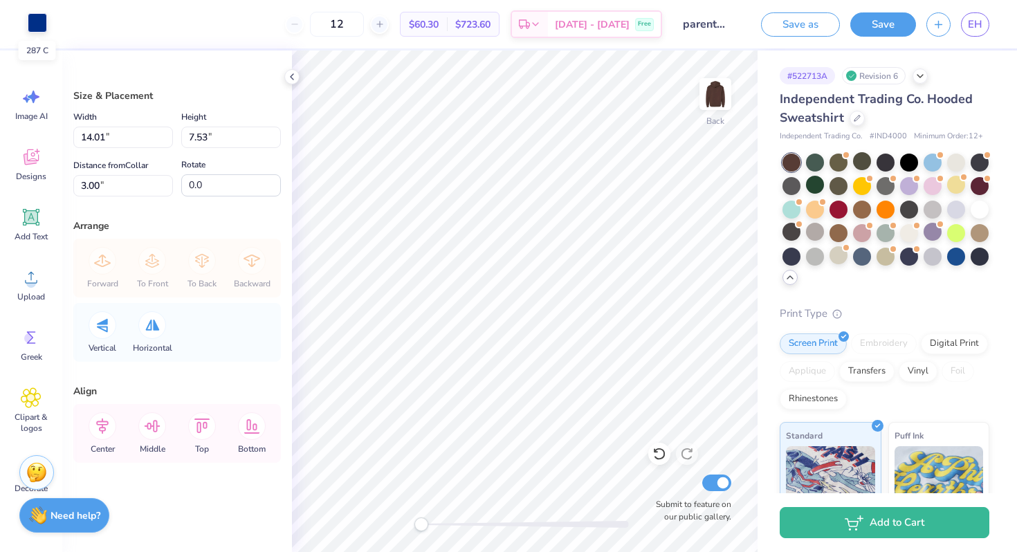
click at [34, 21] on div at bounding box center [37, 22] width 19 height 19
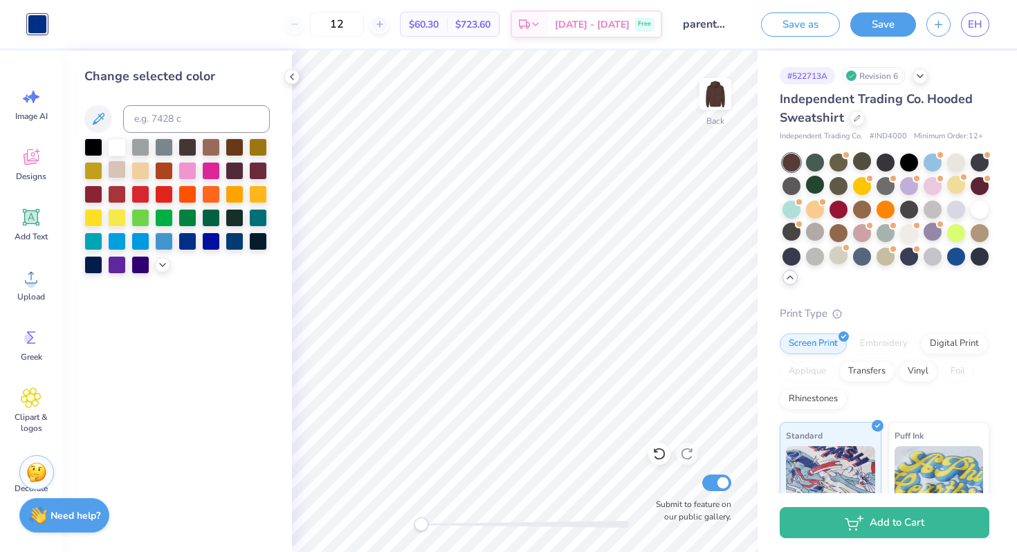
click at [118, 169] on div at bounding box center [117, 169] width 18 height 18
click at [134, 169] on div at bounding box center [140, 169] width 18 height 18
click at [165, 264] on icon at bounding box center [162, 263] width 11 height 11
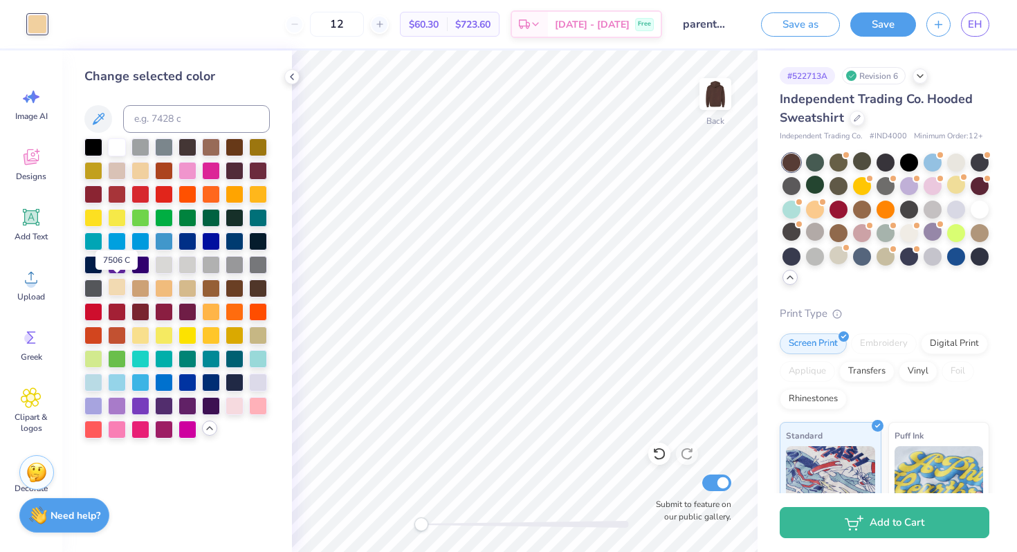
click at [118, 284] on div at bounding box center [117, 287] width 18 height 18
click at [211, 213] on div at bounding box center [211, 217] width 18 height 18
click at [186, 215] on div at bounding box center [187, 217] width 18 height 18
click at [237, 403] on div at bounding box center [234, 405] width 18 height 18
click at [255, 403] on div at bounding box center [258, 405] width 18 height 18
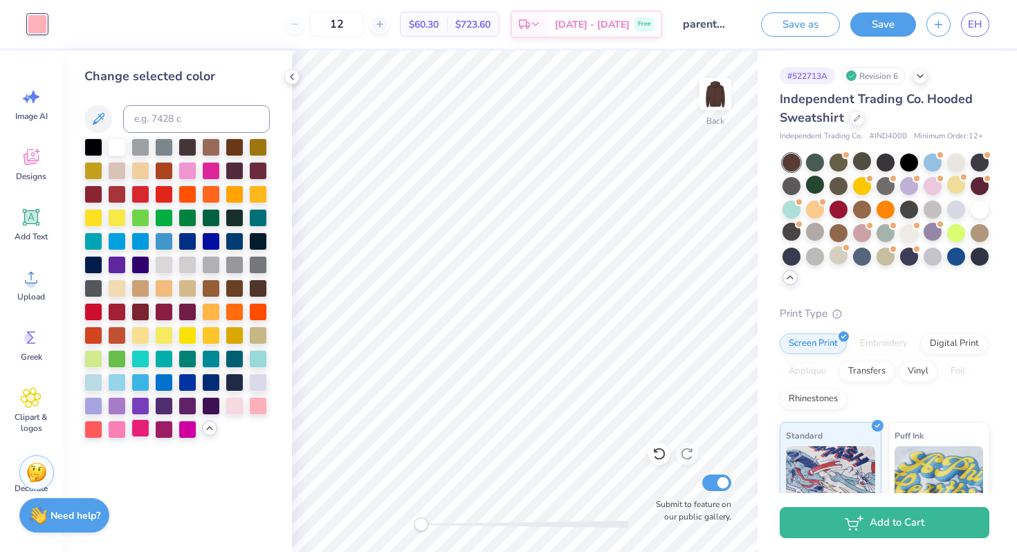
click at [143, 428] on div at bounding box center [140, 428] width 18 height 18
click at [230, 405] on div at bounding box center [234, 405] width 18 height 18
click at [268, 219] on div at bounding box center [176, 288] width 185 height 300
click at [262, 219] on div at bounding box center [258, 217] width 18 height 18
click at [205, 243] on div at bounding box center [211, 240] width 18 height 18
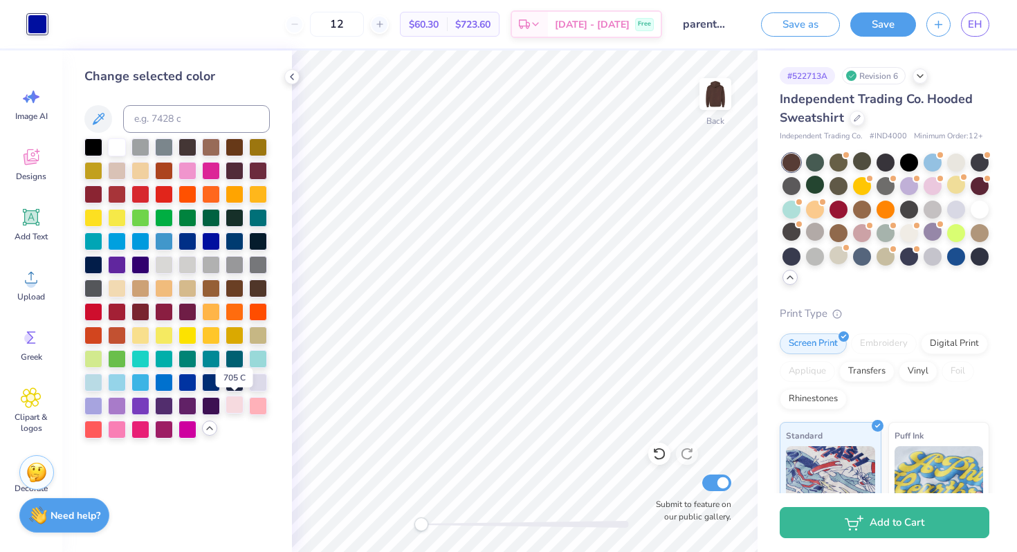
click at [230, 410] on div at bounding box center [234, 405] width 18 height 18
click at [826, 19] on button "Save as" at bounding box center [800, 22] width 79 height 24
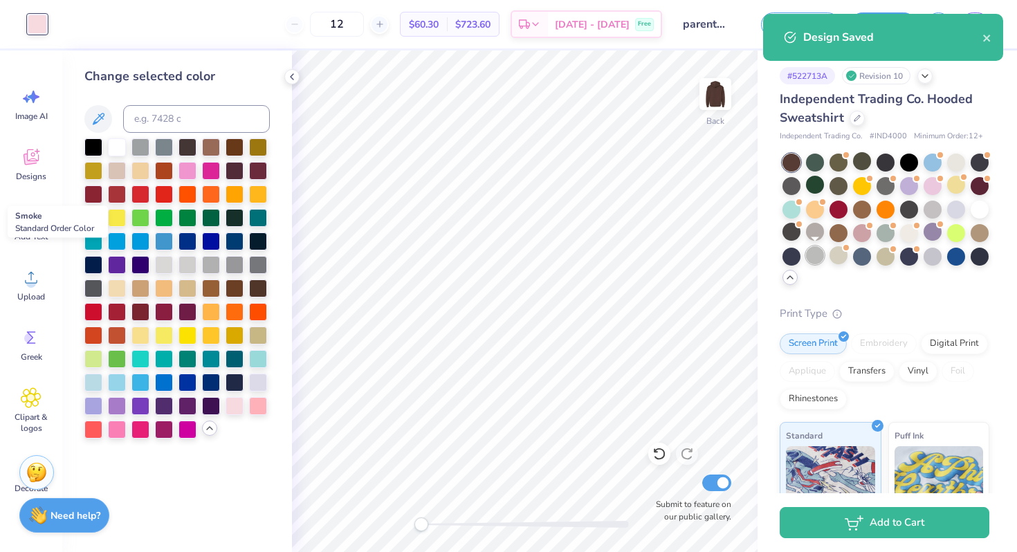
click at [811, 257] on body "Art colors 12 $60.30 Per Item $723.60 Total Est. Delivery [DATE] - [DATE] Free …" at bounding box center [508, 276] width 1017 height 552
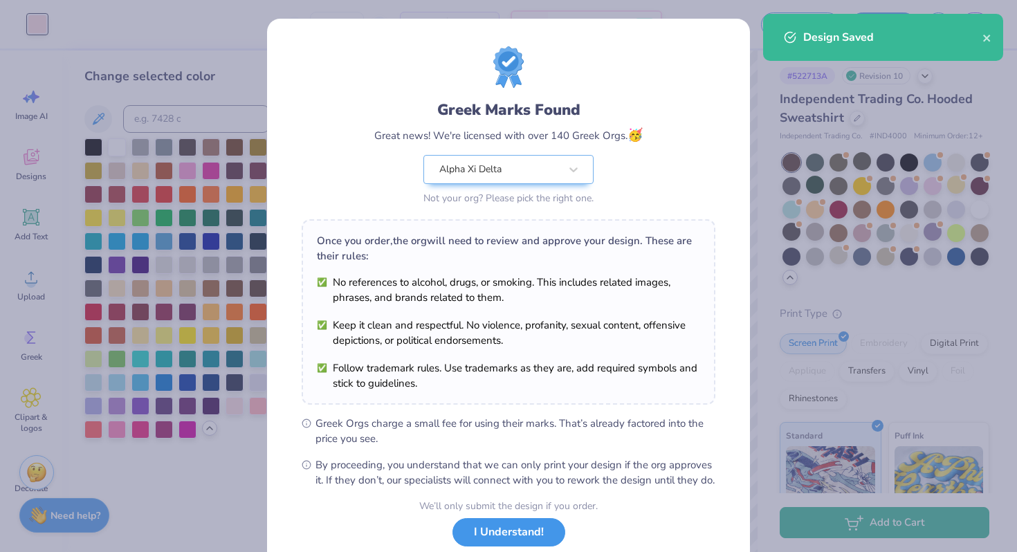
click at [535, 543] on button "I Understand!" at bounding box center [508, 532] width 113 height 28
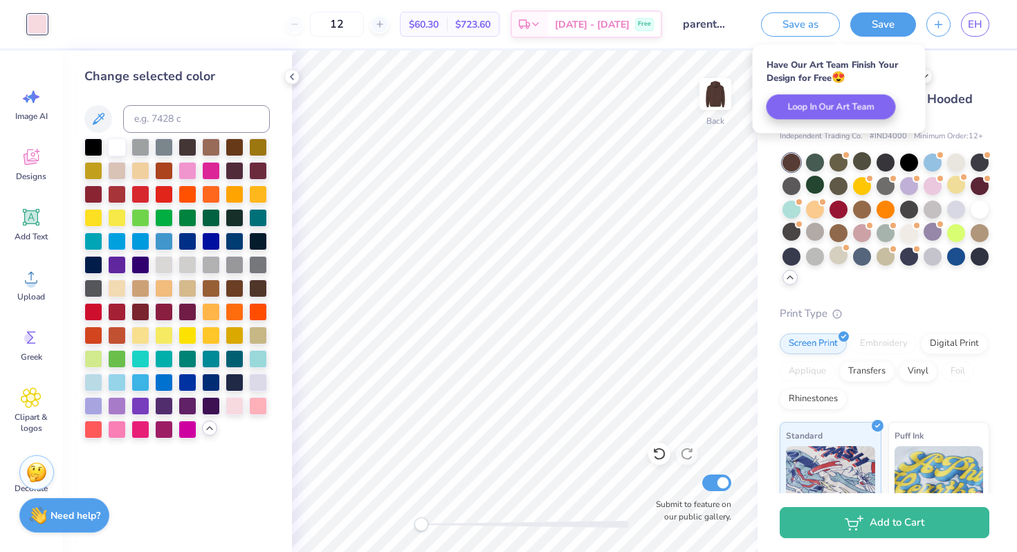
click at [787, 281] on icon at bounding box center [789, 277] width 11 height 11
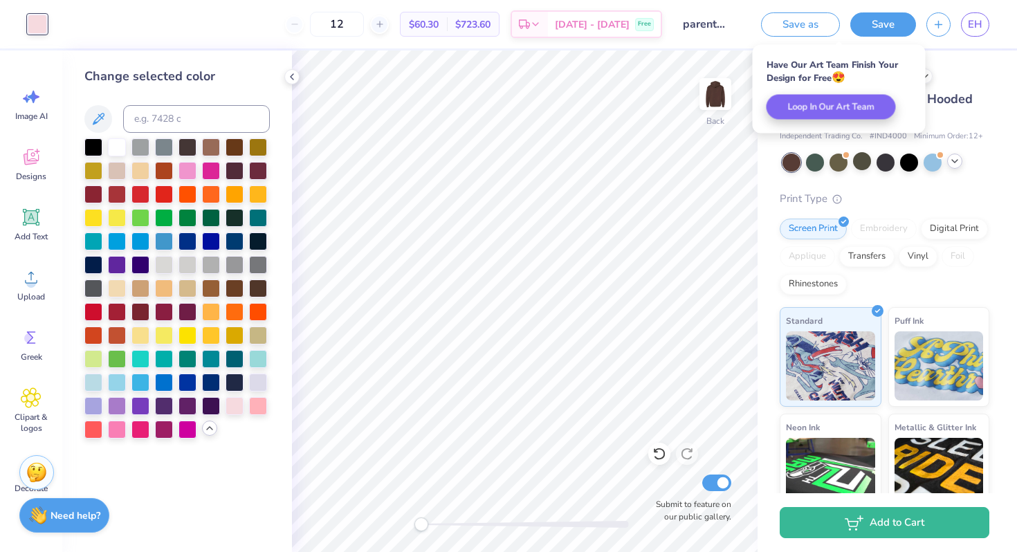
click at [954, 163] on icon at bounding box center [954, 161] width 11 height 11
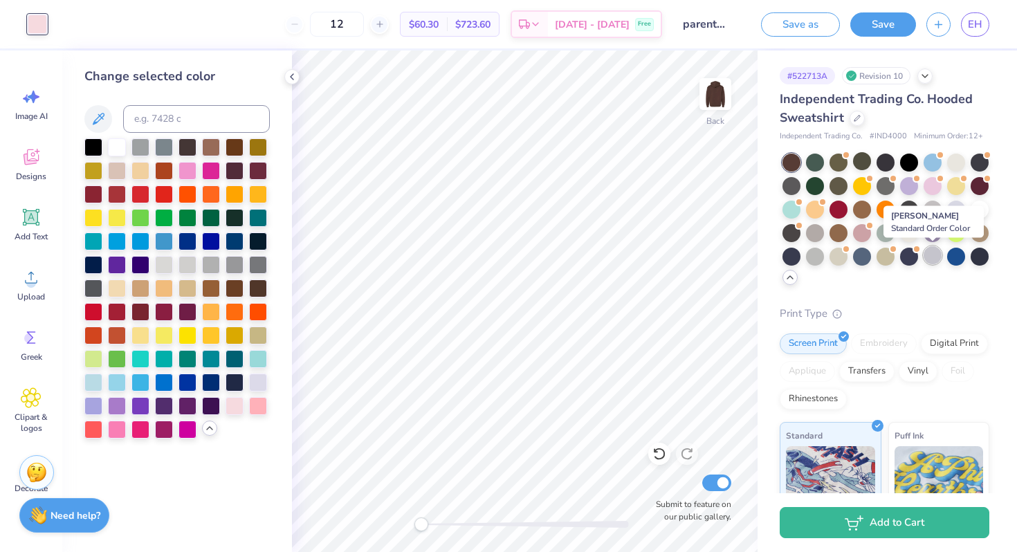
click at [929, 258] on div at bounding box center [932, 255] width 18 height 18
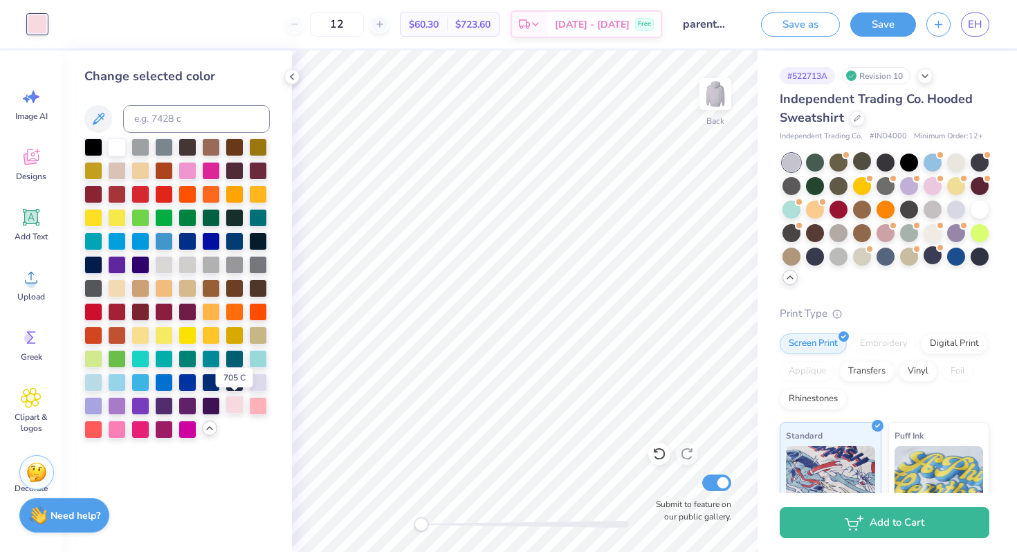
click at [232, 405] on div at bounding box center [234, 405] width 18 height 18
click at [204, 121] on input at bounding box center [196, 119] width 147 height 28
drag, startPoint x: 204, startPoint y: 116, endPoint x: 109, endPoint y: 116, distance: 94.8
click at [109, 116] on div "11-4302 TPG" at bounding box center [176, 119] width 185 height 28
type input "4302"
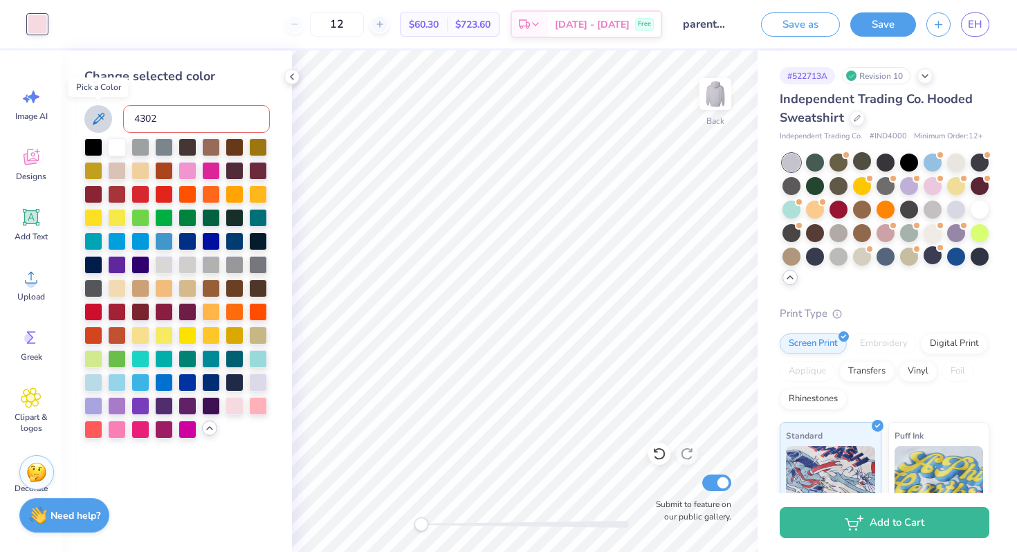
click at [93, 120] on icon at bounding box center [98, 119] width 17 height 17
click at [209, 115] on input "4302" at bounding box center [196, 119] width 147 height 28
click at [169, 141] on div at bounding box center [164, 146] width 18 height 18
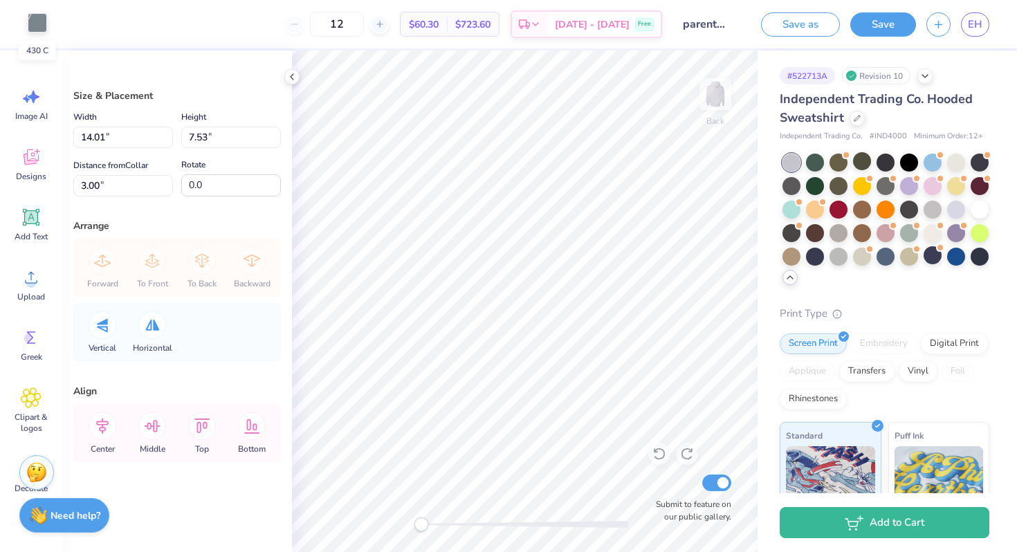
click at [31, 22] on div at bounding box center [37, 22] width 19 height 19
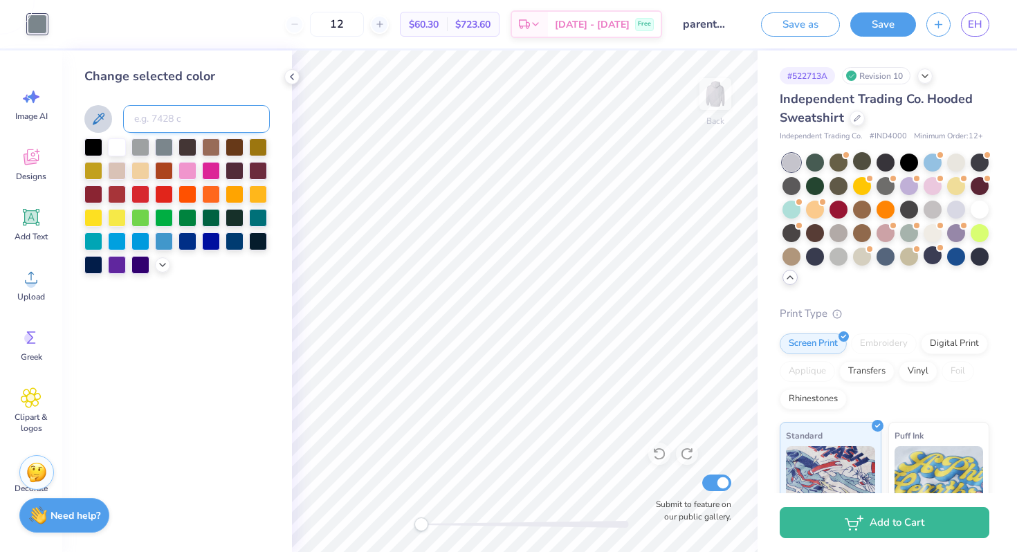
click at [165, 116] on input at bounding box center [196, 119] width 147 height 28
type input "4302 c"
click at [138, 168] on div at bounding box center [140, 169] width 18 height 18
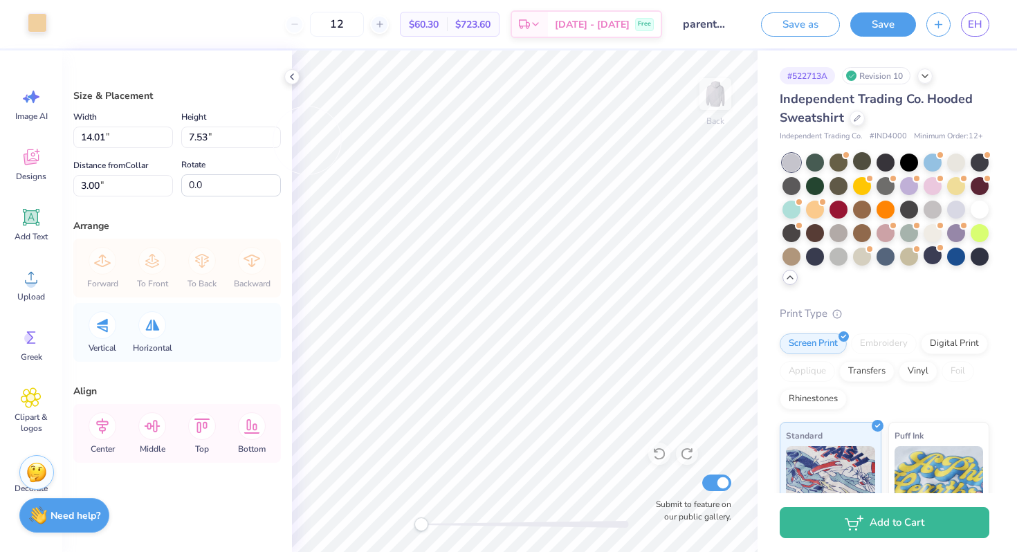
click at [38, 26] on div at bounding box center [37, 22] width 19 height 19
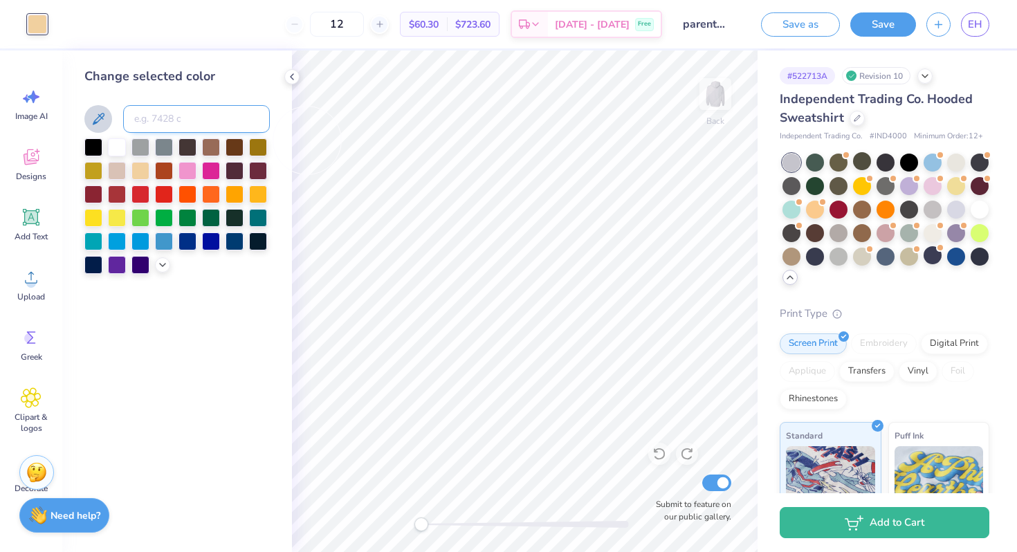
click at [185, 122] on input at bounding box center [196, 119] width 147 height 28
type input "160"
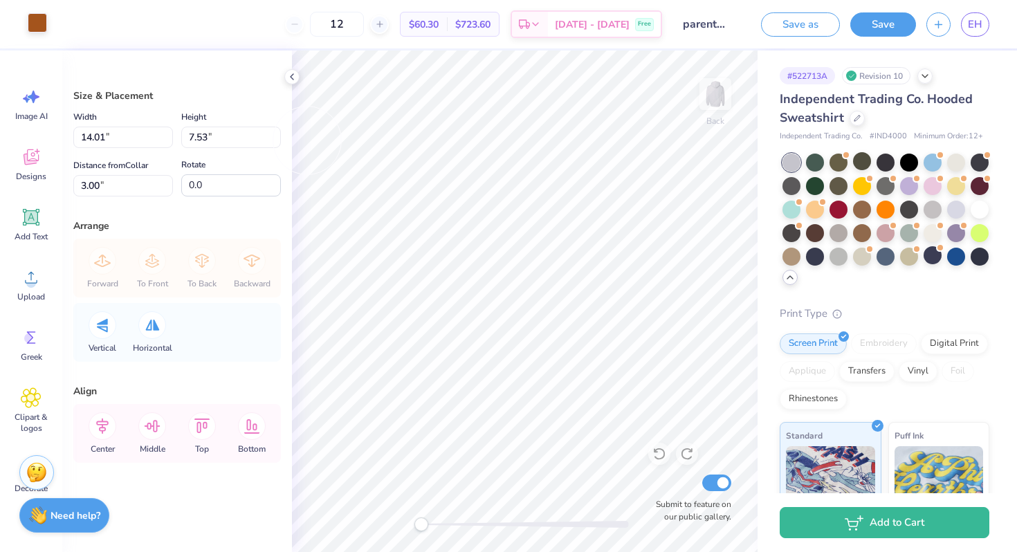
click at [37, 19] on div at bounding box center [37, 22] width 19 height 19
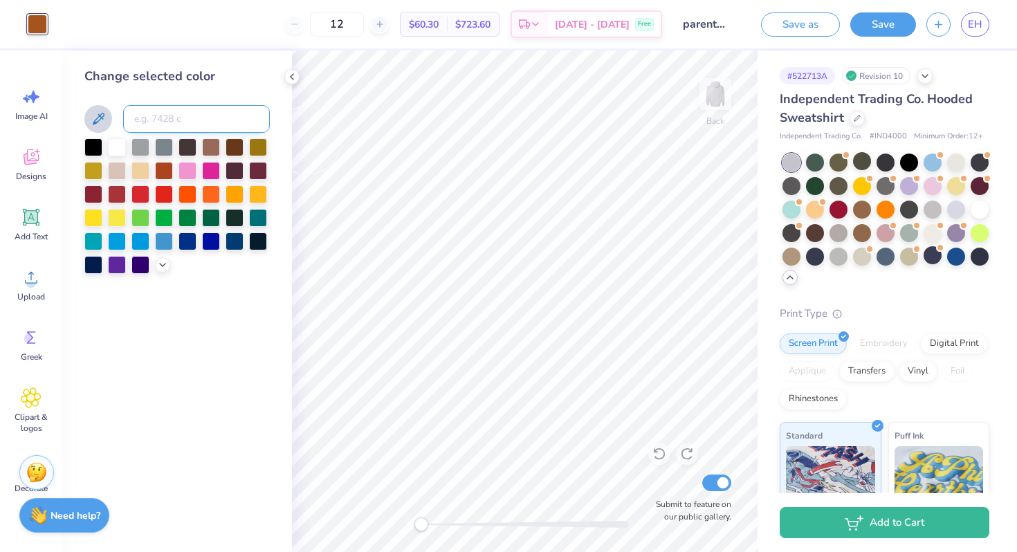
click at [185, 121] on input at bounding box center [196, 119] width 147 height 28
type input "200"
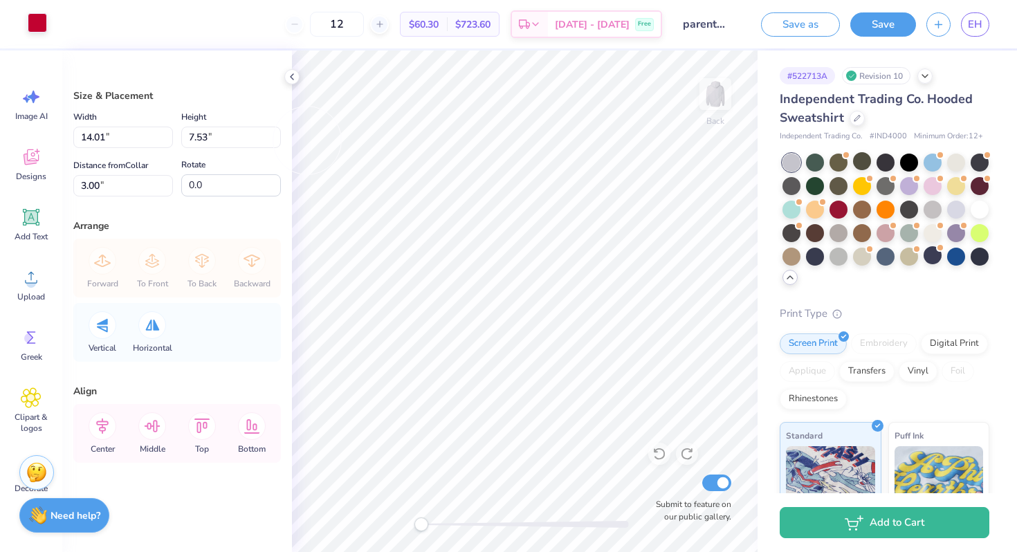
click at [39, 19] on div at bounding box center [37, 22] width 19 height 19
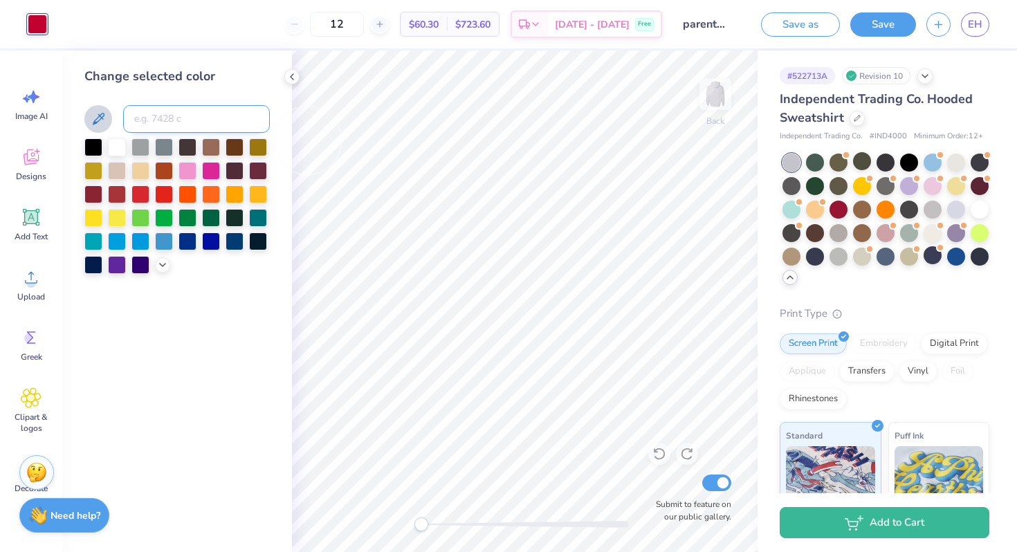
click at [197, 112] on input at bounding box center [196, 119] width 147 height 28
type input "300"
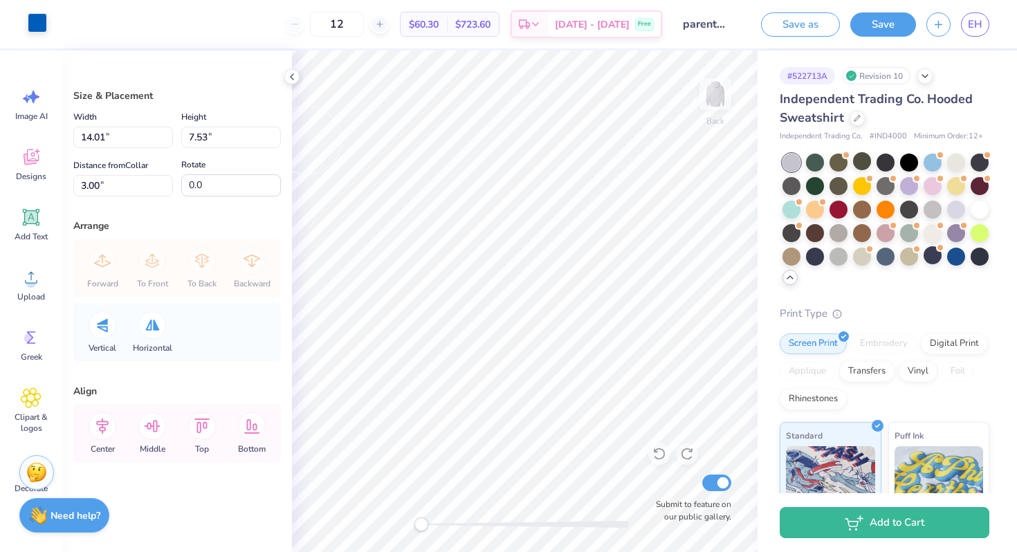
click at [32, 19] on div at bounding box center [37, 22] width 19 height 19
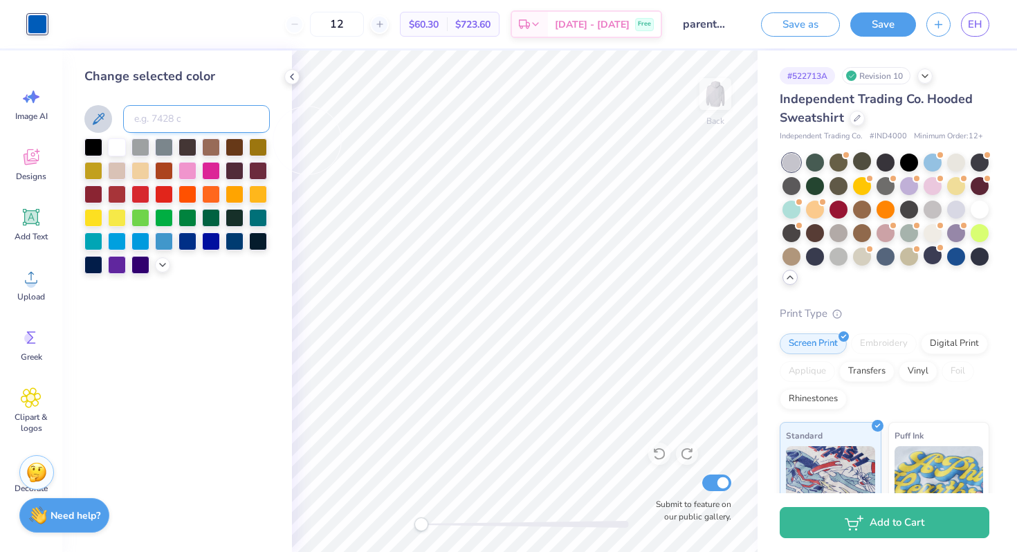
click at [172, 113] on input at bounding box center [196, 119] width 147 height 28
type input "100"
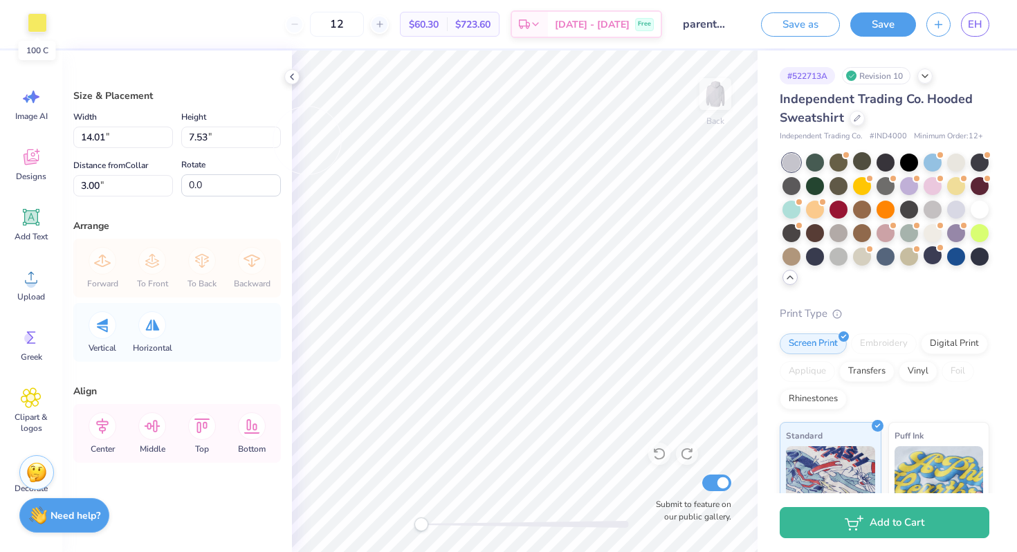
click at [40, 32] on div at bounding box center [37, 22] width 19 height 19
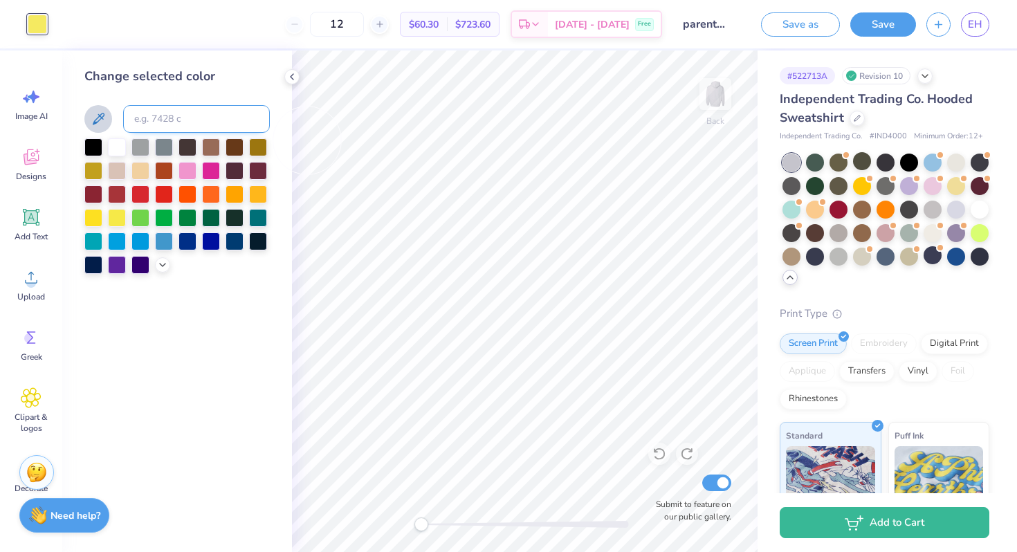
click at [167, 122] on input at bounding box center [196, 119] width 147 height 28
type input "0"
type input "70 c"
drag, startPoint x: 154, startPoint y: 118, endPoint x: 119, endPoint y: 116, distance: 34.6
click at [118, 118] on div "70 c" at bounding box center [176, 119] width 185 height 28
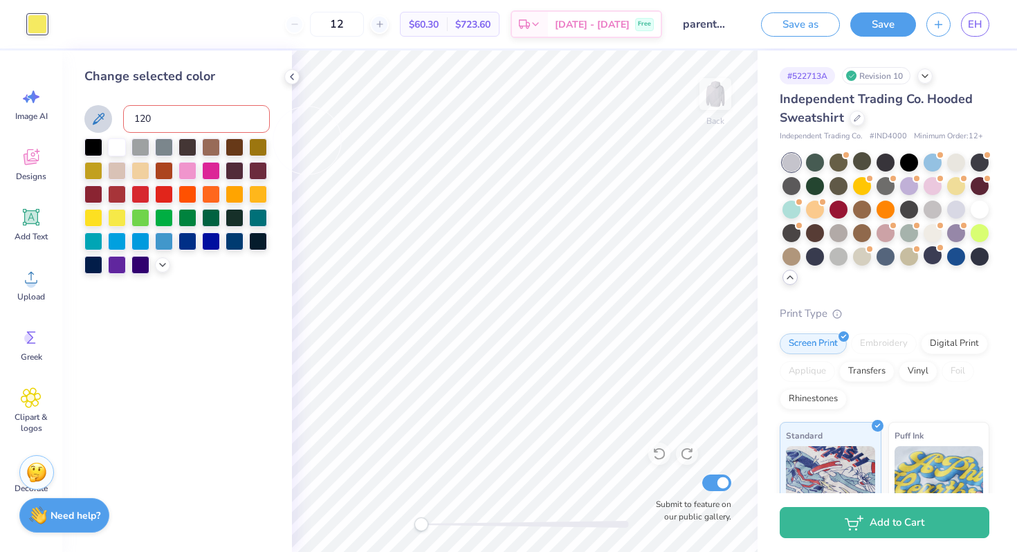
type input "120"
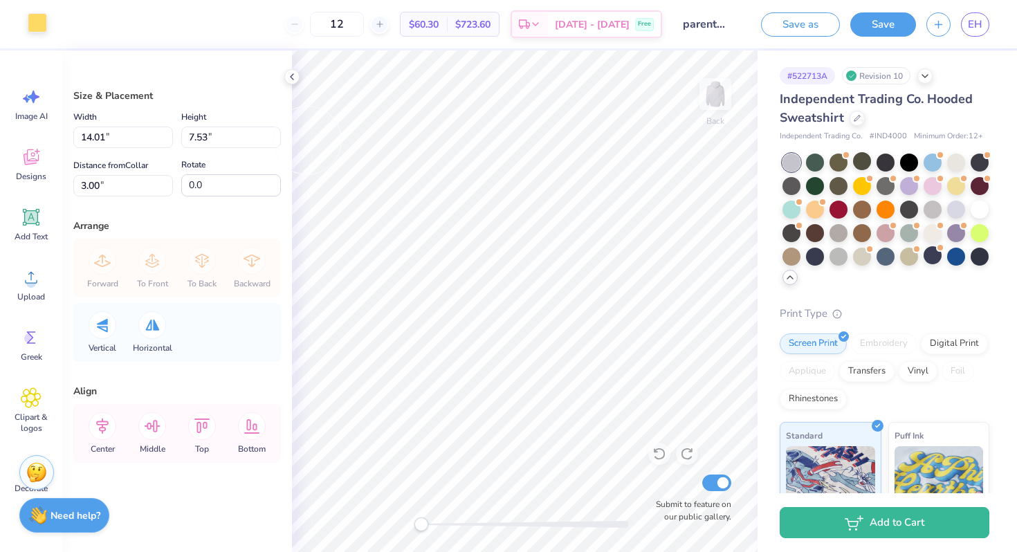
click at [37, 21] on div at bounding box center [37, 22] width 19 height 19
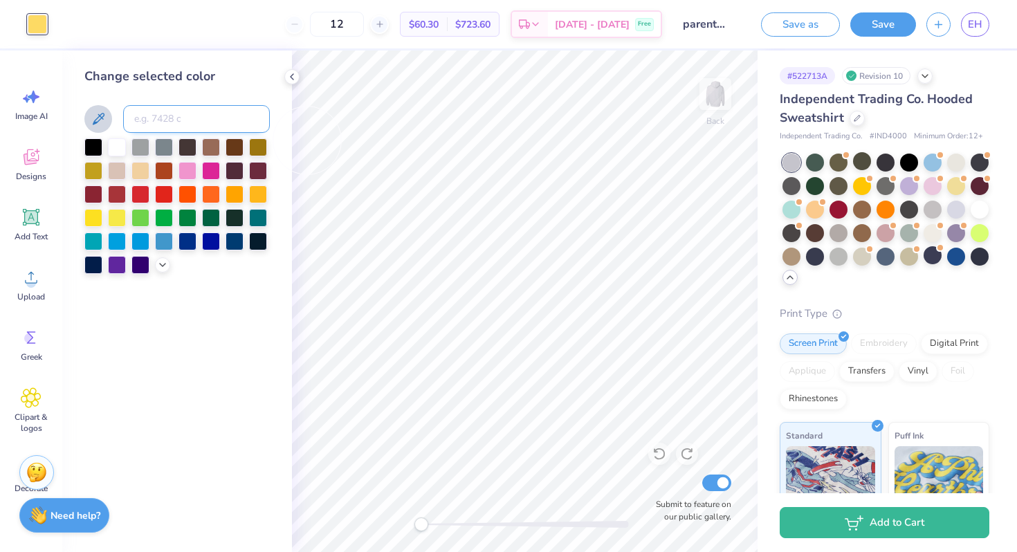
click at [176, 124] on input at bounding box center [196, 119] width 147 height 28
type input "120"
type input "140"
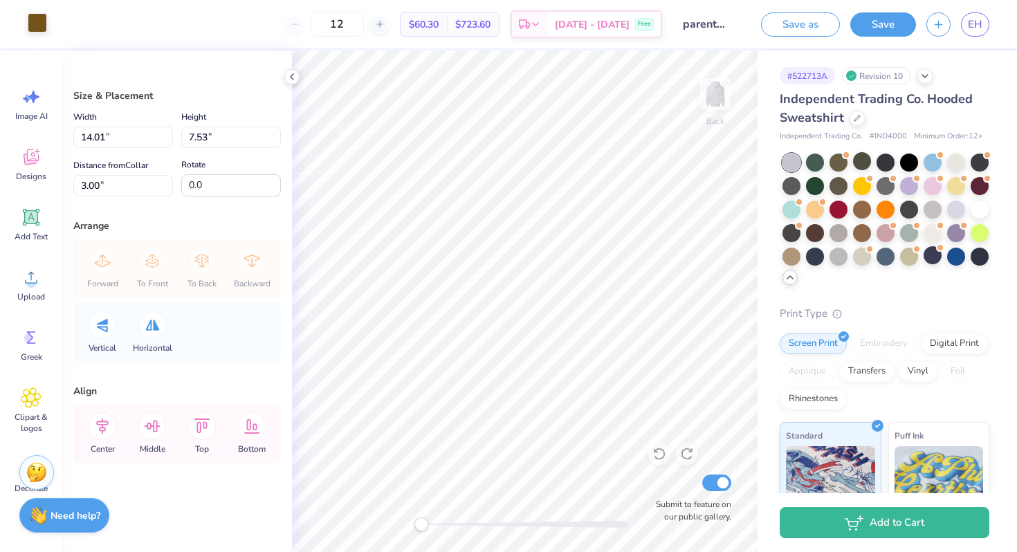
click at [34, 25] on div at bounding box center [37, 22] width 19 height 19
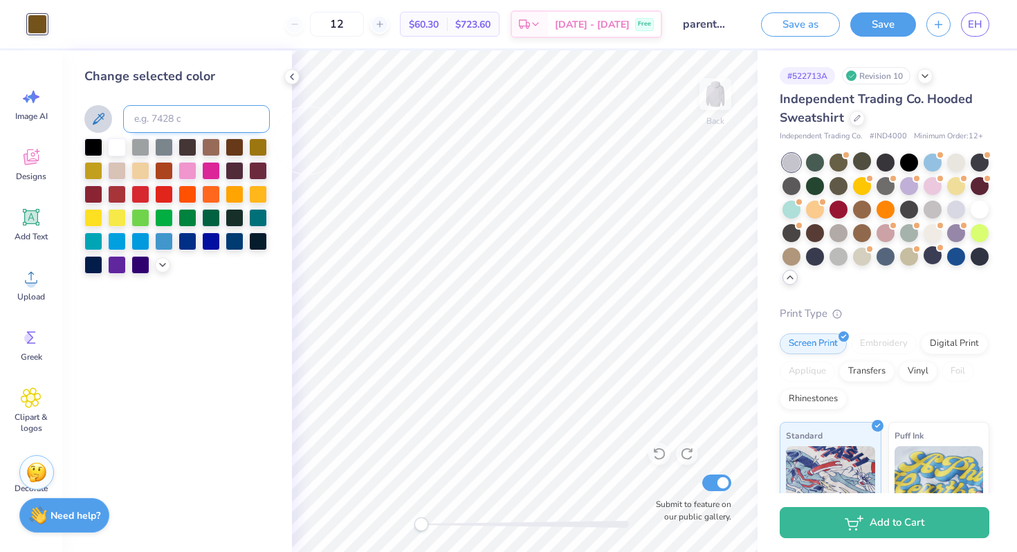
click at [148, 120] on input at bounding box center [196, 119] width 147 height 28
type input "141"
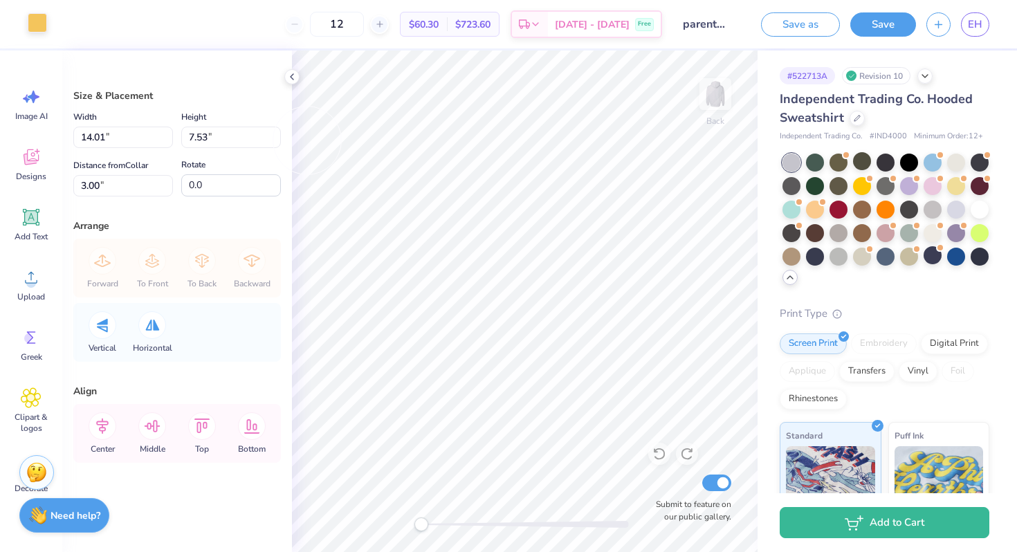
click at [33, 21] on div at bounding box center [37, 22] width 19 height 19
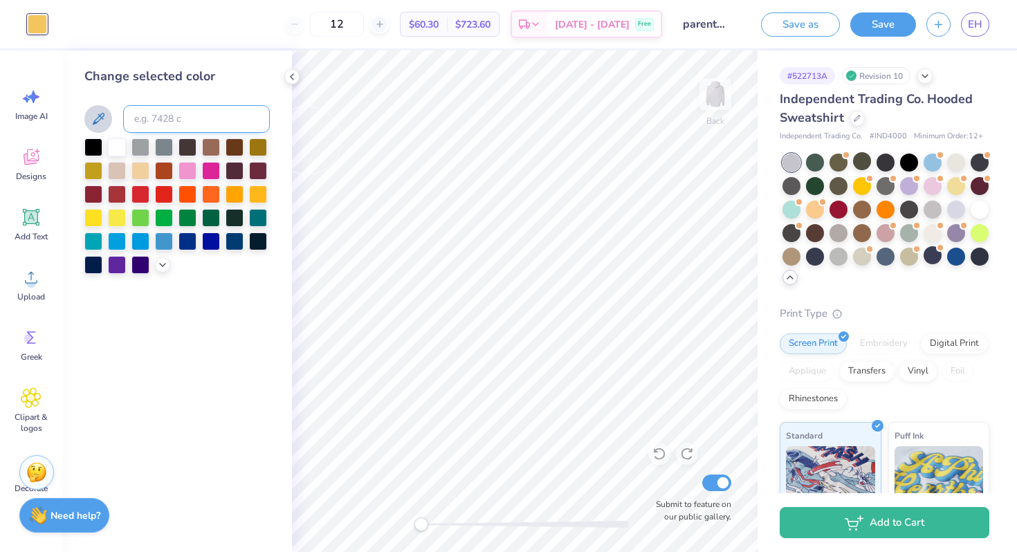
click at [134, 106] on input at bounding box center [196, 119] width 147 height 28
type input "130"
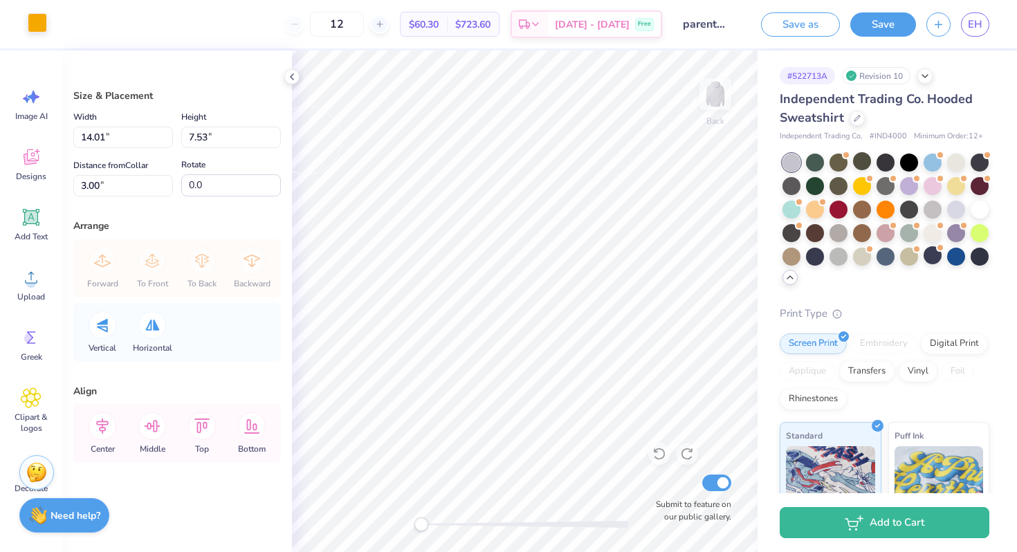
click at [33, 13] on div at bounding box center [37, 22] width 19 height 19
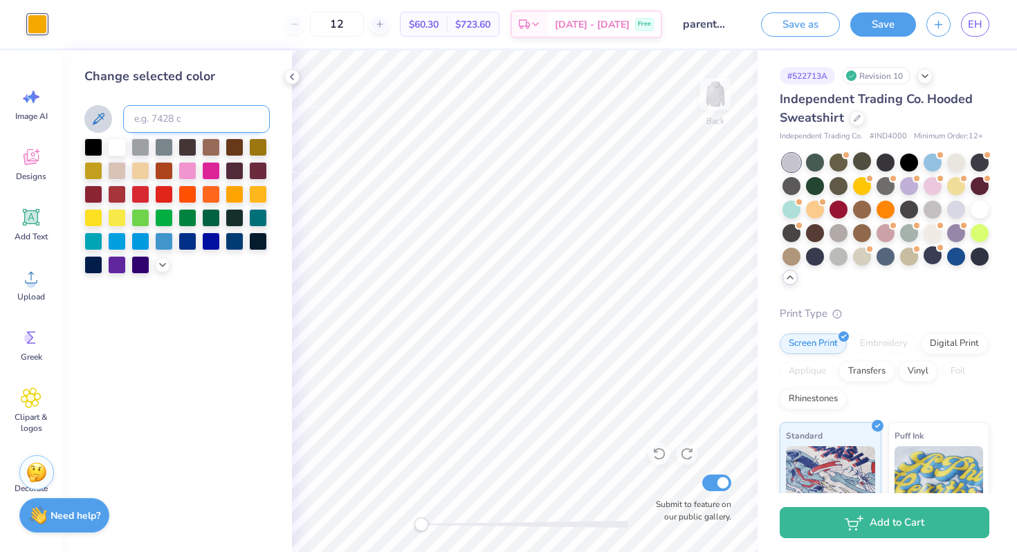
click at [159, 109] on input at bounding box center [196, 119] width 147 height 28
type input "110"
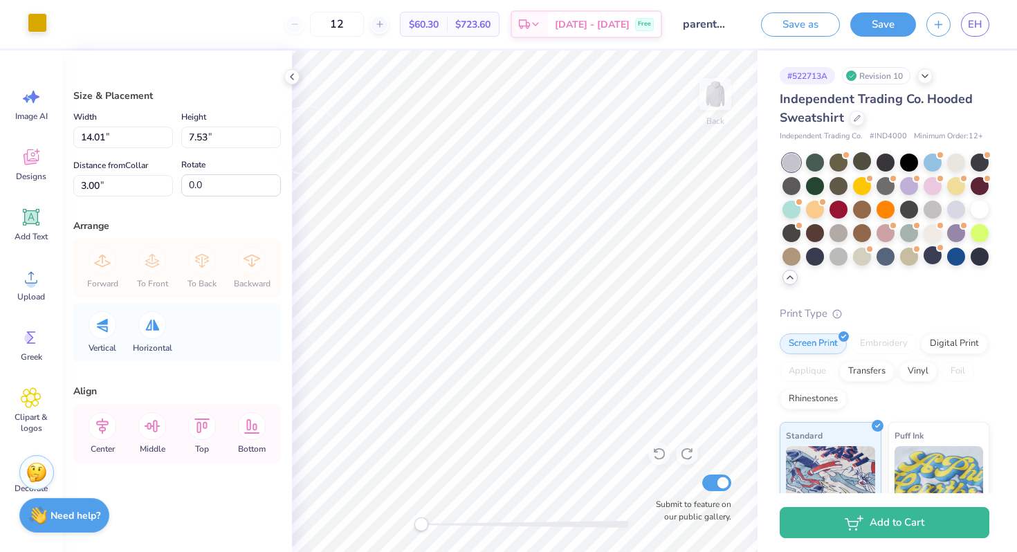
click at [31, 28] on div at bounding box center [37, 22] width 19 height 19
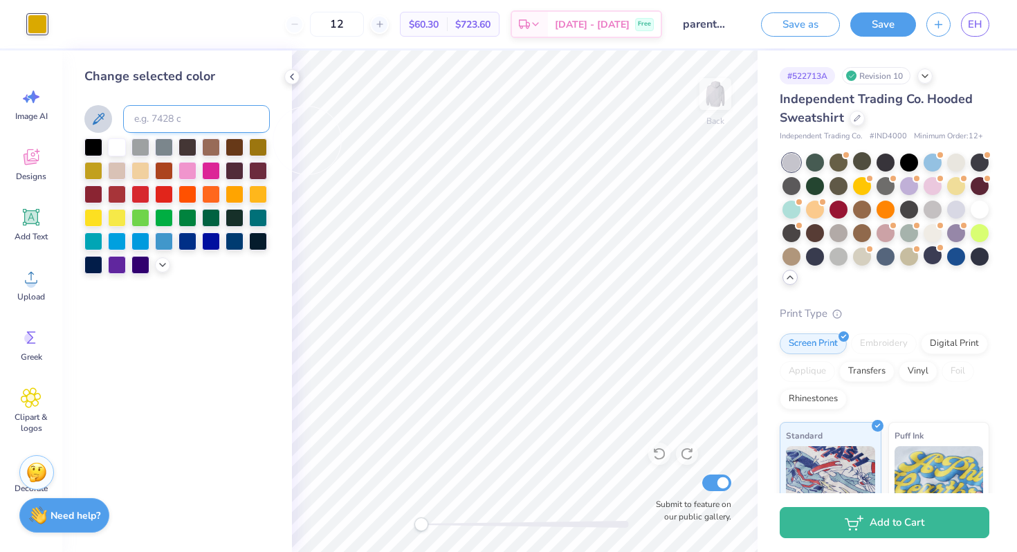
click at [143, 110] on input at bounding box center [196, 119] width 147 height 28
type input "101"
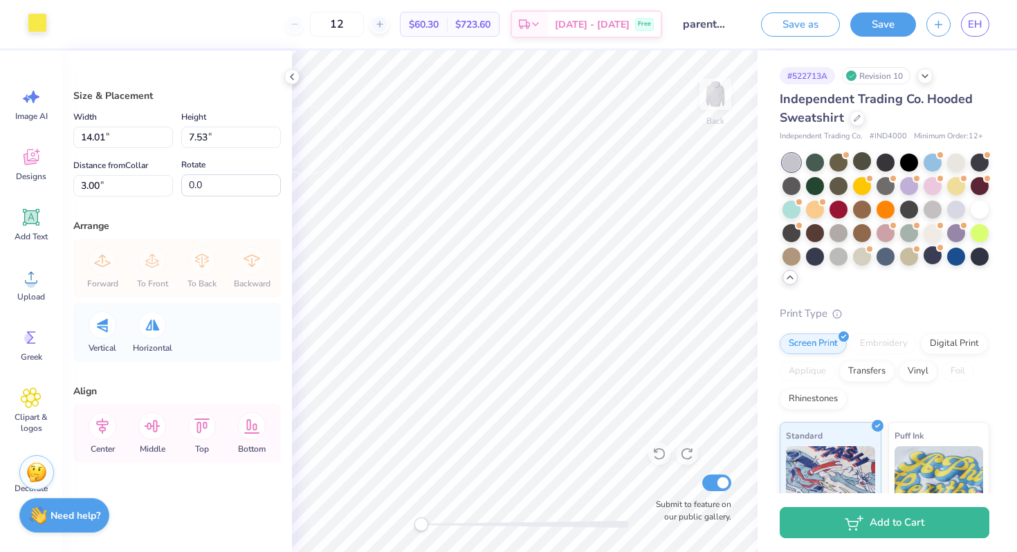
click at [39, 21] on div at bounding box center [37, 22] width 19 height 19
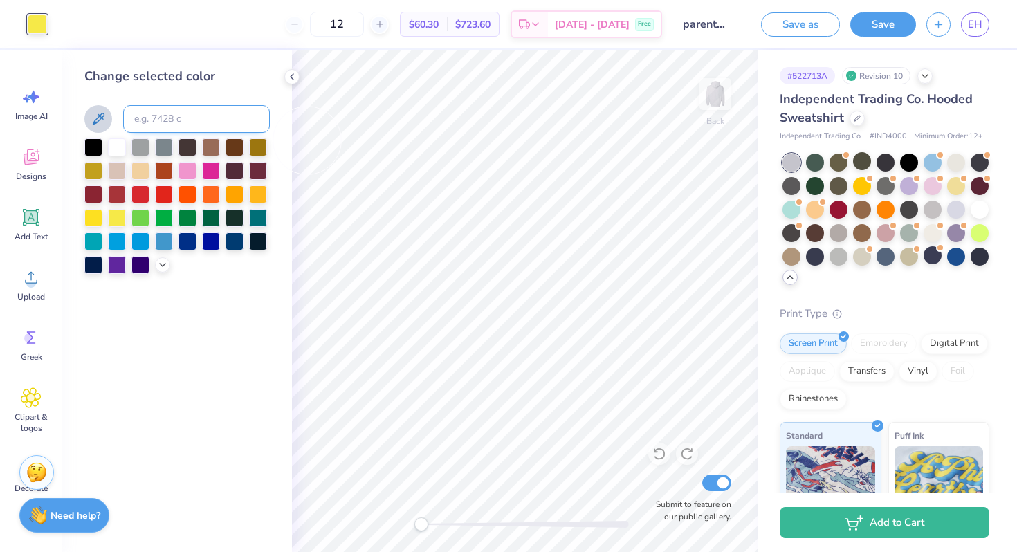
click at [159, 114] on input at bounding box center [196, 119] width 147 height 28
type input "110"
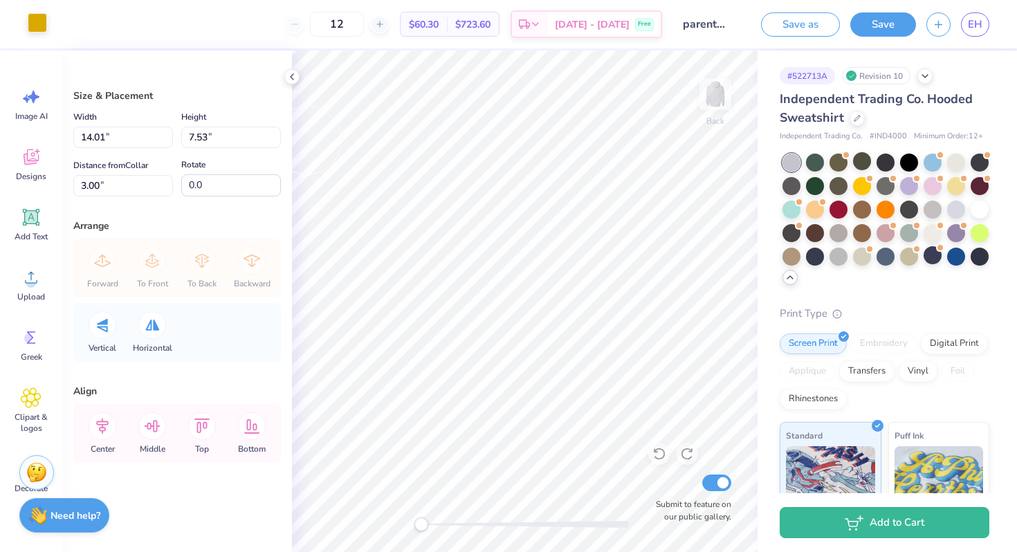
click at [39, 16] on div at bounding box center [37, 22] width 19 height 19
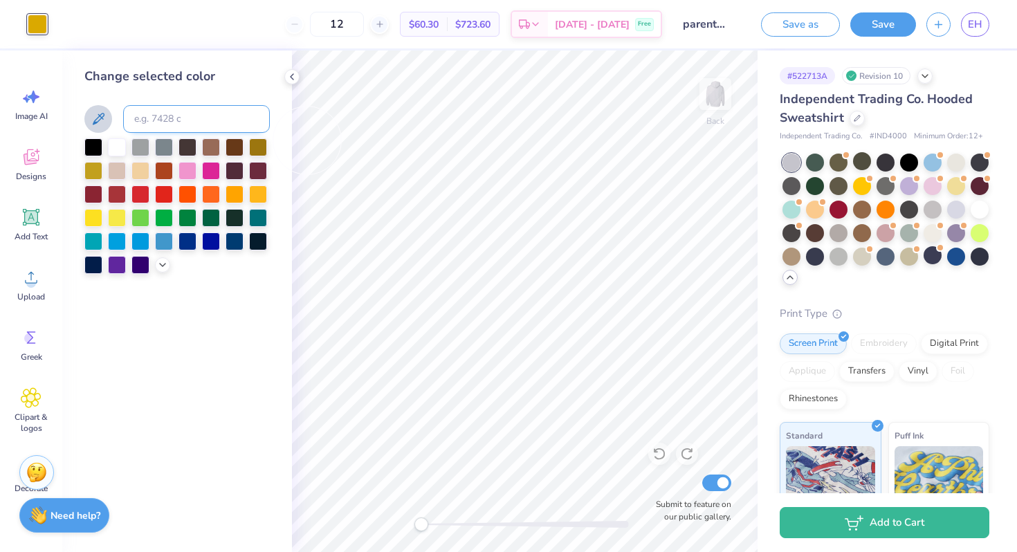
click at [156, 121] on input at bounding box center [196, 119] width 147 height 28
type input "115"
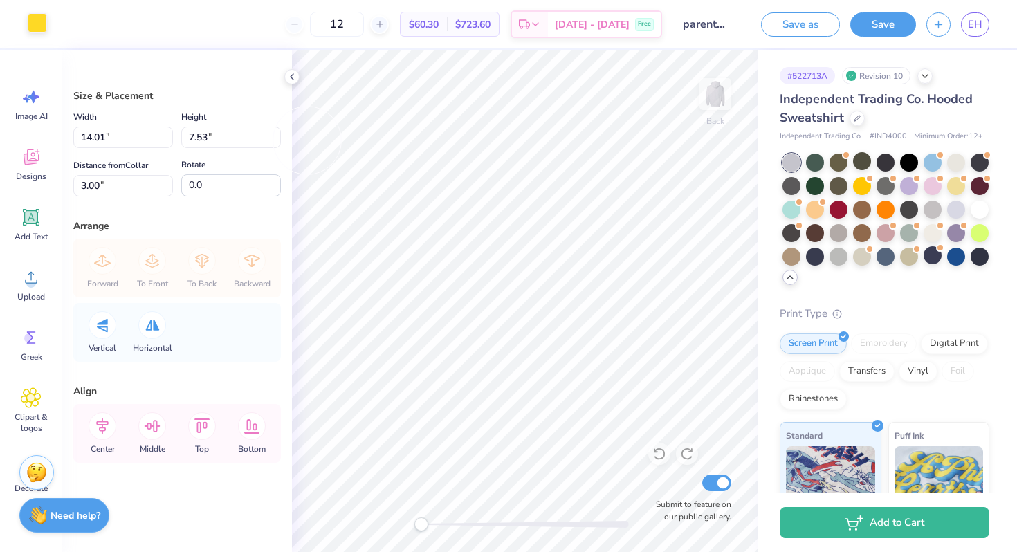
click at [33, 21] on div at bounding box center [37, 22] width 19 height 19
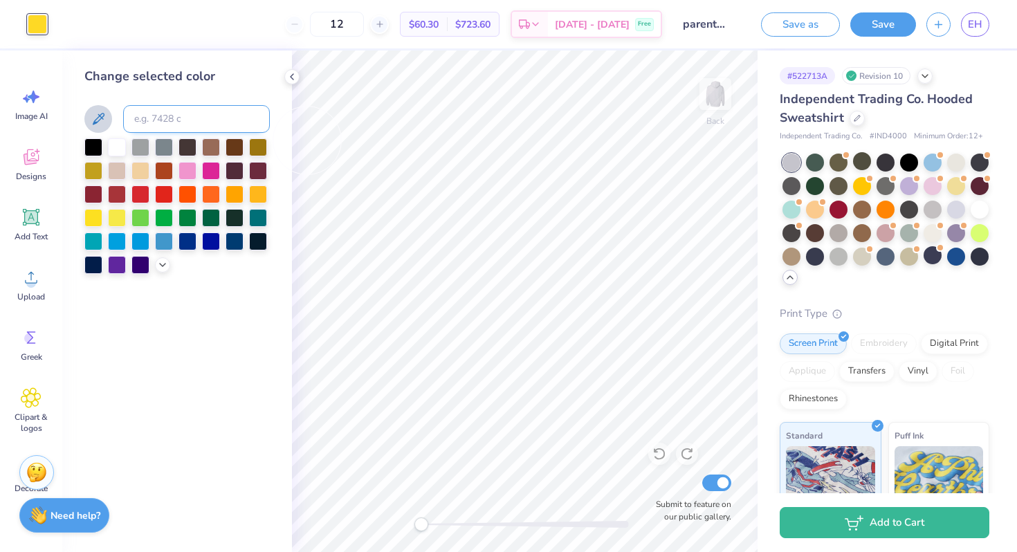
click at [149, 121] on input at bounding box center [196, 119] width 147 height 28
type input "117"
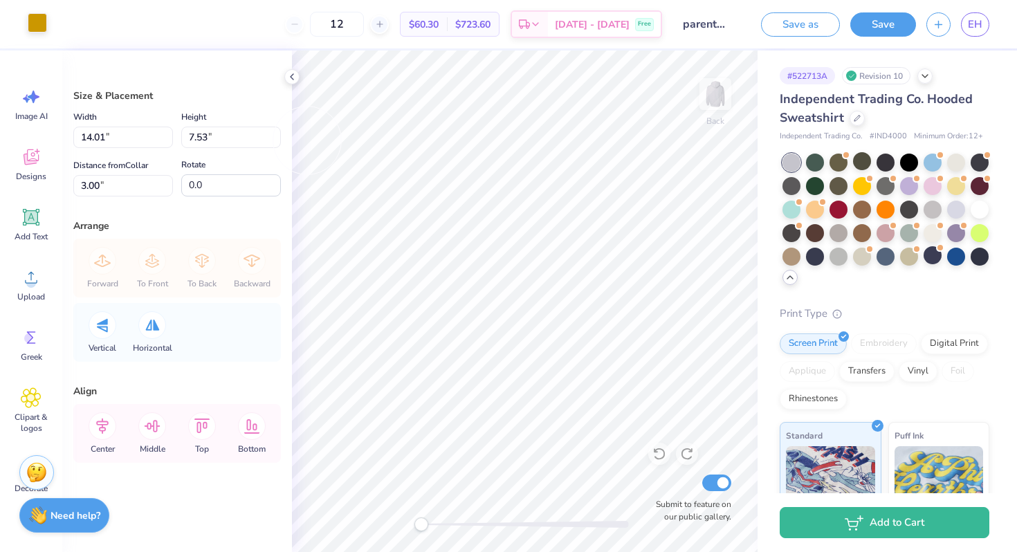
click at [40, 28] on div at bounding box center [37, 22] width 19 height 19
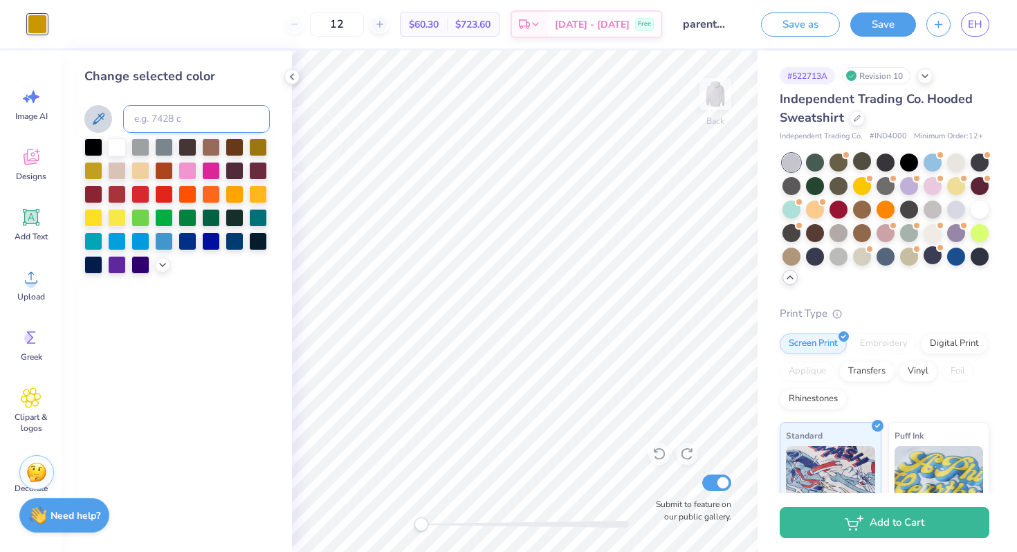
click at [149, 125] on input at bounding box center [196, 119] width 147 height 28
type input "500"
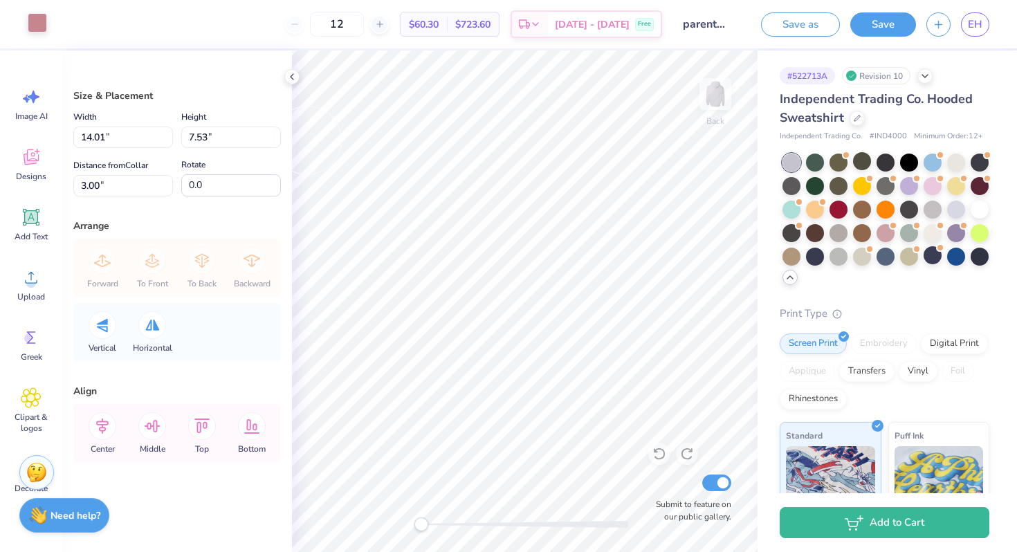
click at [28, 23] on div at bounding box center [37, 22] width 19 height 19
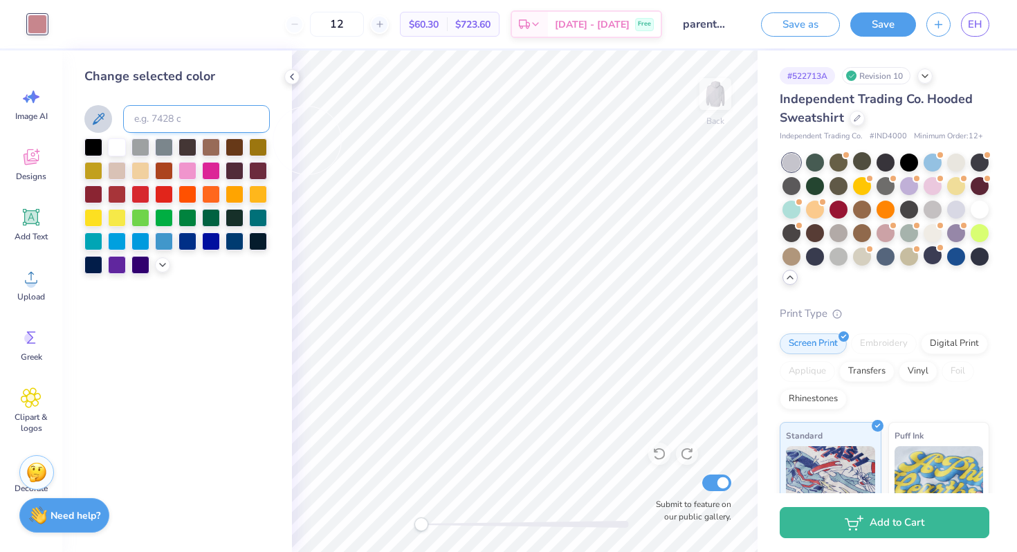
click at [188, 122] on input at bounding box center [196, 119] width 147 height 28
type input "505"
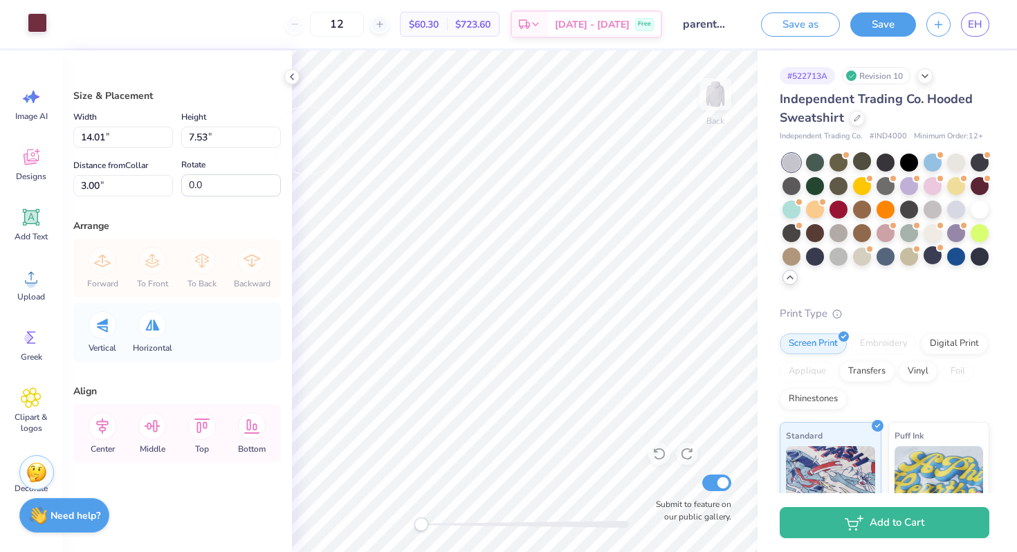
click at [37, 22] on div at bounding box center [37, 22] width 19 height 19
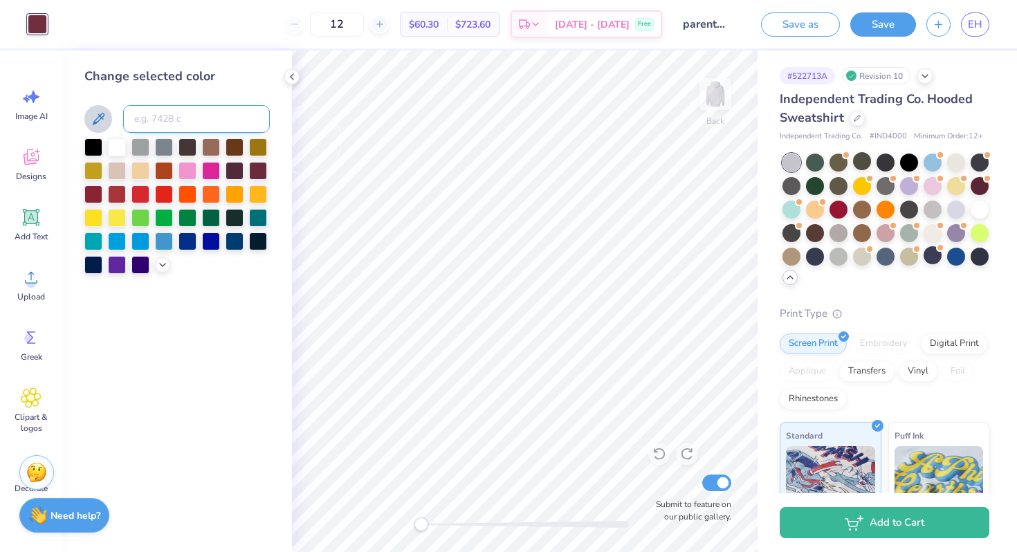
click at [174, 109] on input at bounding box center [196, 119] width 147 height 28
type input "507"
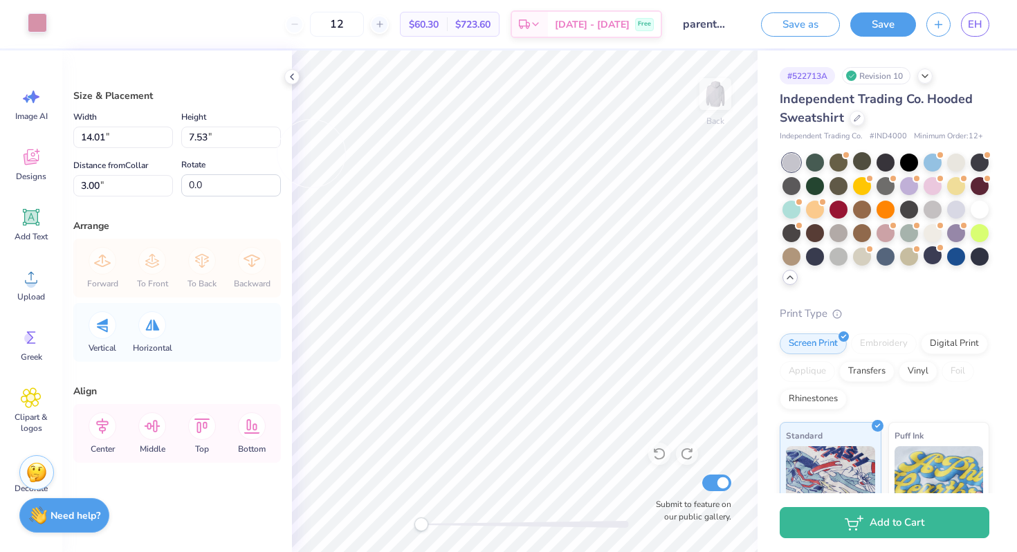
click at [33, 16] on div at bounding box center [37, 22] width 19 height 19
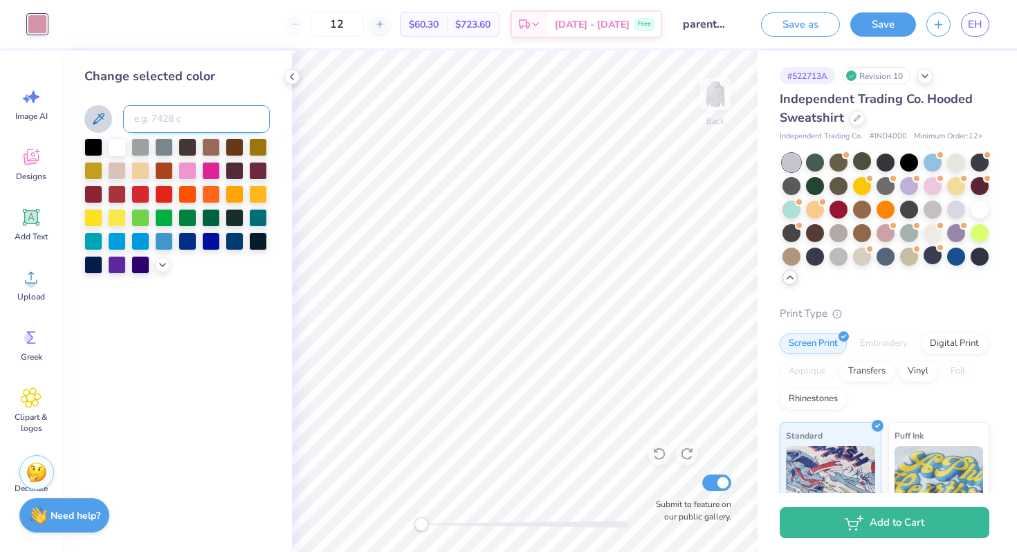
click at [163, 118] on input at bounding box center [196, 119] width 147 height 28
type input "507"
type input "510"
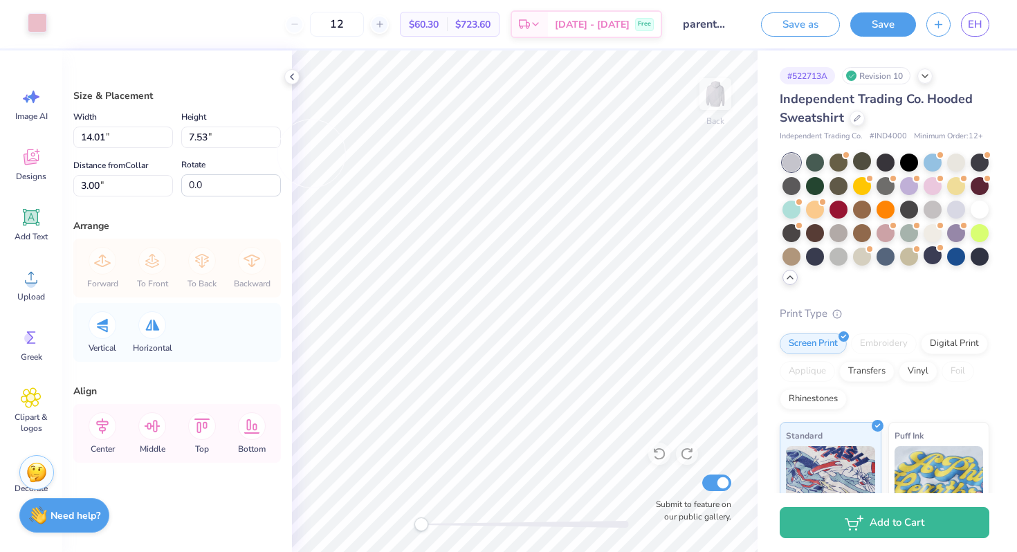
click at [42, 32] on div at bounding box center [37, 22] width 19 height 19
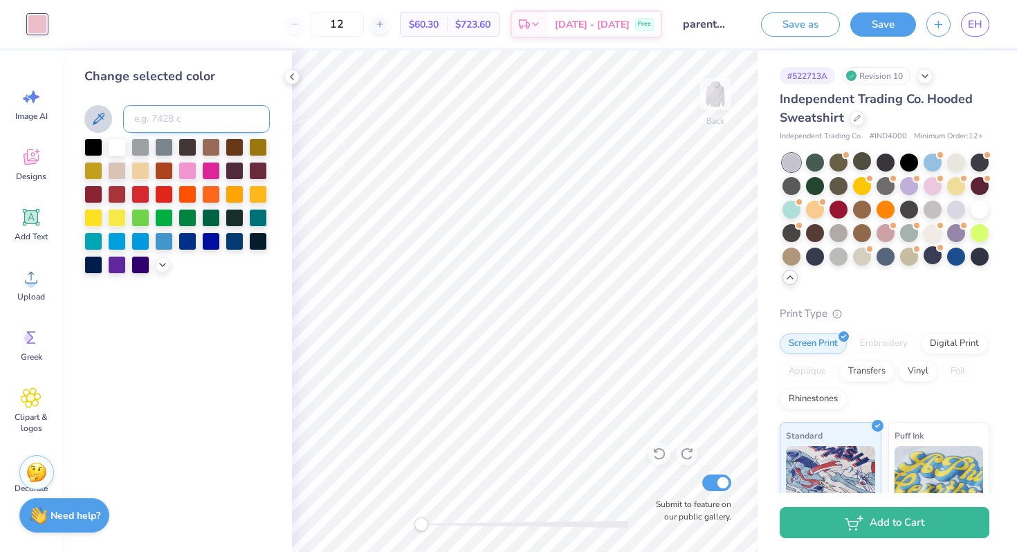
click at [171, 123] on input at bounding box center [196, 119] width 147 height 28
type input "600"
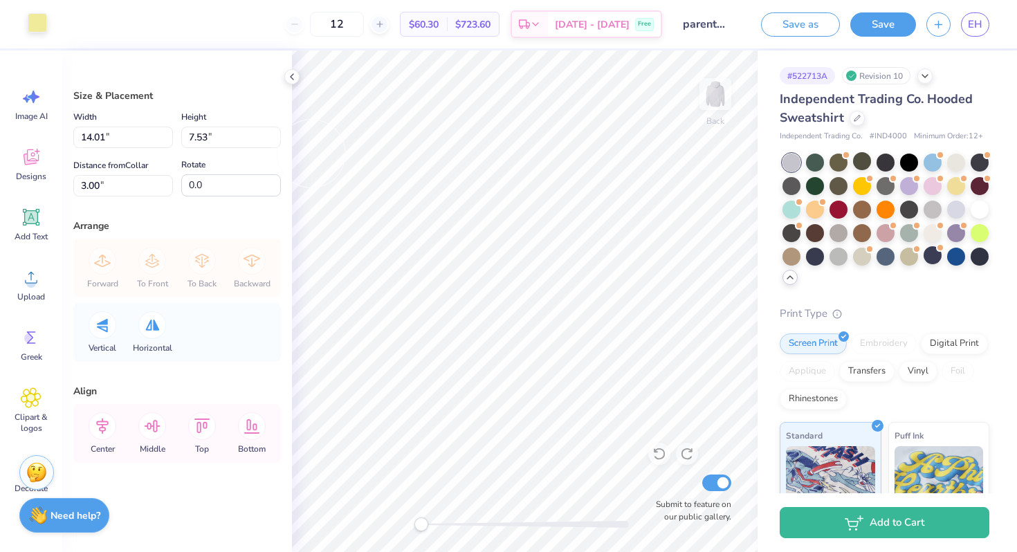
click at [33, 26] on div at bounding box center [37, 22] width 19 height 19
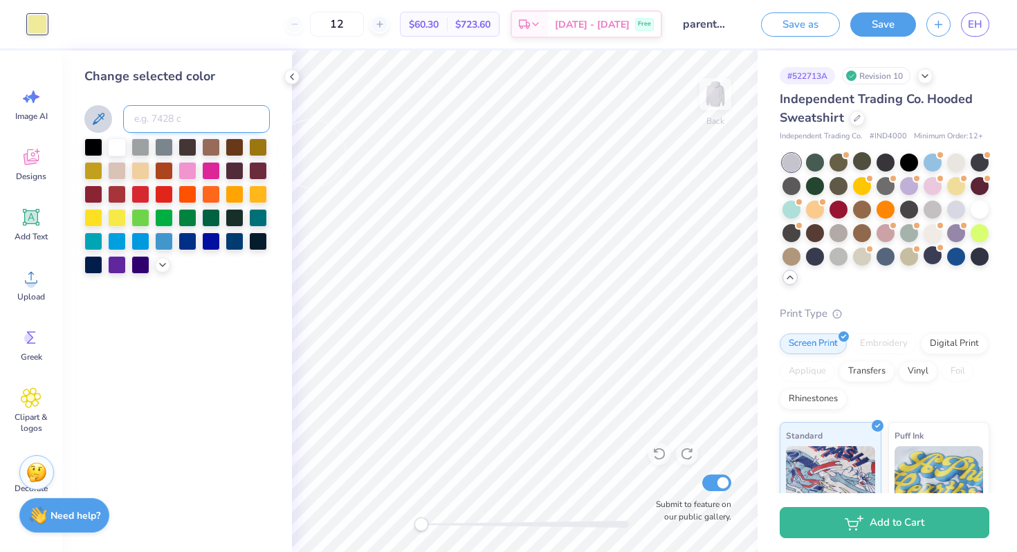
click at [203, 111] on input at bounding box center [196, 119] width 147 height 28
drag, startPoint x: 174, startPoint y: 117, endPoint x: 113, endPoint y: 116, distance: 61.6
click at [113, 116] on div "595 c" at bounding box center [176, 119] width 185 height 28
type input "600"
click at [113, 116] on div at bounding box center [176, 119] width 185 height 28
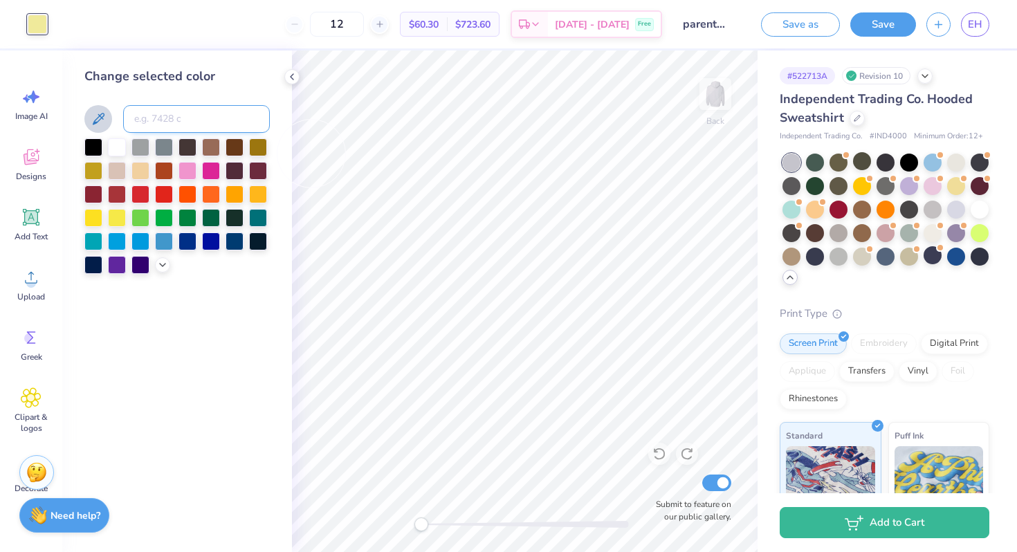
click at [167, 118] on input at bounding box center [196, 119] width 147 height 28
type input "610"
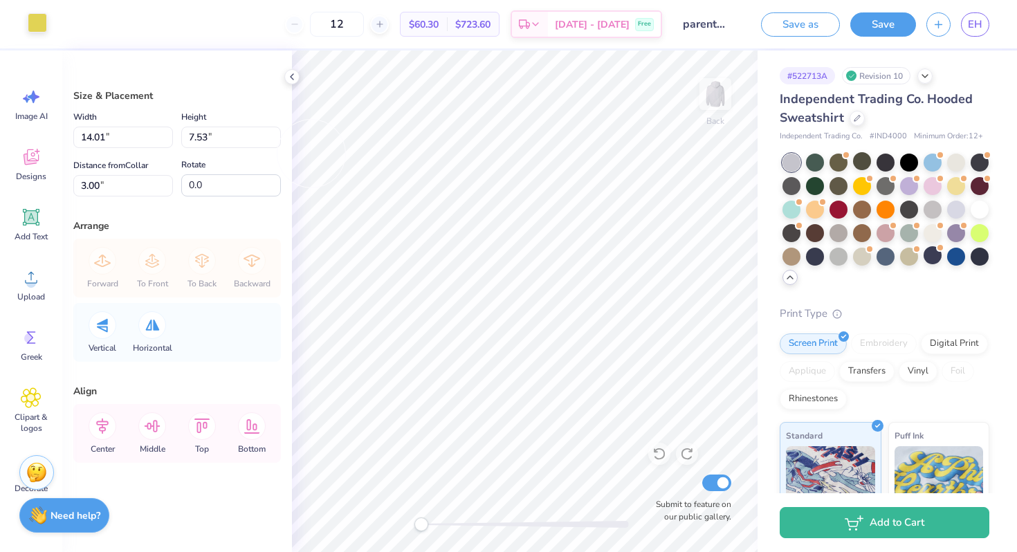
click at [32, 23] on div at bounding box center [37, 22] width 19 height 19
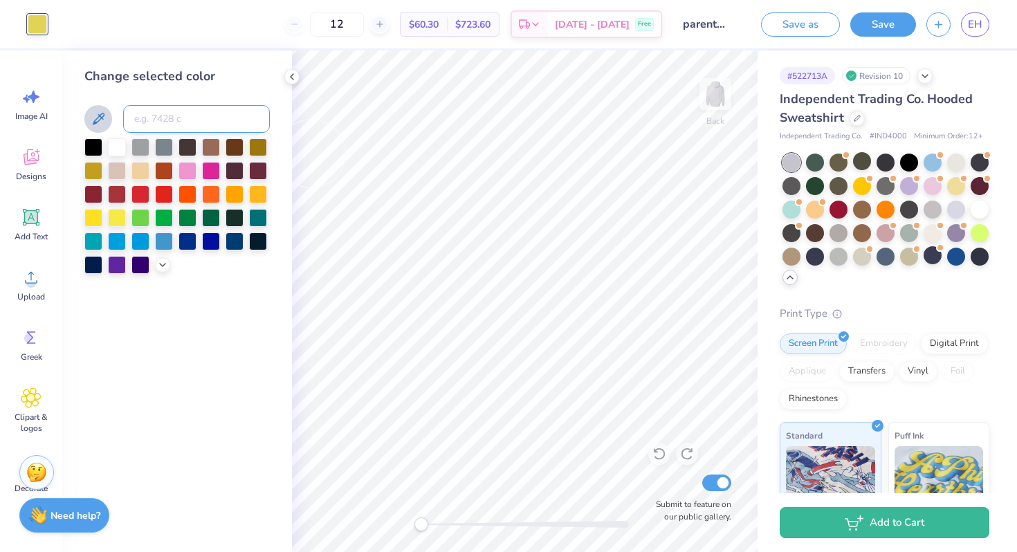
click at [169, 127] on input at bounding box center [196, 119] width 147 height 28
type input "601"
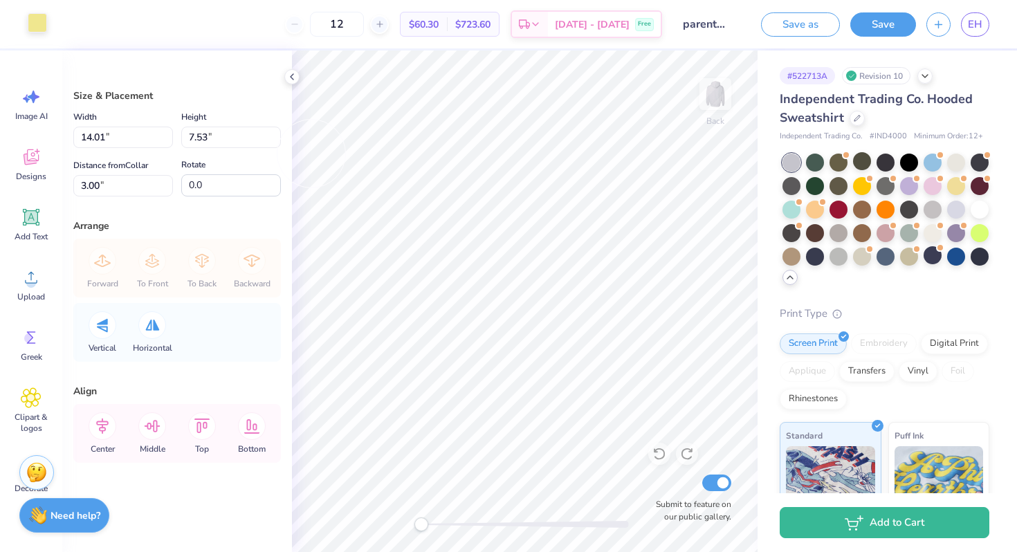
click at [35, 19] on div at bounding box center [37, 22] width 19 height 19
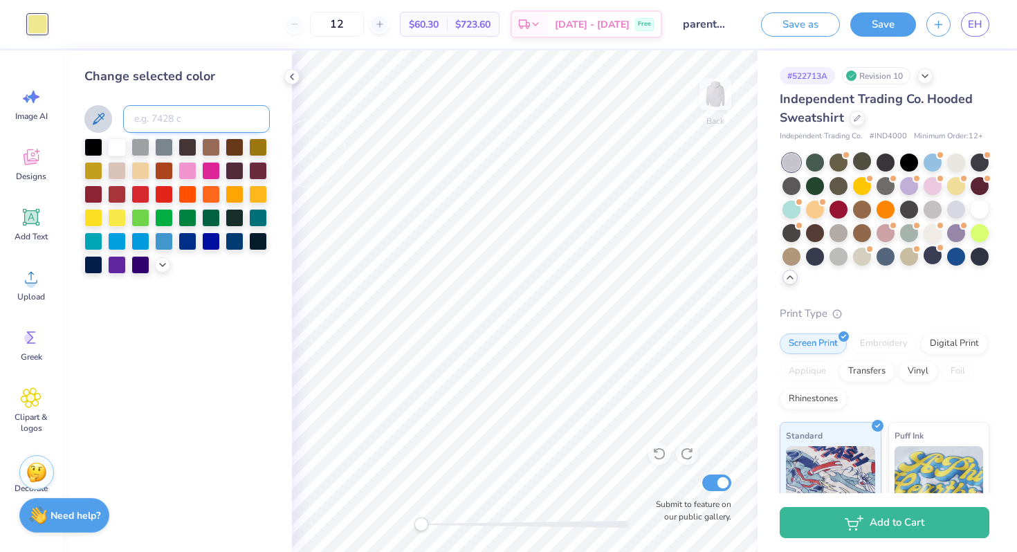
click at [205, 122] on input at bounding box center [196, 119] width 147 height 28
drag, startPoint x: 172, startPoint y: 124, endPoint x: 122, endPoint y: 124, distance: 49.1
click at [122, 124] on div "599c" at bounding box center [176, 119] width 185 height 28
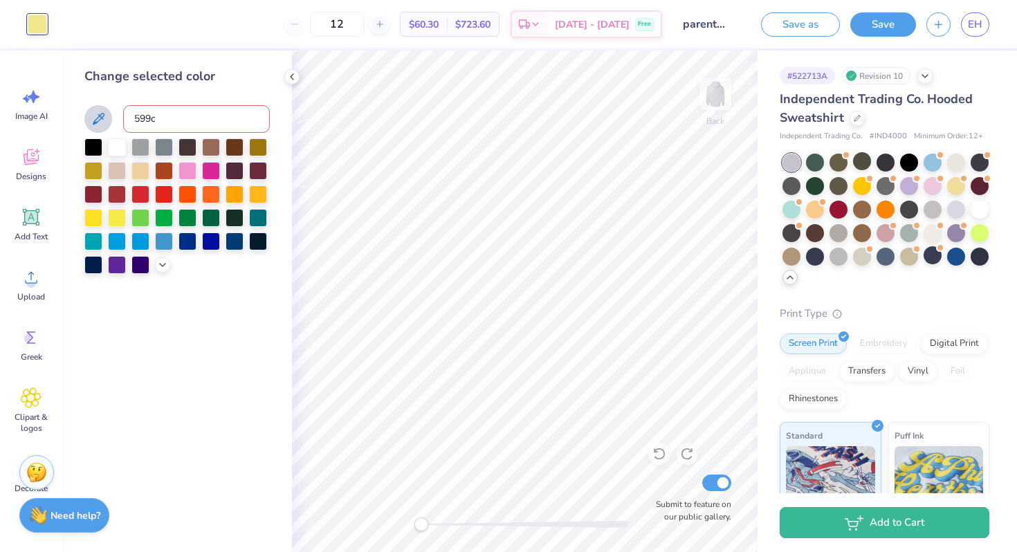
drag, startPoint x: 172, startPoint y: 113, endPoint x: 124, endPoint y: 113, distance: 47.7
click at [124, 113] on input "599c" at bounding box center [196, 119] width 147 height 28
type input "602"
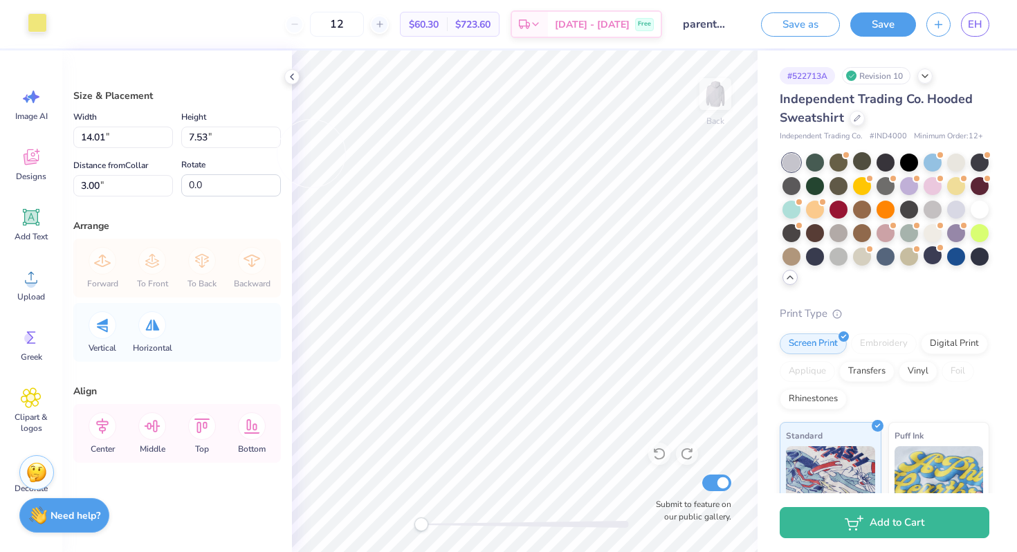
click at [41, 25] on div at bounding box center [37, 22] width 19 height 19
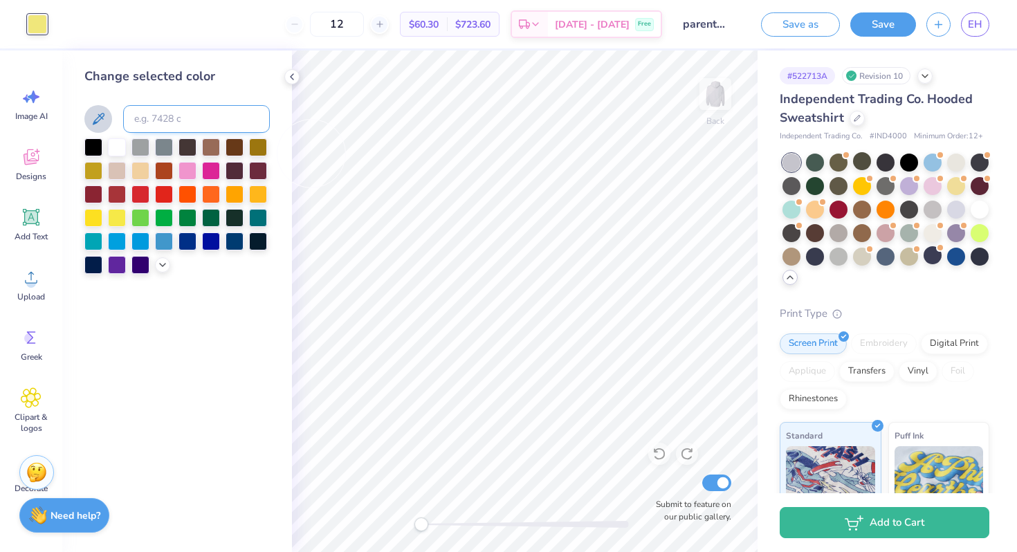
click at [162, 126] on input at bounding box center [196, 119] width 147 height 28
type input "603"
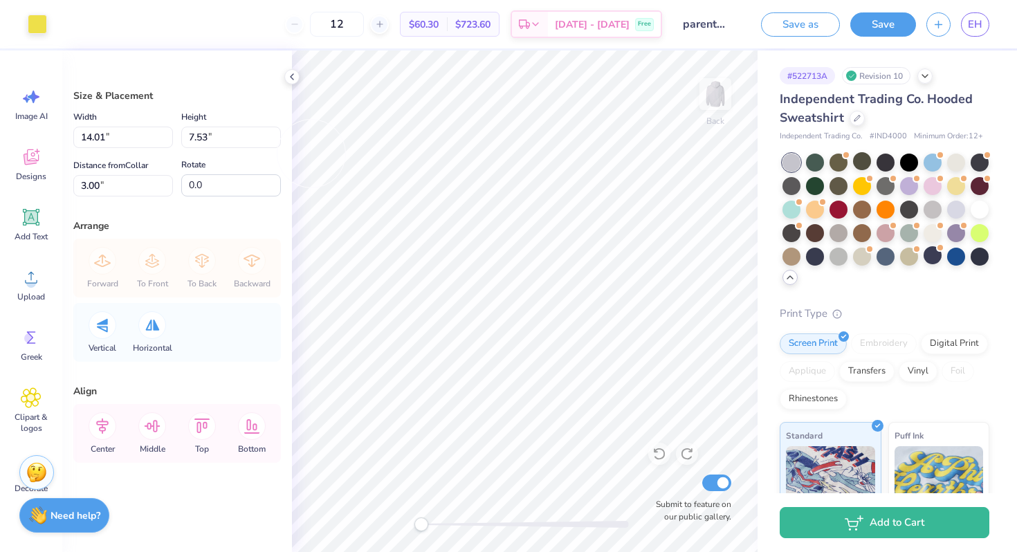
click at [31, 2] on div "Art colors" at bounding box center [23, 24] width 47 height 48
click at [33, 17] on div at bounding box center [37, 22] width 19 height 19
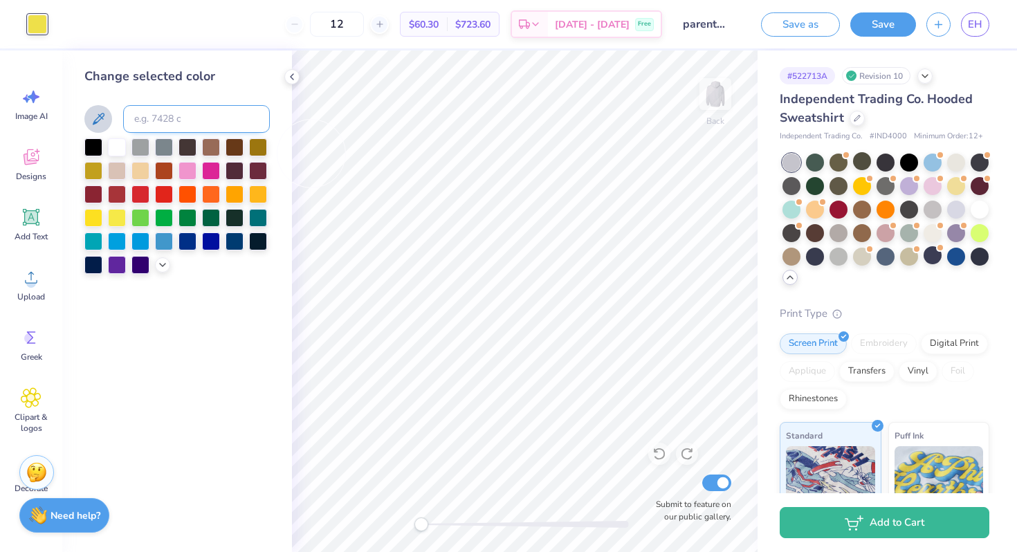
click at [180, 115] on input at bounding box center [196, 119] width 147 height 28
type input "620"
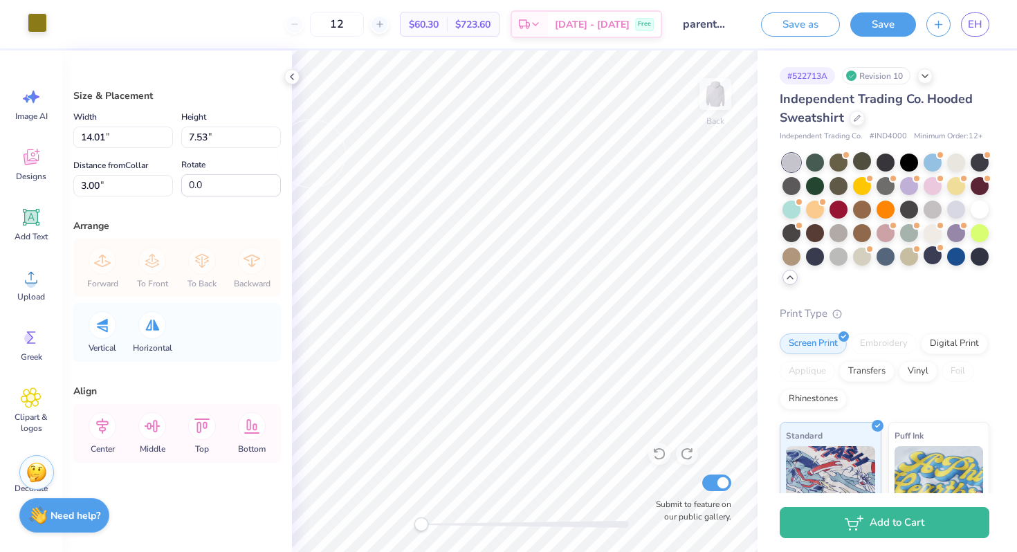
click at [39, 24] on div at bounding box center [37, 22] width 19 height 19
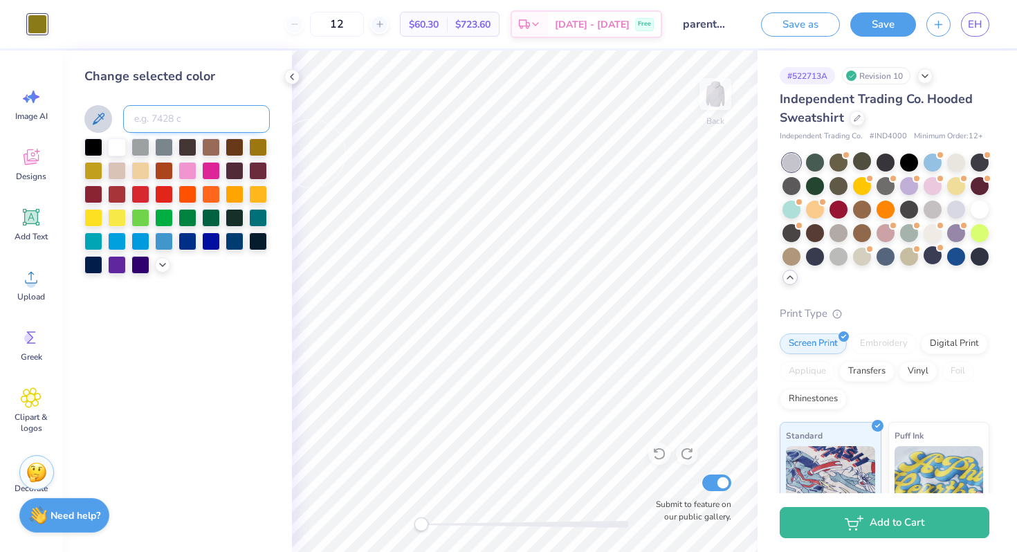
click at [172, 120] on input at bounding box center [196, 119] width 147 height 28
type input "700"
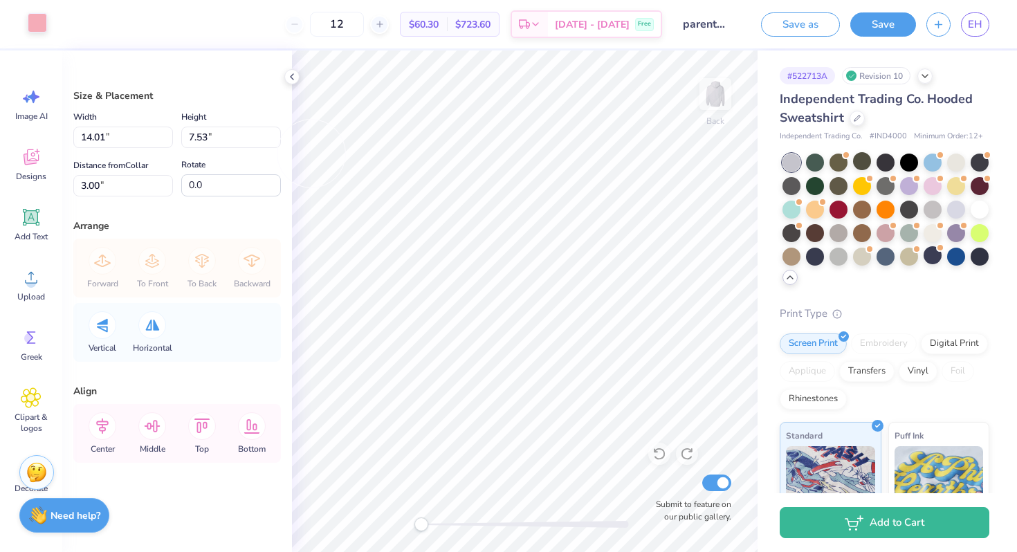
click at [34, 21] on div at bounding box center [37, 22] width 19 height 19
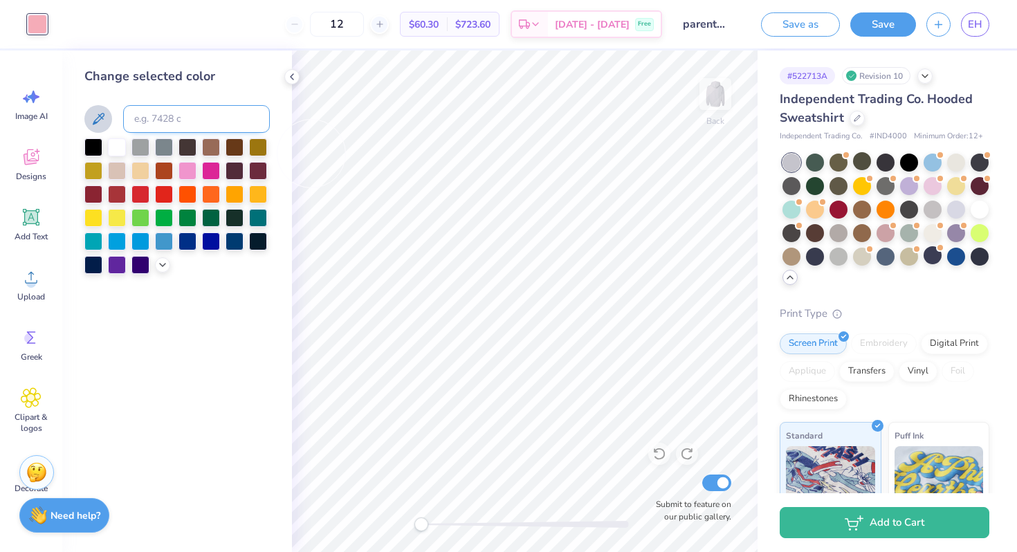
click at [191, 123] on input at bounding box center [196, 119] width 147 height 28
type input "8"
type input "9"
type input "100"
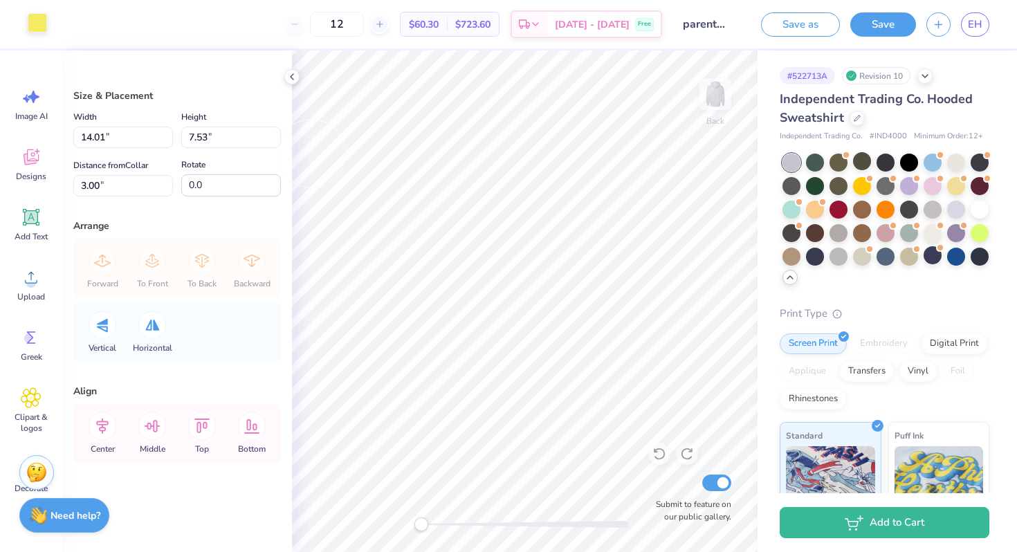
click at [38, 19] on div at bounding box center [37, 22] width 19 height 19
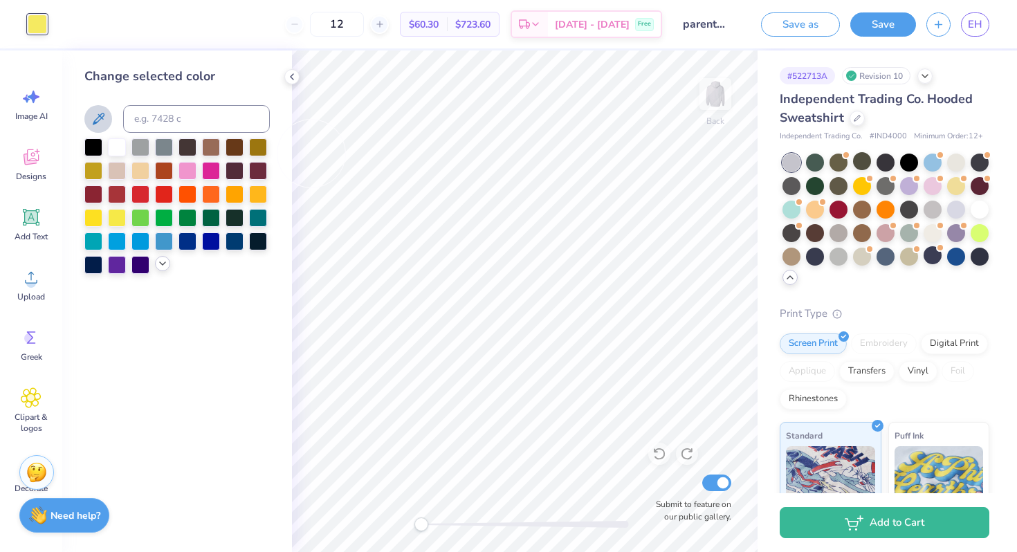
click at [166, 263] on icon at bounding box center [162, 263] width 11 height 11
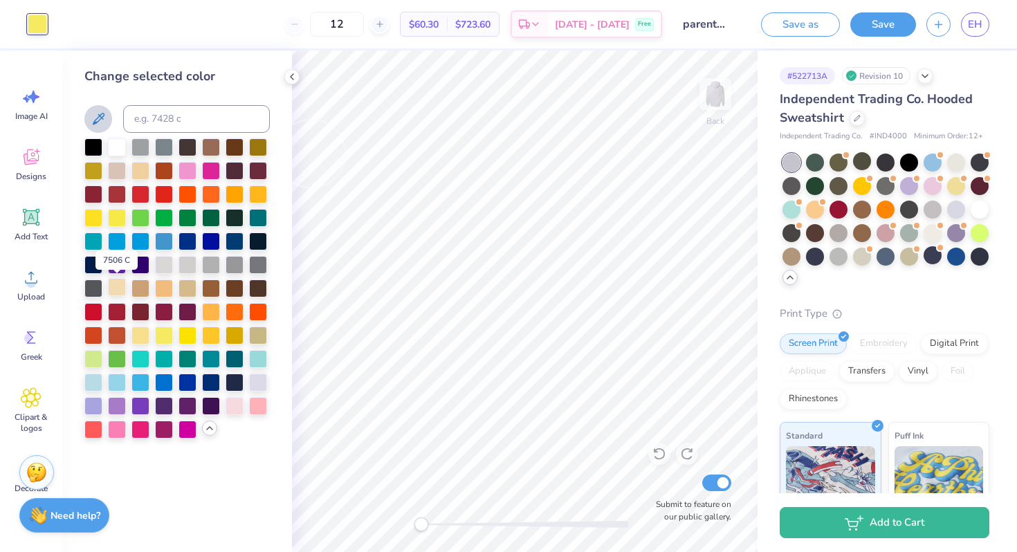
click at [119, 286] on div at bounding box center [117, 287] width 18 height 18
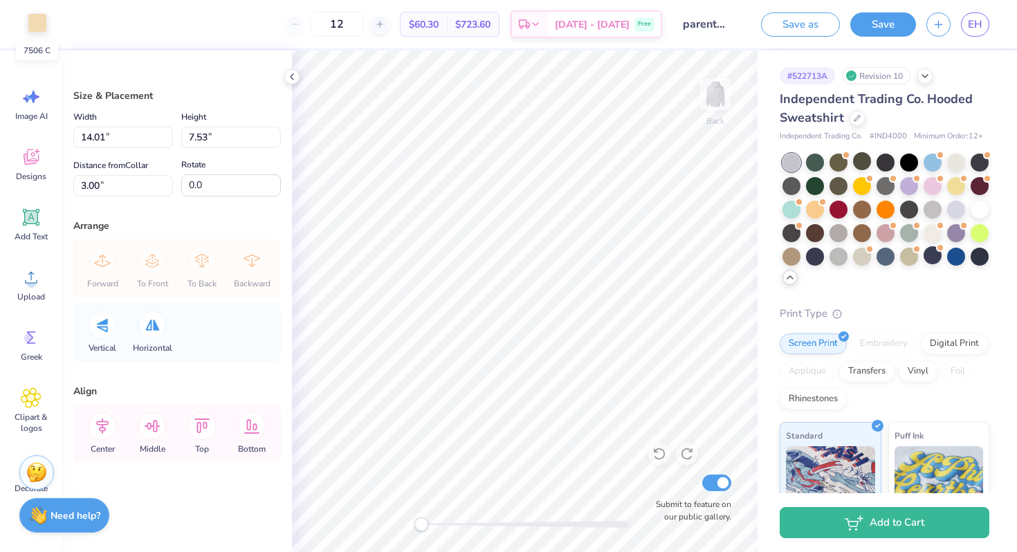
click at [30, 27] on div at bounding box center [37, 22] width 19 height 19
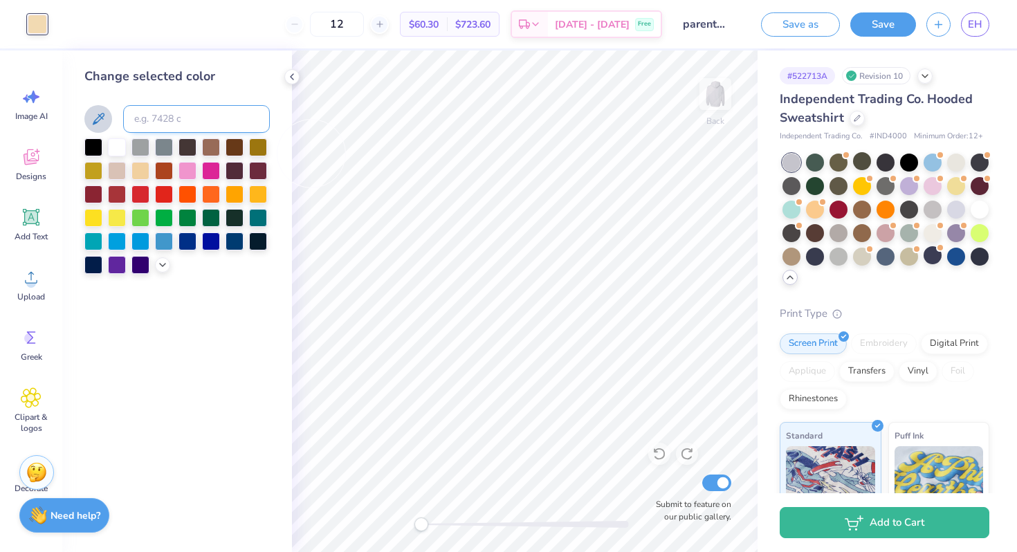
click at [151, 113] on input at bounding box center [196, 119] width 147 height 28
type input "7500"
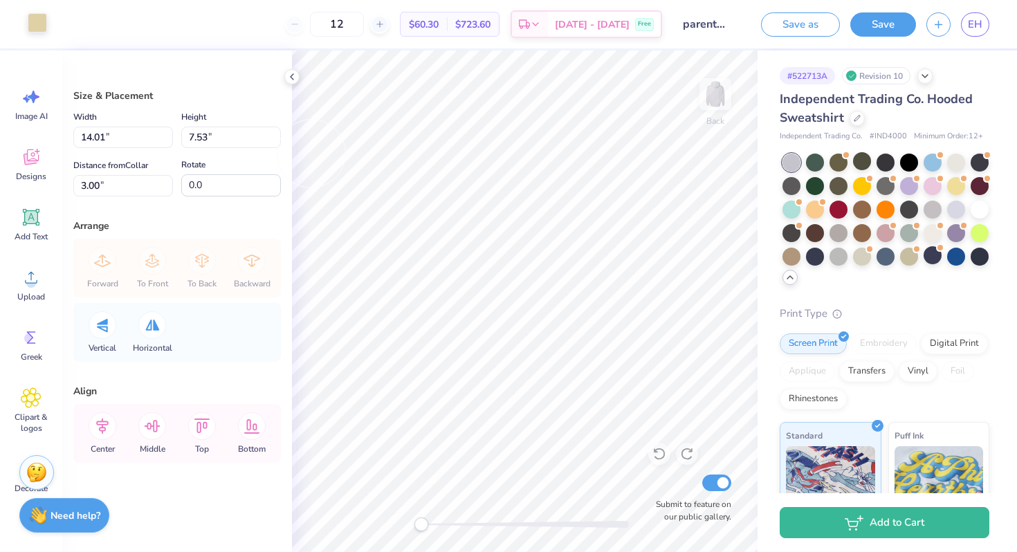
click at [41, 19] on div at bounding box center [37, 22] width 19 height 19
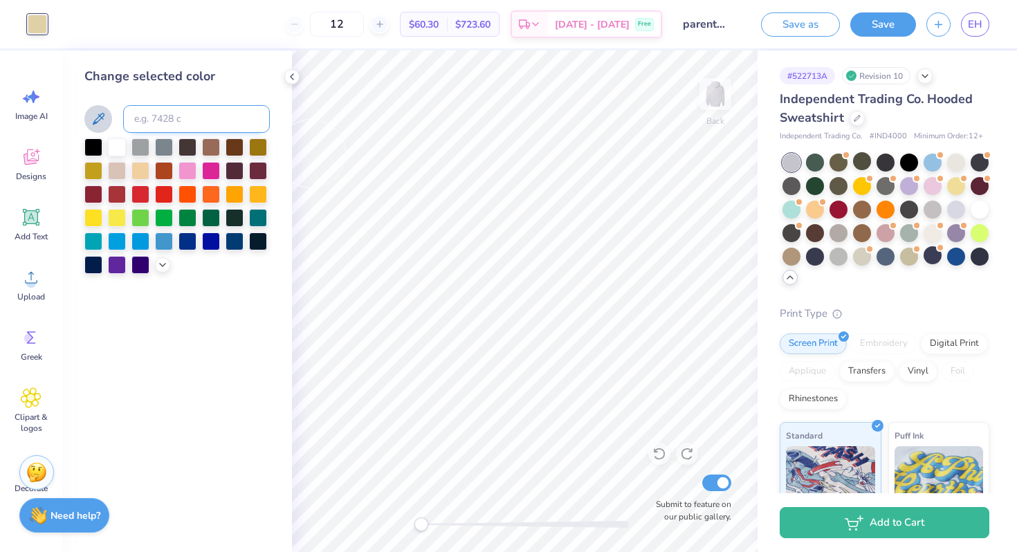
click at [169, 119] on input at bounding box center [196, 119] width 147 height 28
type input "7450"
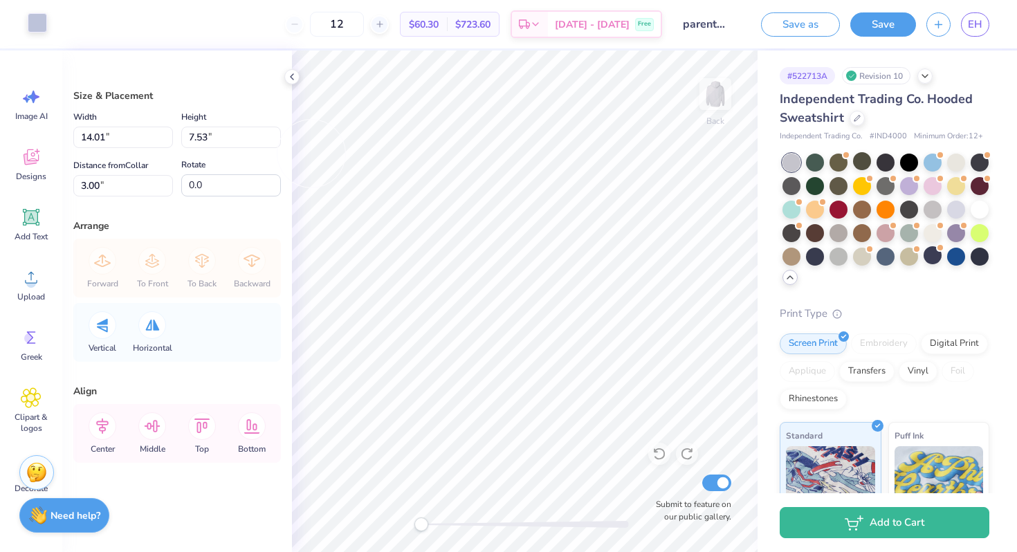
click at [39, 23] on div at bounding box center [37, 22] width 19 height 19
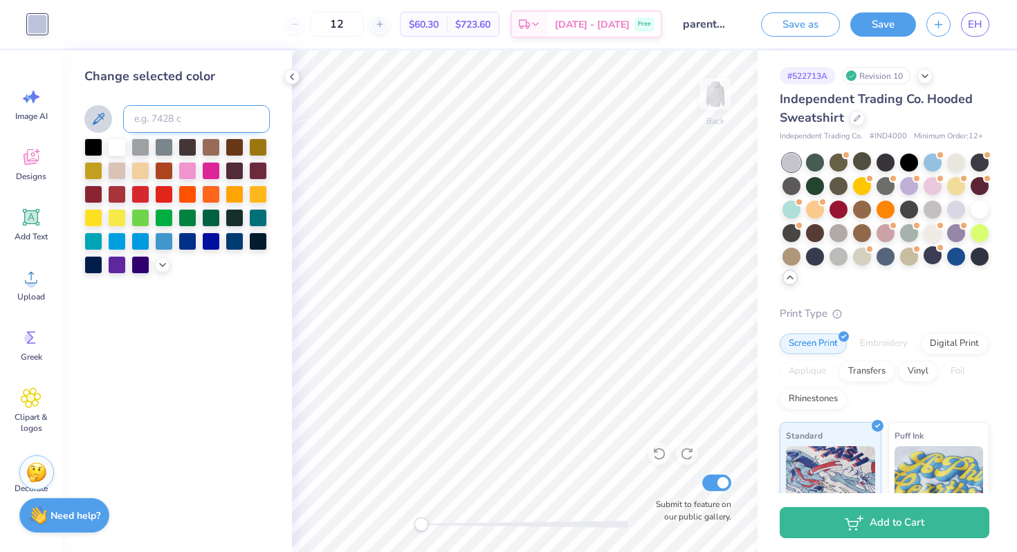
click at [165, 122] on input at bounding box center [196, 119] width 147 height 28
type input "7600"
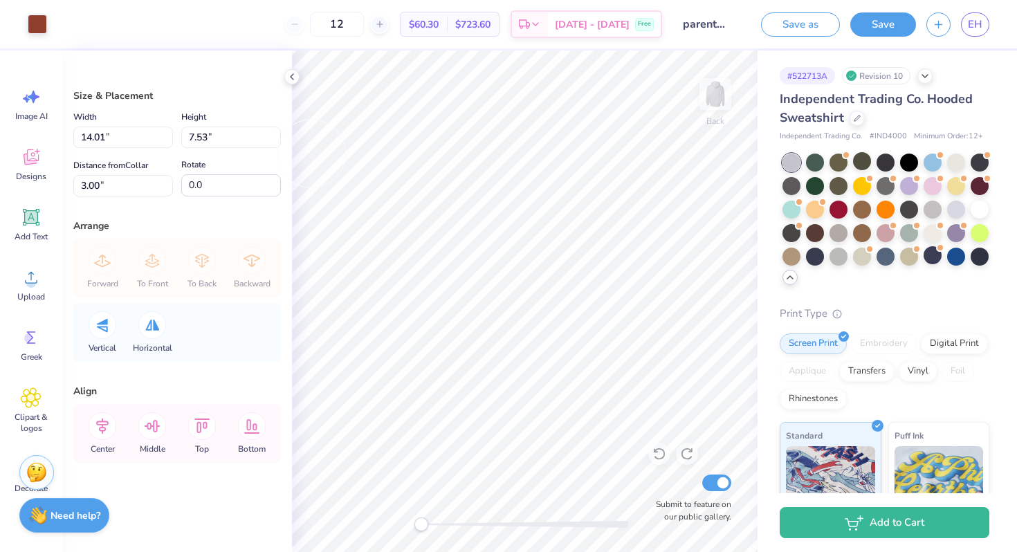
click at [34, 11] on div "Art colors" at bounding box center [23, 24] width 47 height 48
click at [40, 16] on div at bounding box center [37, 22] width 19 height 19
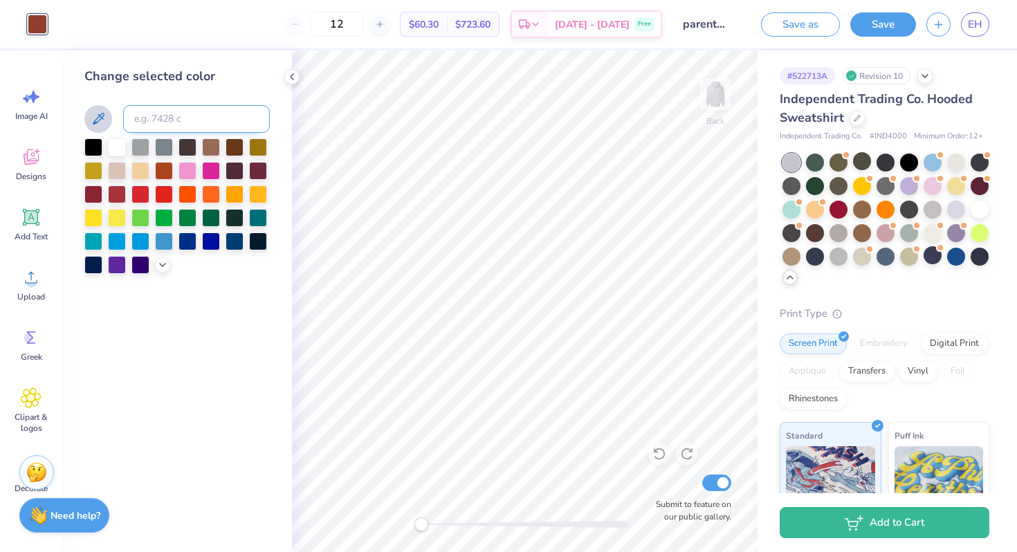
click at [160, 107] on input at bounding box center [196, 119] width 147 height 28
type input "7500"
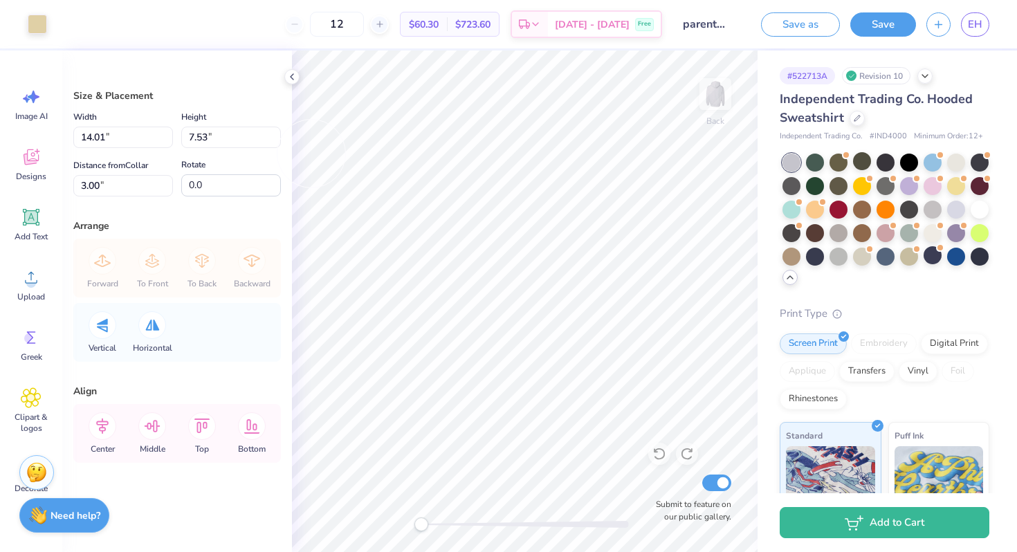
click at [41, 36] on div "Art colors" at bounding box center [23, 24] width 47 height 48
click at [42, 27] on div at bounding box center [37, 22] width 19 height 19
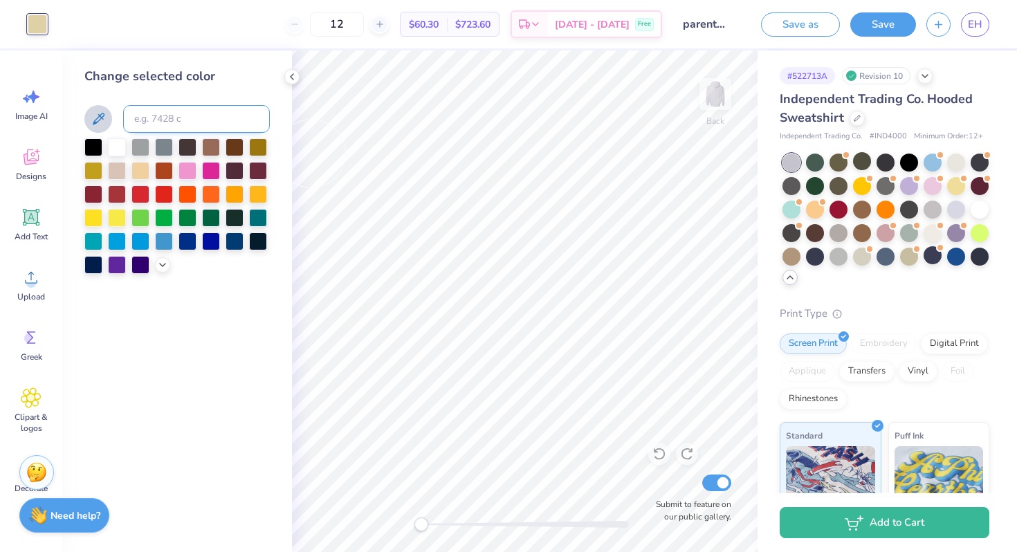
click at [149, 128] on input at bounding box center [196, 119] width 147 height 28
type input "7530"
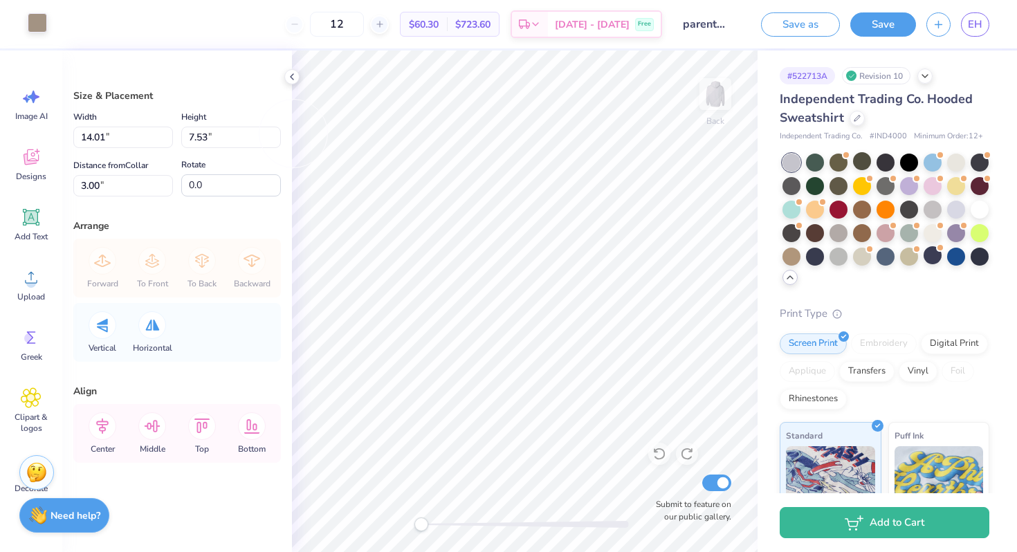
click at [30, 18] on div at bounding box center [37, 22] width 19 height 19
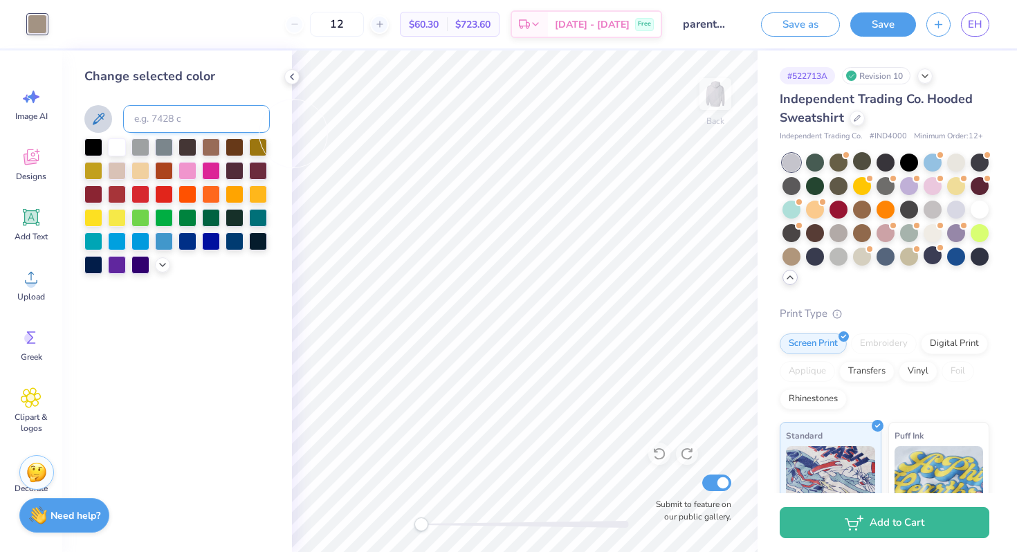
click at [155, 120] on input at bounding box center [196, 119] width 147 height 28
type input "255"
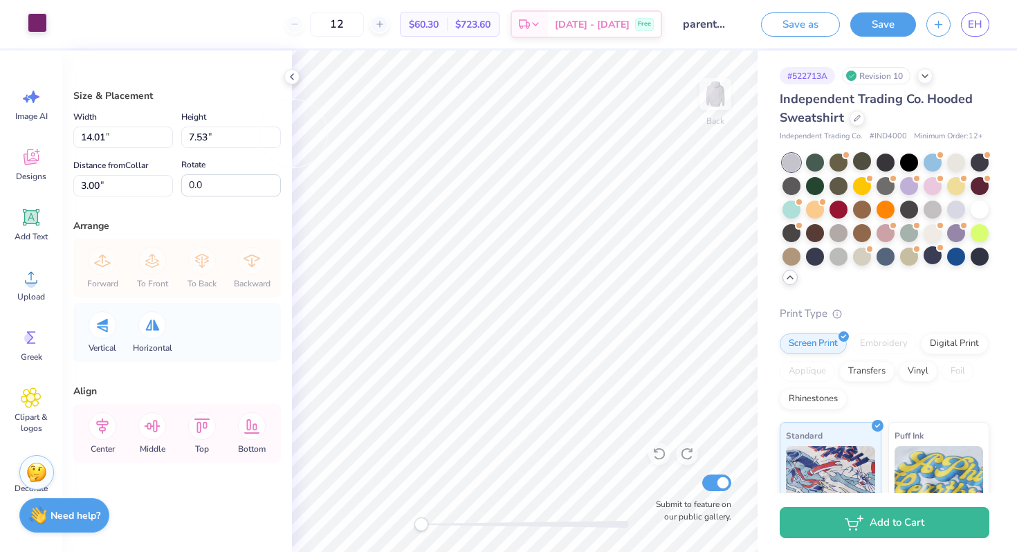
click at [36, 21] on div at bounding box center [37, 22] width 19 height 19
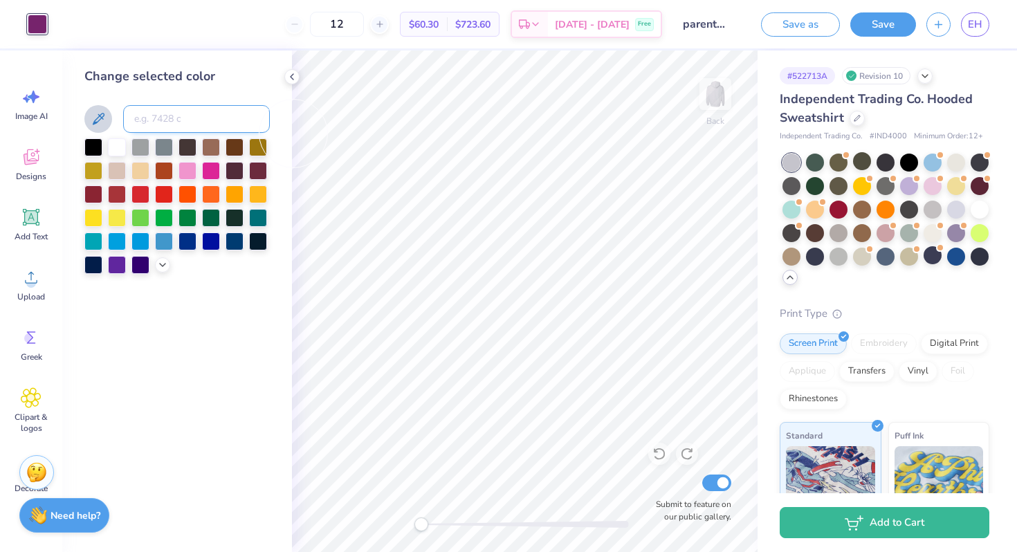
click at [165, 122] on input at bounding box center [196, 119] width 147 height 28
type input "237"
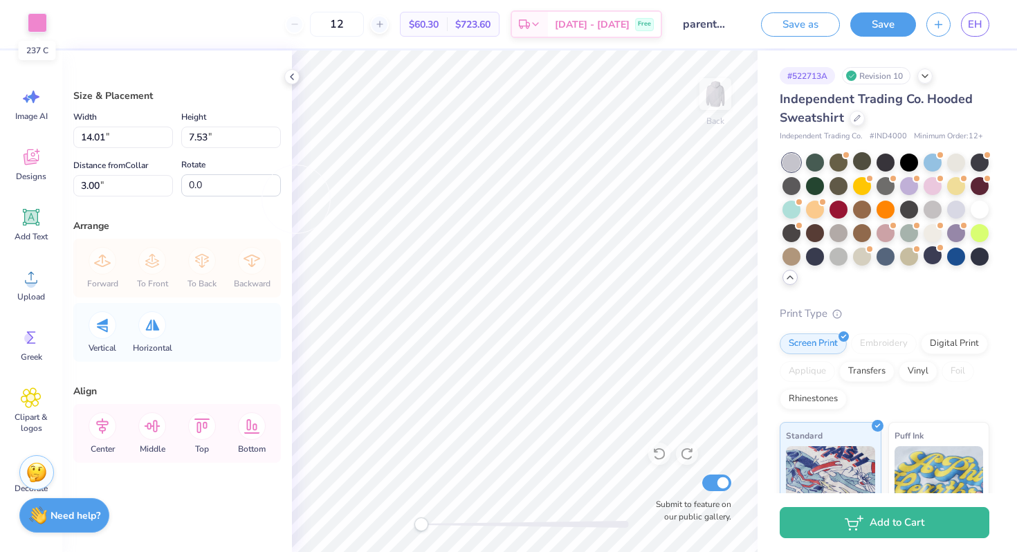
click at [40, 22] on div at bounding box center [37, 22] width 19 height 19
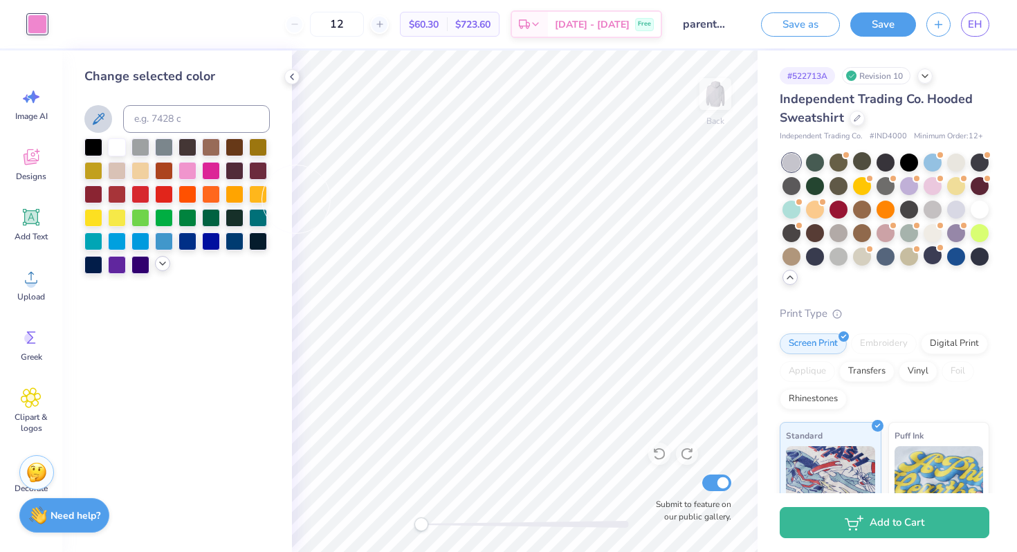
click at [161, 261] on icon at bounding box center [162, 263] width 11 height 11
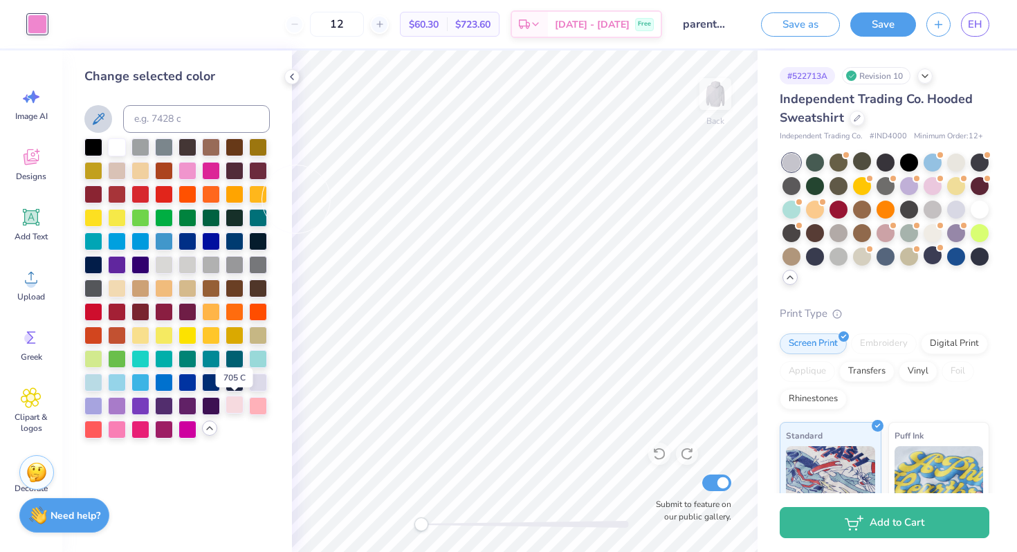
click at [238, 408] on div at bounding box center [234, 405] width 18 height 18
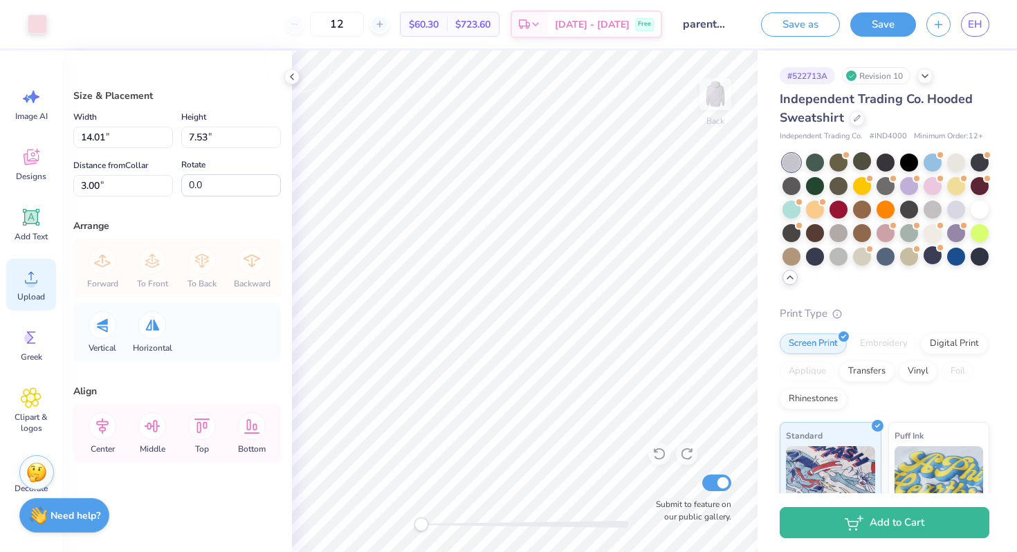
click at [26, 281] on icon at bounding box center [31, 277] width 21 height 21
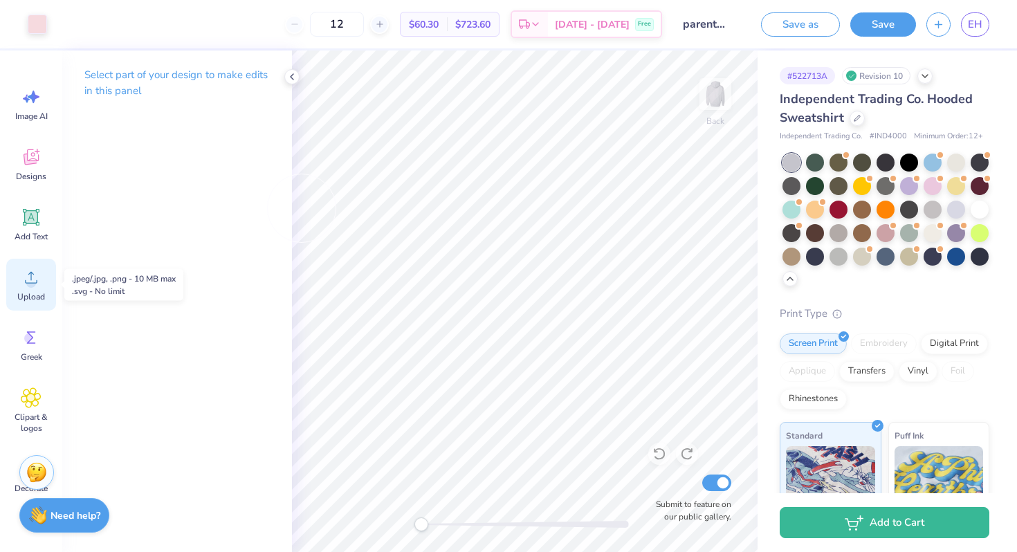
click at [20, 266] on div "Upload" at bounding box center [31, 285] width 50 height 52
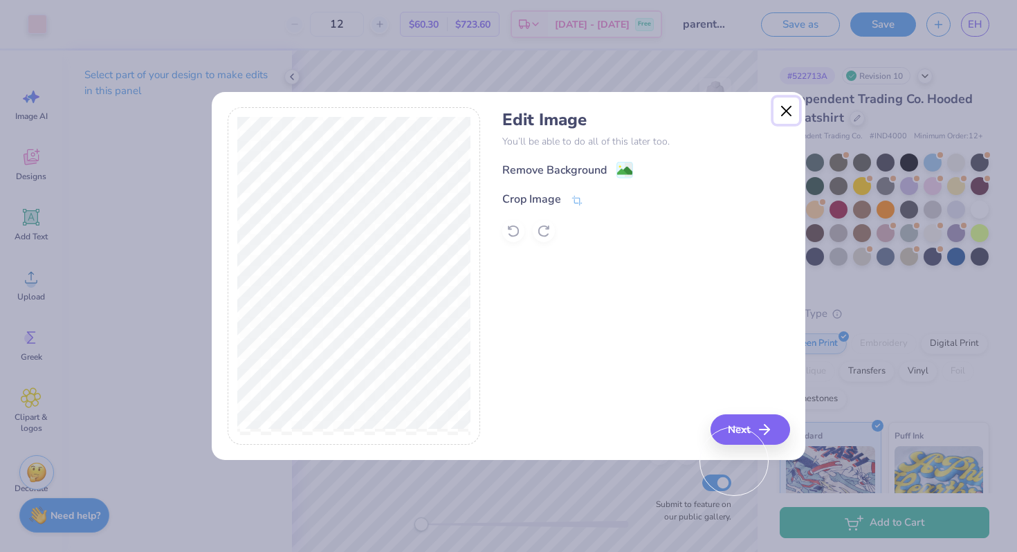
click at [791, 105] on button "Close" at bounding box center [786, 111] width 26 height 26
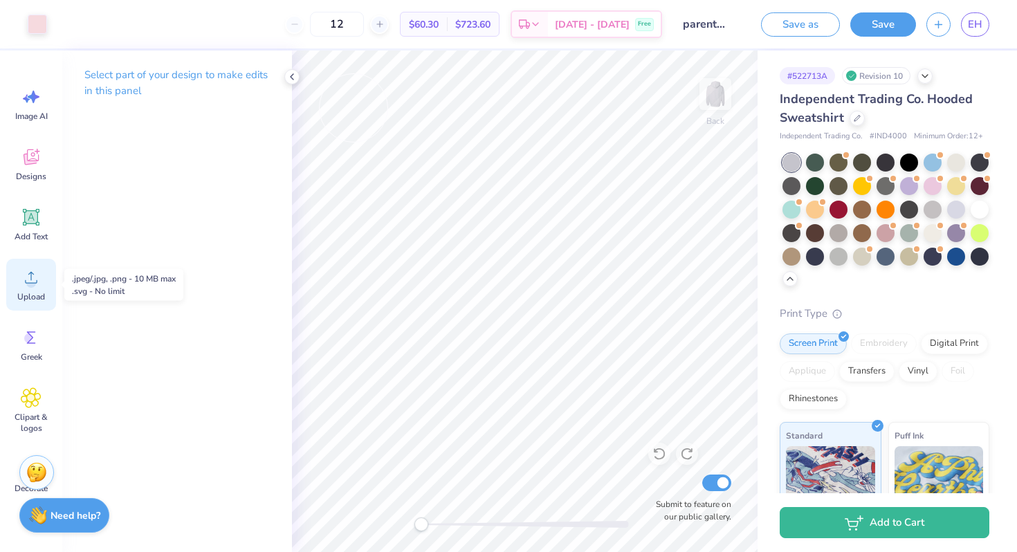
click at [33, 288] on div "Upload" at bounding box center [31, 285] width 50 height 52
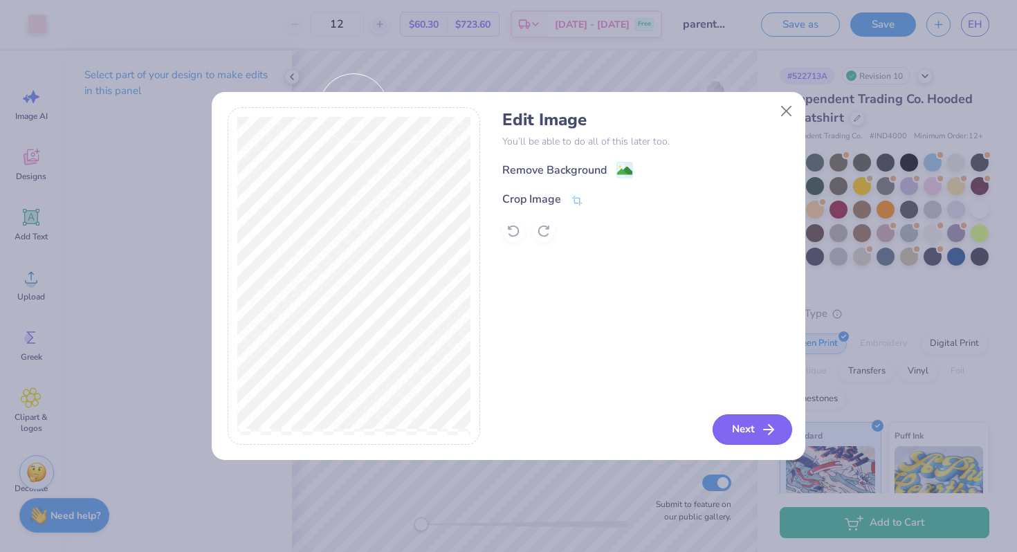
click at [723, 425] on button "Next" at bounding box center [752, 429] width 80 height 30
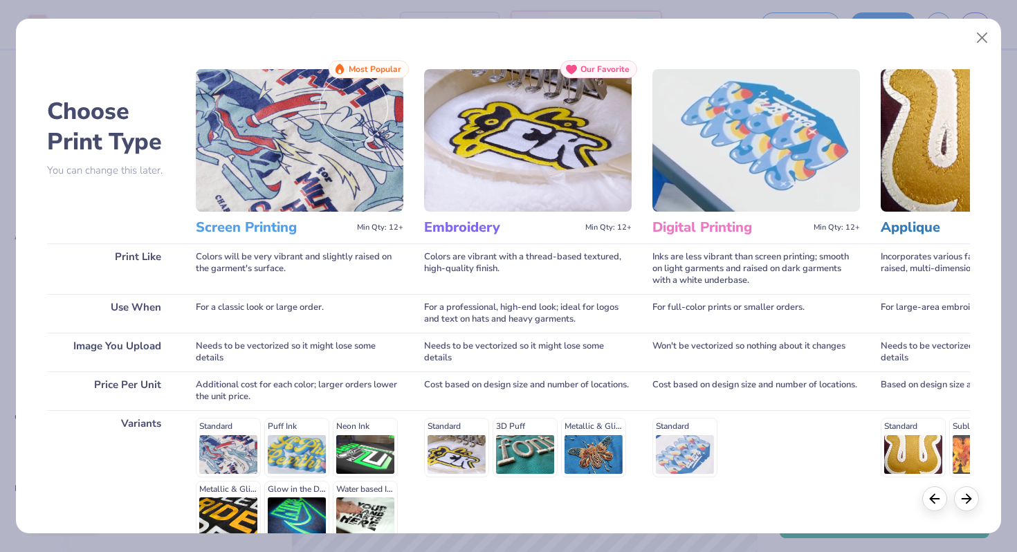
scroll to position [138, 0]
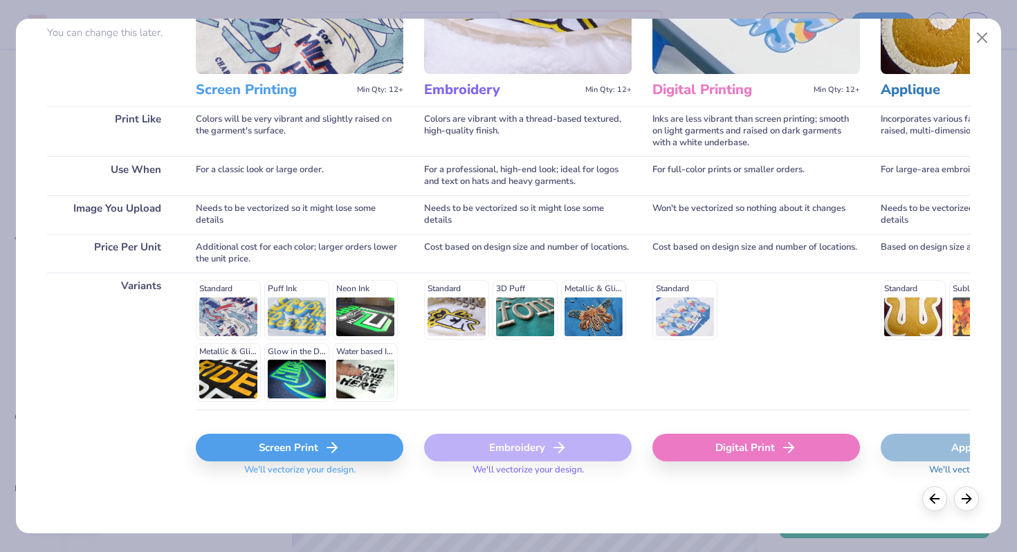
click at [333, 435] on div "Screen Print" at bounding box center [300, 448] width 208 height 28
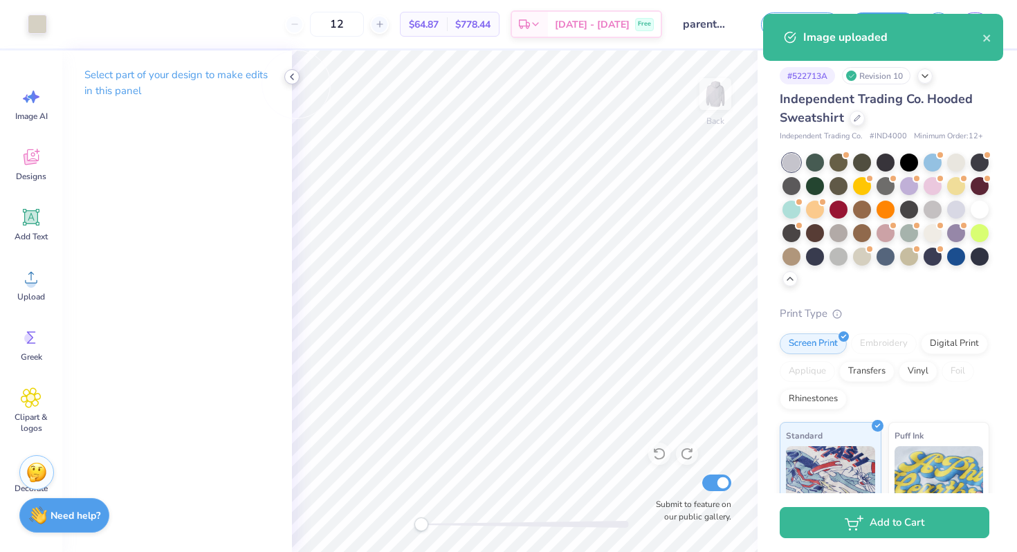
click at [293, 81] on icon at bounding box center [291, 76] width 11 height 11
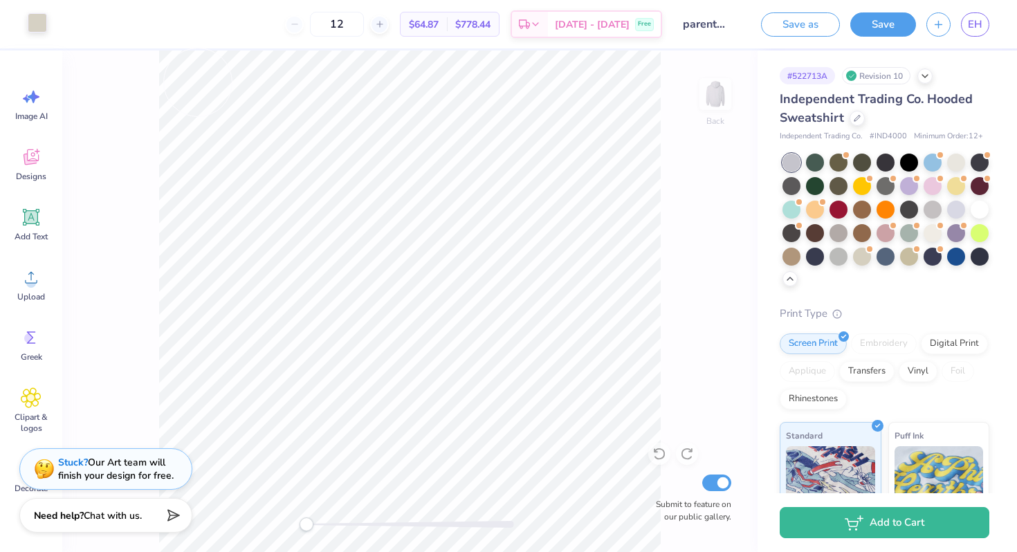
click at [42, 26] on div at bounding box center [37, 22] width 19 height 19
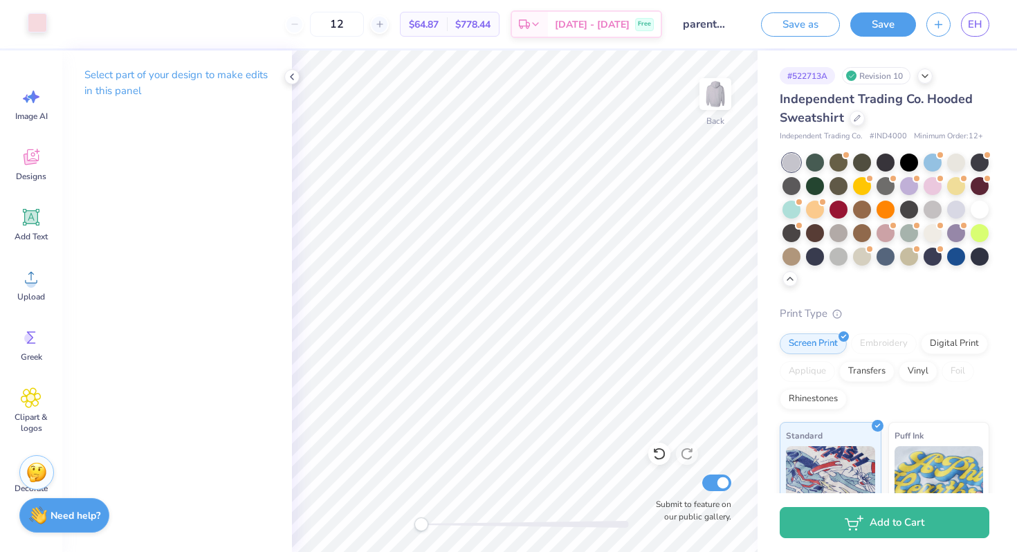
click at [28, 15] on div at bounding box center [37, 22] width 19 height 19
click at [35, 24] on div at bounding box center [37, 24] width 19 height 19
click at [290, 80] on icon at bounding box center [291, 76] width 11 height 11
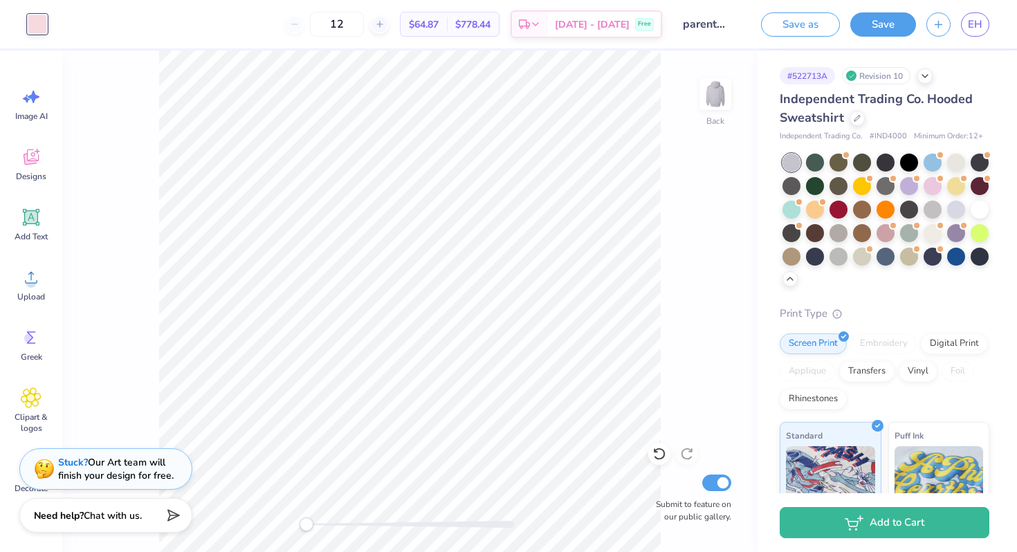
click at [43, 27] on div at bounding box center [37, 24] width 19 height 19
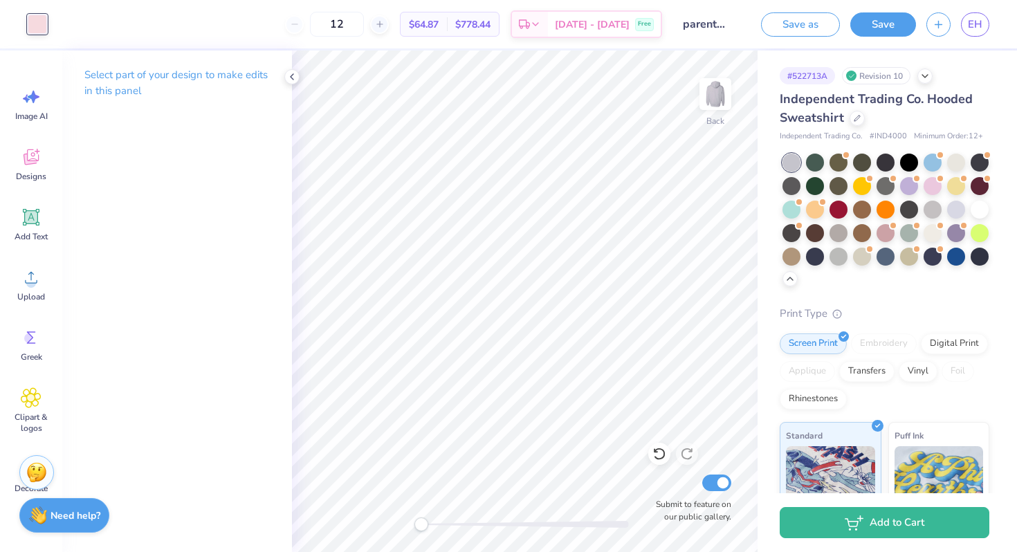
click at [142, 80] on p "Select part of your design to make edits in this panel" at bounding box center [176, 83] width 185 height 32
click at [28, 20] on div at bounding box center [37, 22] width 19 height 19
click at [28, 20] on div at bounding box center [37, 24] width 19 height 19
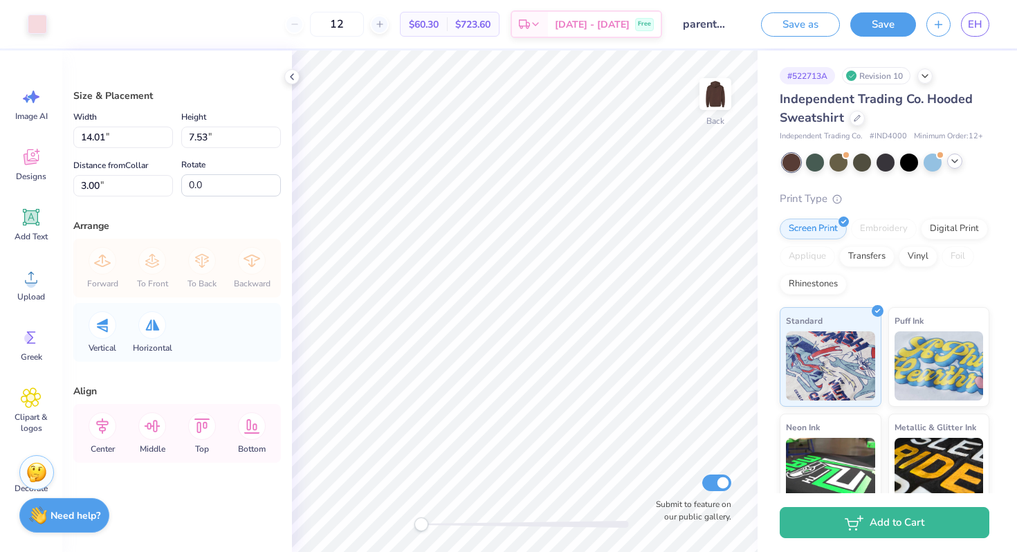
click at [956, 160] on polyline at bounding box center [955, 161] width 6 height 3
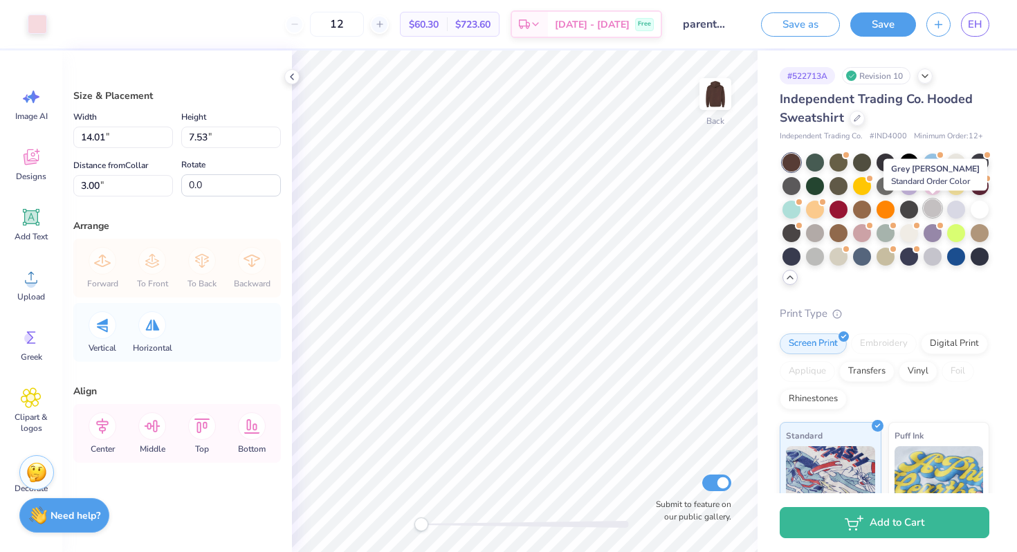
click at [929, 206] on div at bounding box center [932, 208] width 18 height 18
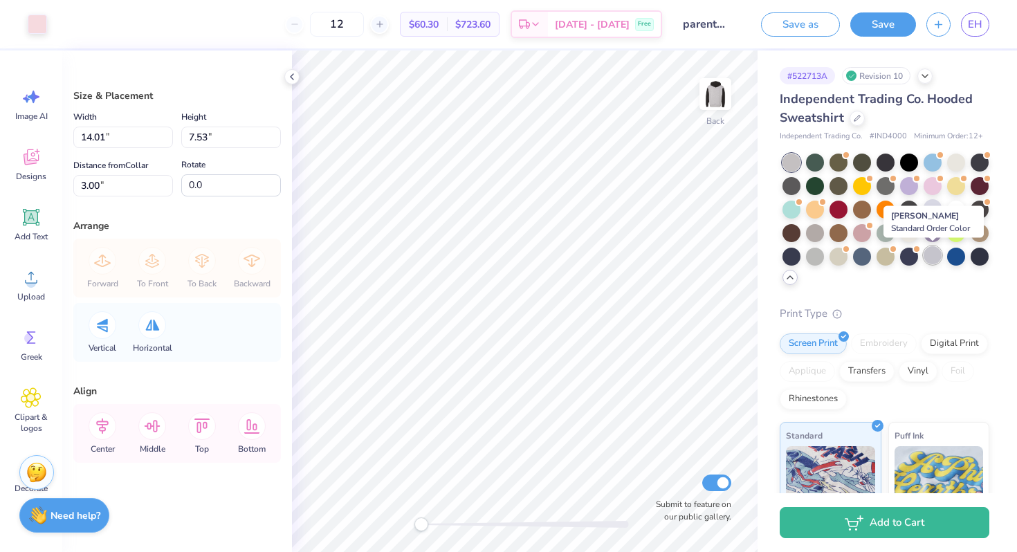
click at [935, 258] on div at bounding box center [932, 255] width 18 height 18
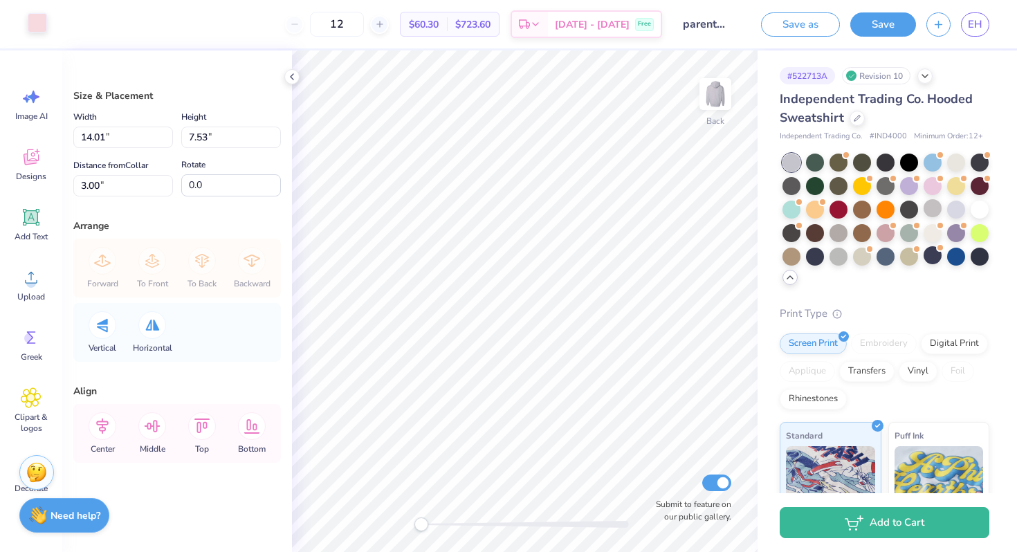
click at [39, 18] on div at bounding box center [37, 22] width 19 height 19
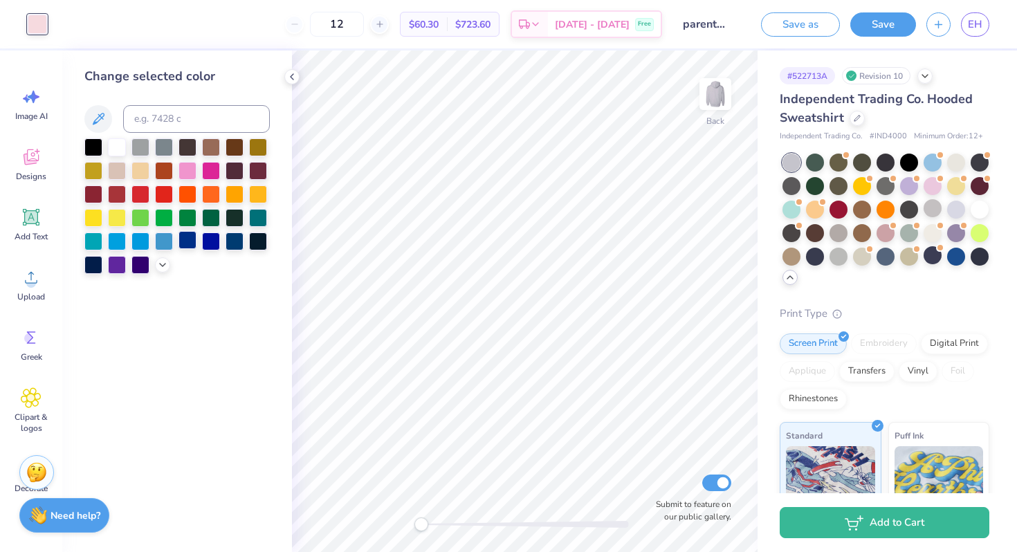
click at [193, 246] on div at bounding box center [187, 240] width 18 height 18
click at [209, 245] on div at bounding box center [211, 240] width 18 height 18
click at [163, 261] on icon at bounding box center [162, 263] width 11 height 11
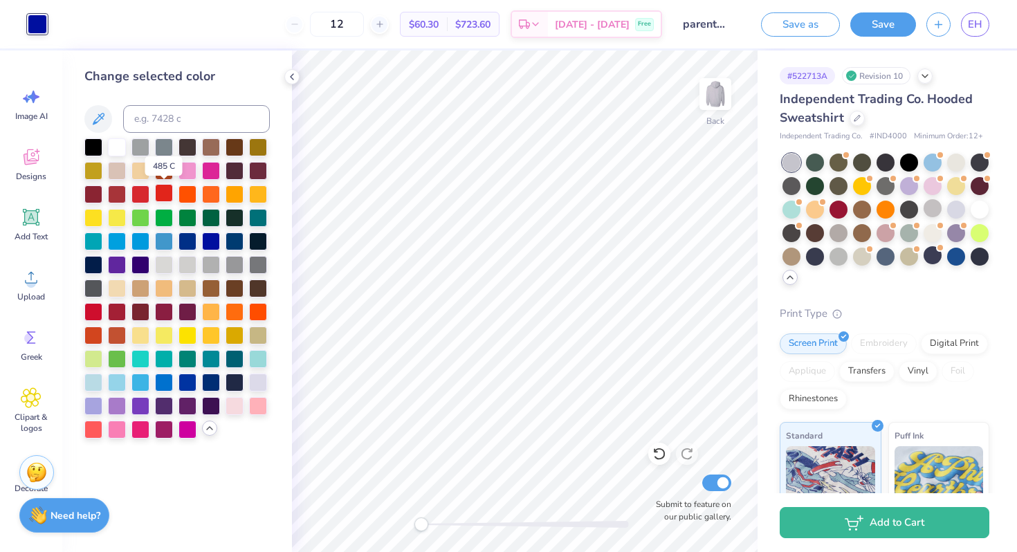
click at [164, 187] on div at bounding box center [164, 193] width 18 height 18
click at [147, 189] on div at bounding box center [140, 193] width 18 height 18
click at [192, 320] on div at bounding box center [187, 311] width 18 height 18
click at [229, 384] on div at bounding box center [234, 381] width 18 height 18
click at [189, 384] on div at bounding box center [187, 381] width 18 height 18
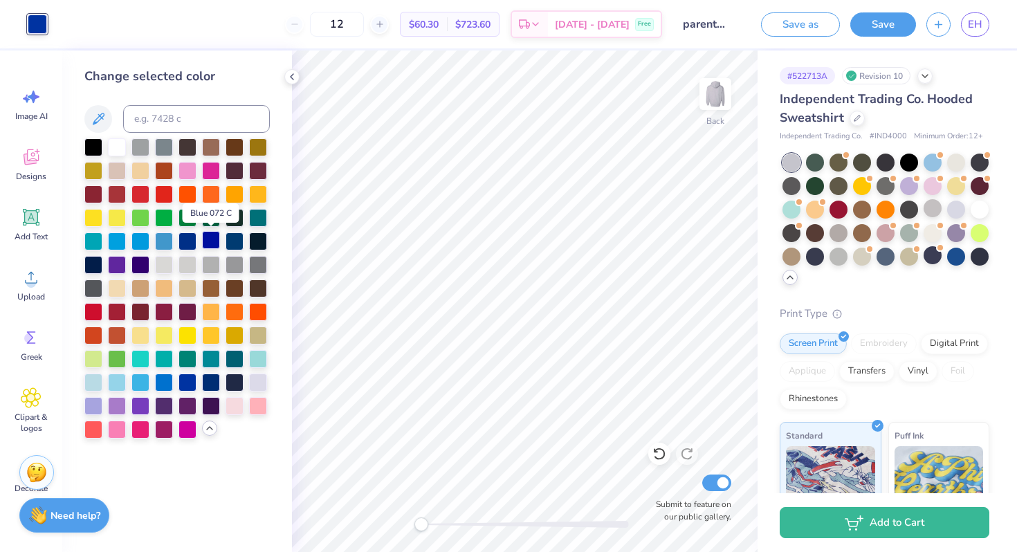
click at [212, 242] on div at bounding box center [211, 240] width 18 height 18
click at [215, 383] on div at bounding box center [211, 381] width 18 height 18
click at [185, 384] on div at bounding box center [187, 381] width 18 height 18
click at [207, 239] on div at bounding box center [211, 240] width 18 height 18
click at [187, 383] on div at bounding box center [187, 381] width 18 height 18
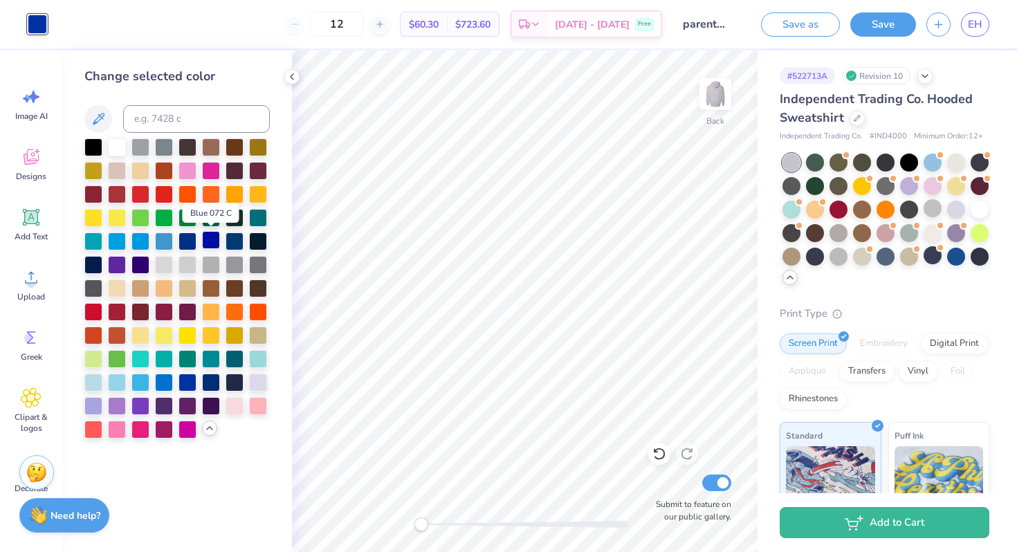
click at [220, 236] on div at bounding box center [211, 240] width 18 height 18
click at [235, 400] on div at bounding box center [234, 405] width 18 height 18
click at [210, 241] on div at bounding box center [211, 240] width 18 height 18
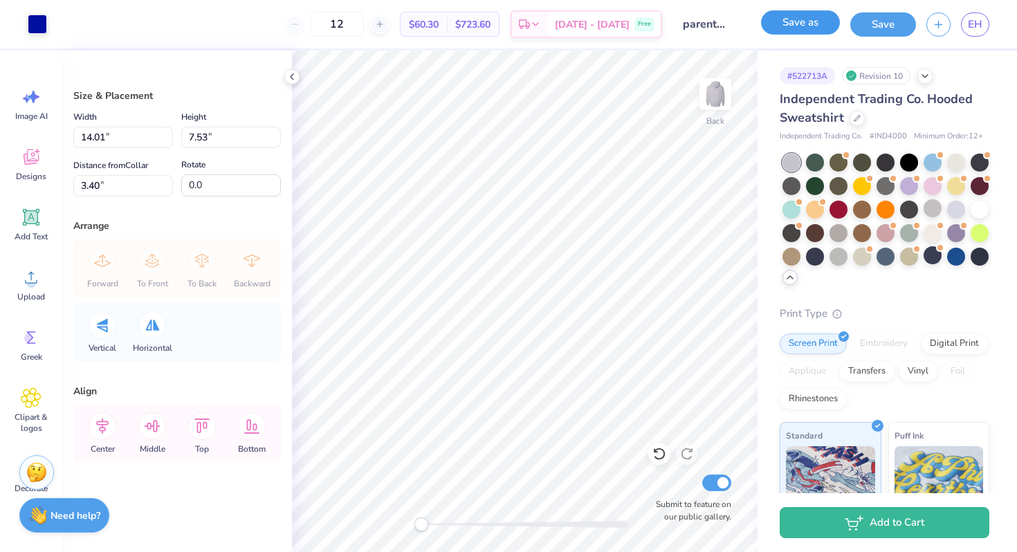
click at [820, 26] on button "Save as" at bounding box center [800, 22] width 79 height 24
